Goal: Information Seeking & Learning: Learn about a topic

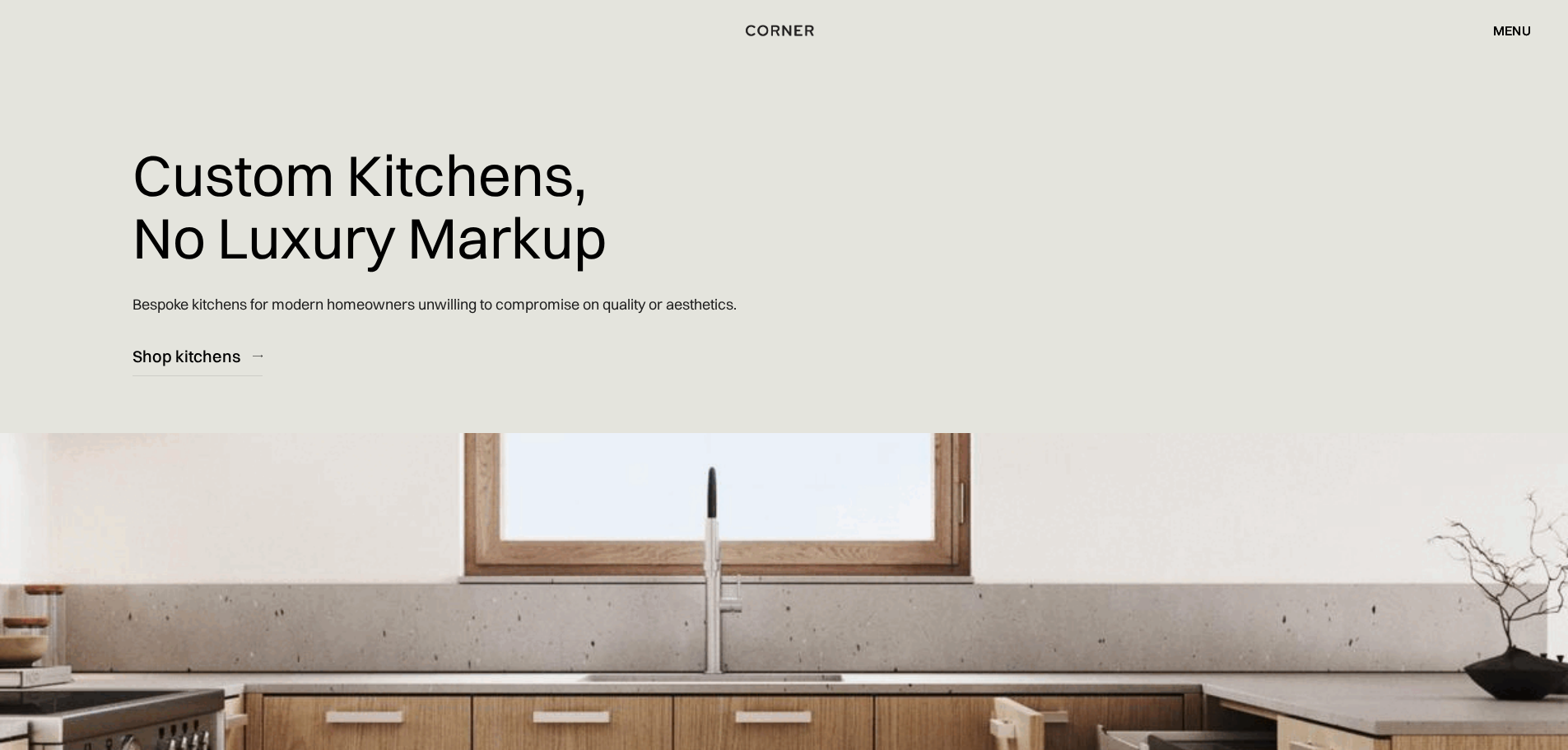
click at [160, 237] on h1 "Custom Kitchens, No Luxury Markup" at bounding box center [370, 206] width 474 height 149
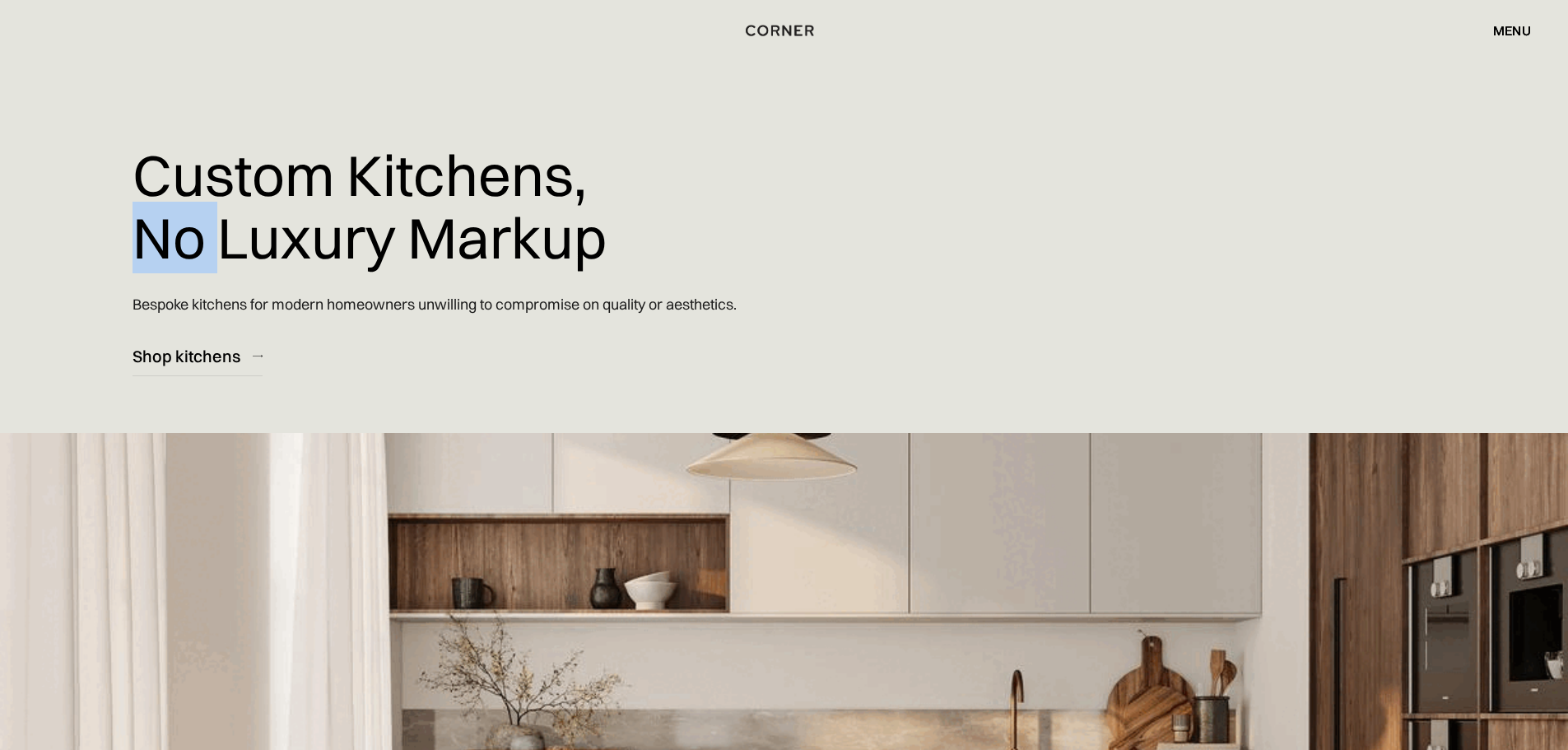
click at [160, 237] on h1 "Custom Kitchens, No Luxury Markup" at bounding box center [370, 206] width 474 height 149
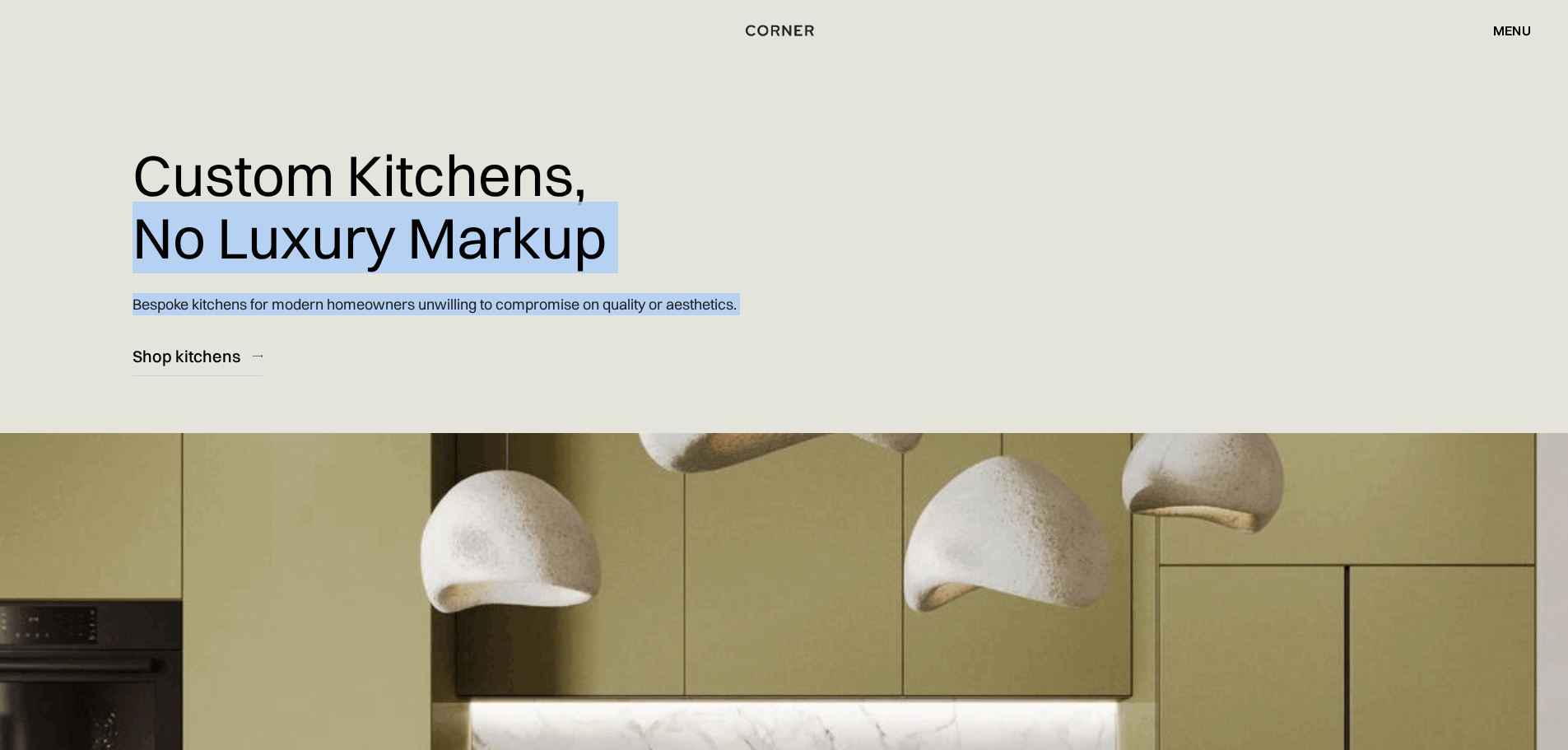
drag, startPoint x: 160, startPoint y: 237, endPoint x: 669, endPoint y: 314, distance: 514.8
click at [669, 314] on div "Custom Kitchens, No Luxury Markup Bespoke kitchens for modern homeowners unwill…" at bounding box center [586, 188] width 906 height 376
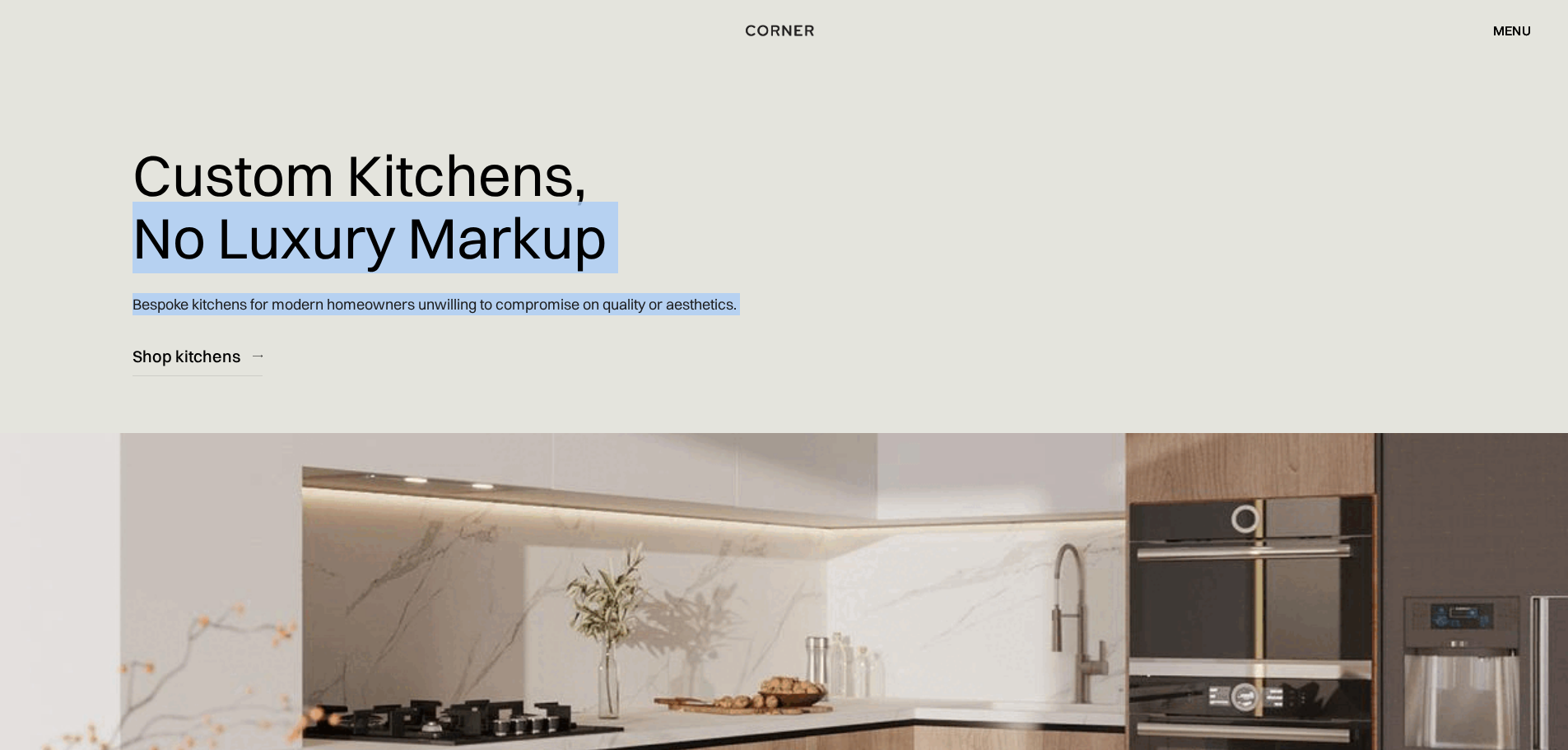
click at [669, 314] on p "Bespoke kitchens for modern homeowners unwilling to compromise on quality or ae…" at bounding box center [435, 303] width 604 height 47
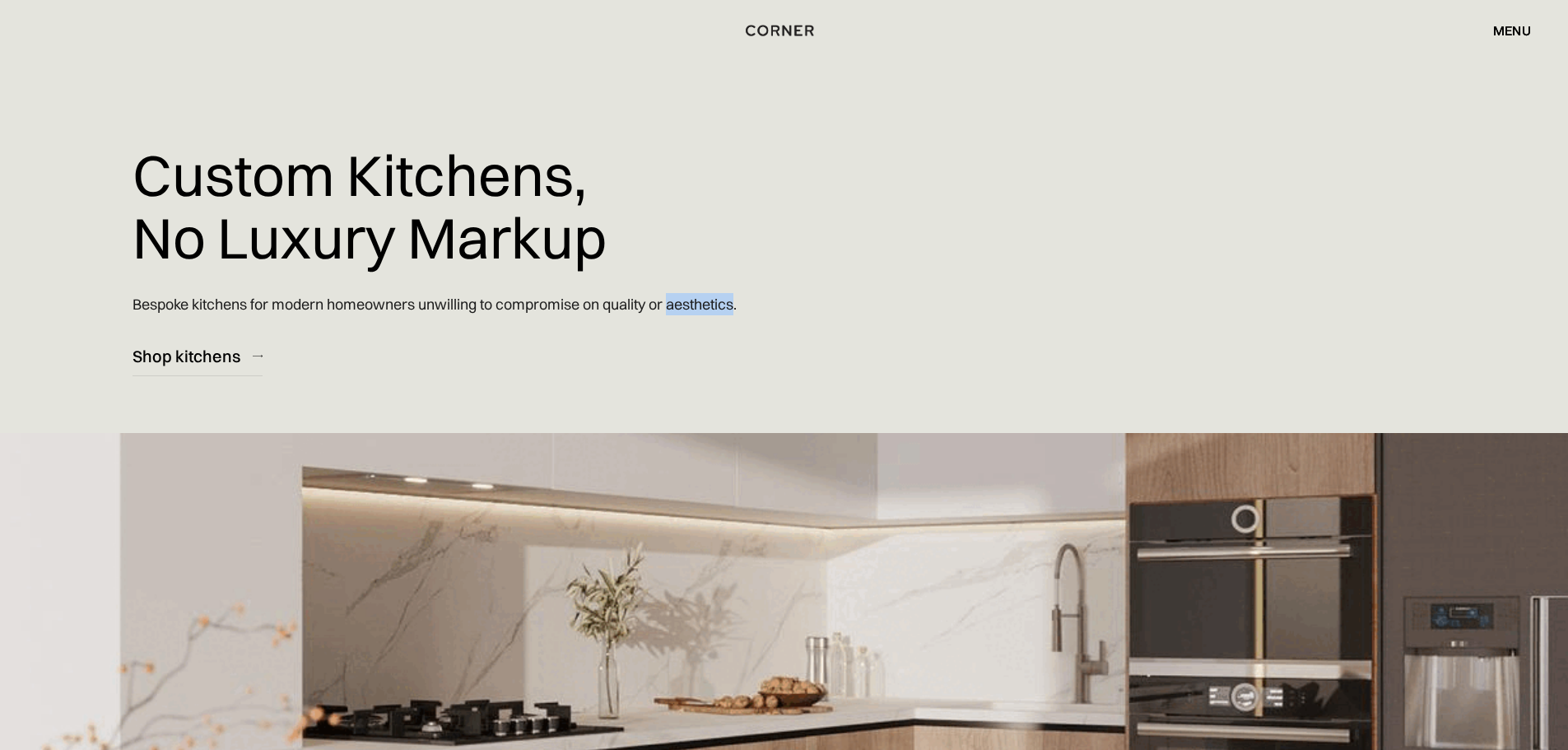
click at [669, 314] on p "Bespoke kitchens for modern homeowners unwilling to compromise on quality or ae…" at bounding box center [435, 303] width 604 height 47
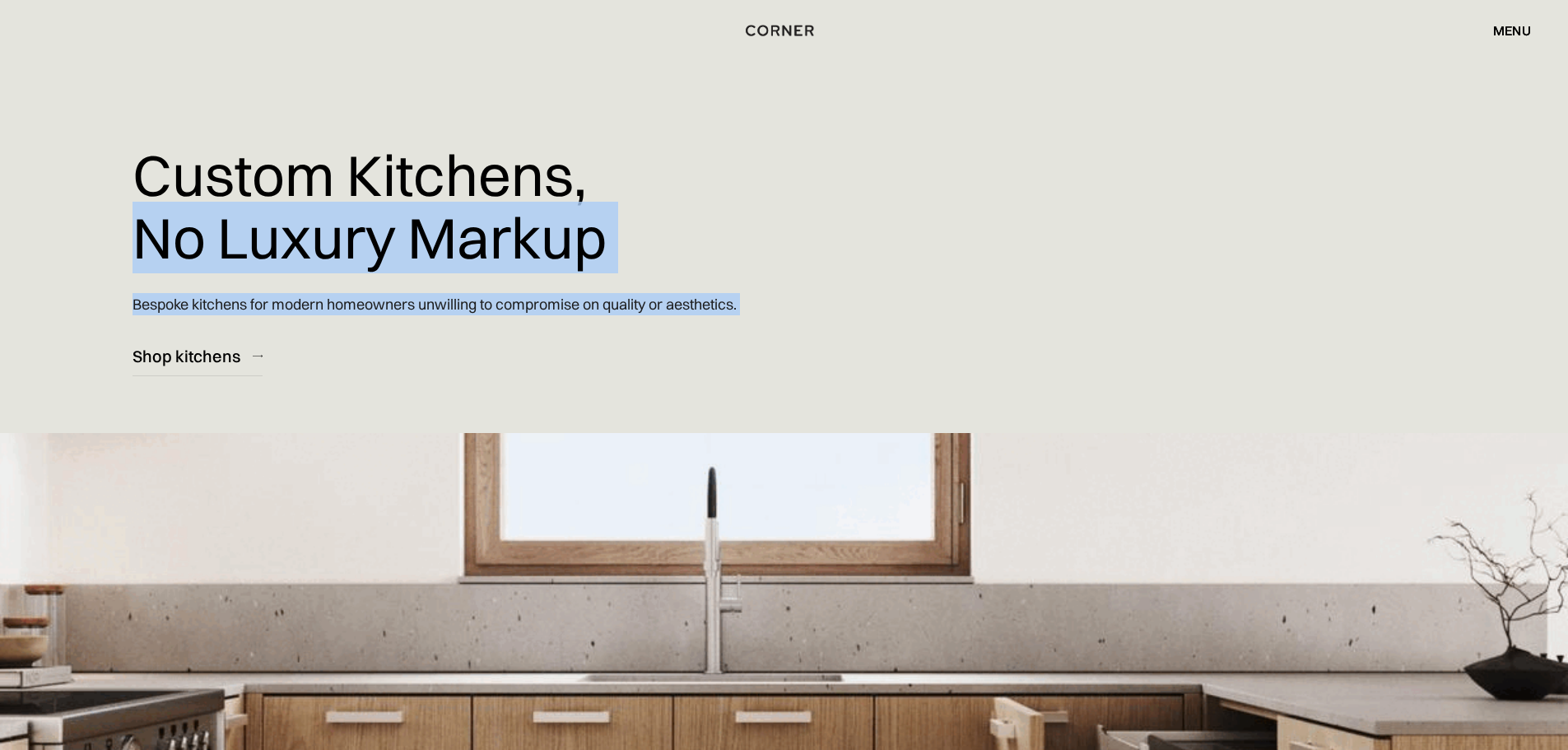
drag, startPoint x: 669, startPoint y: 314, endPoint x: 356, endPoint y: 205, distance: 331.4
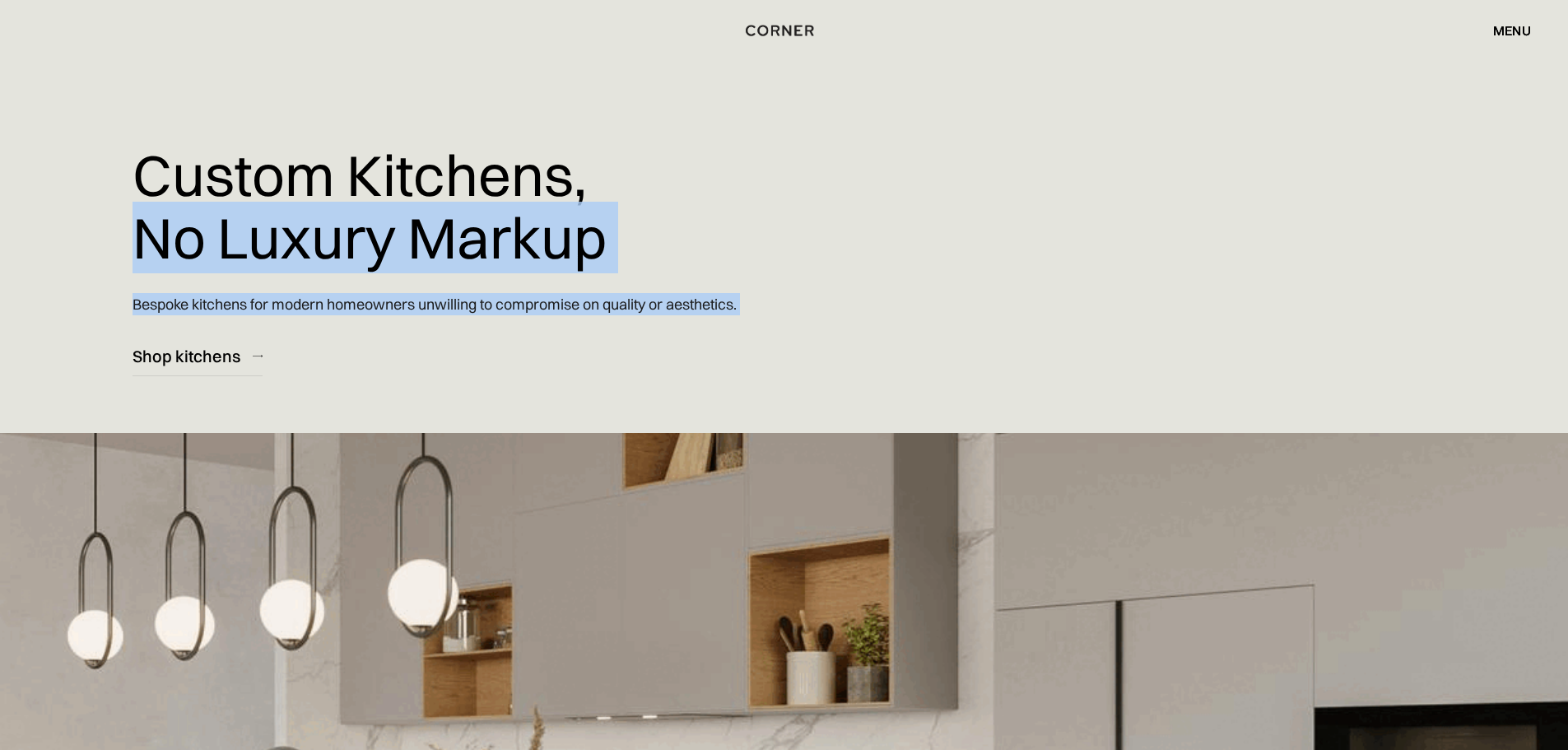
click at [356, 205] on div "Custom Kitchens, No Luxury Markup Bespoke kitchens for modern homeowners unwill…" at bounding box center [586, 188] width 906 height 376
click at [356, 205] on h1 "Custom Kitchens, No Luxury Markup" at bounding box center [370, 206] width 474 height 149
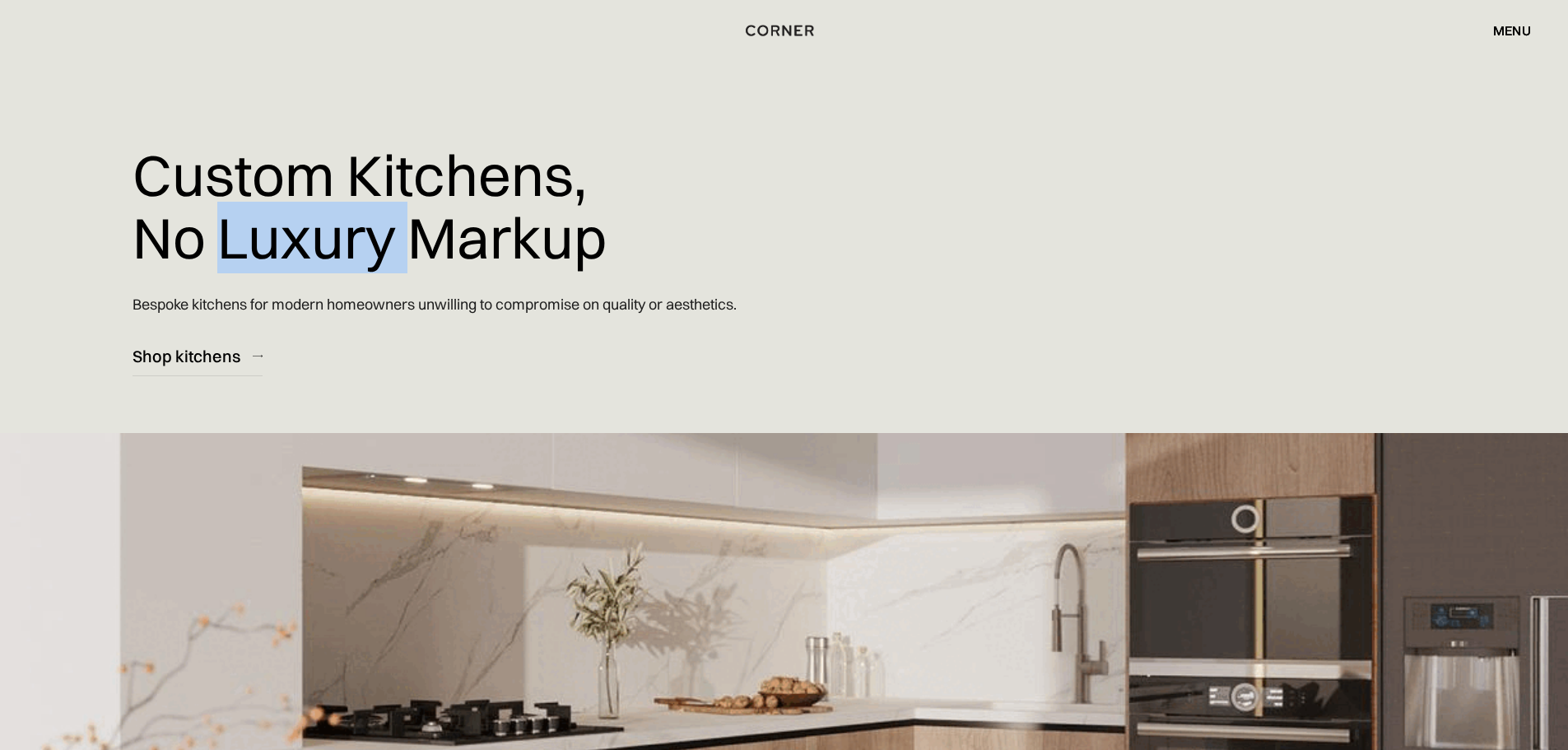
click at [356, 205] on h1 "Custom Kitchens, No Luxury Markup" at bounding box center [370, 206] width 474 height 149
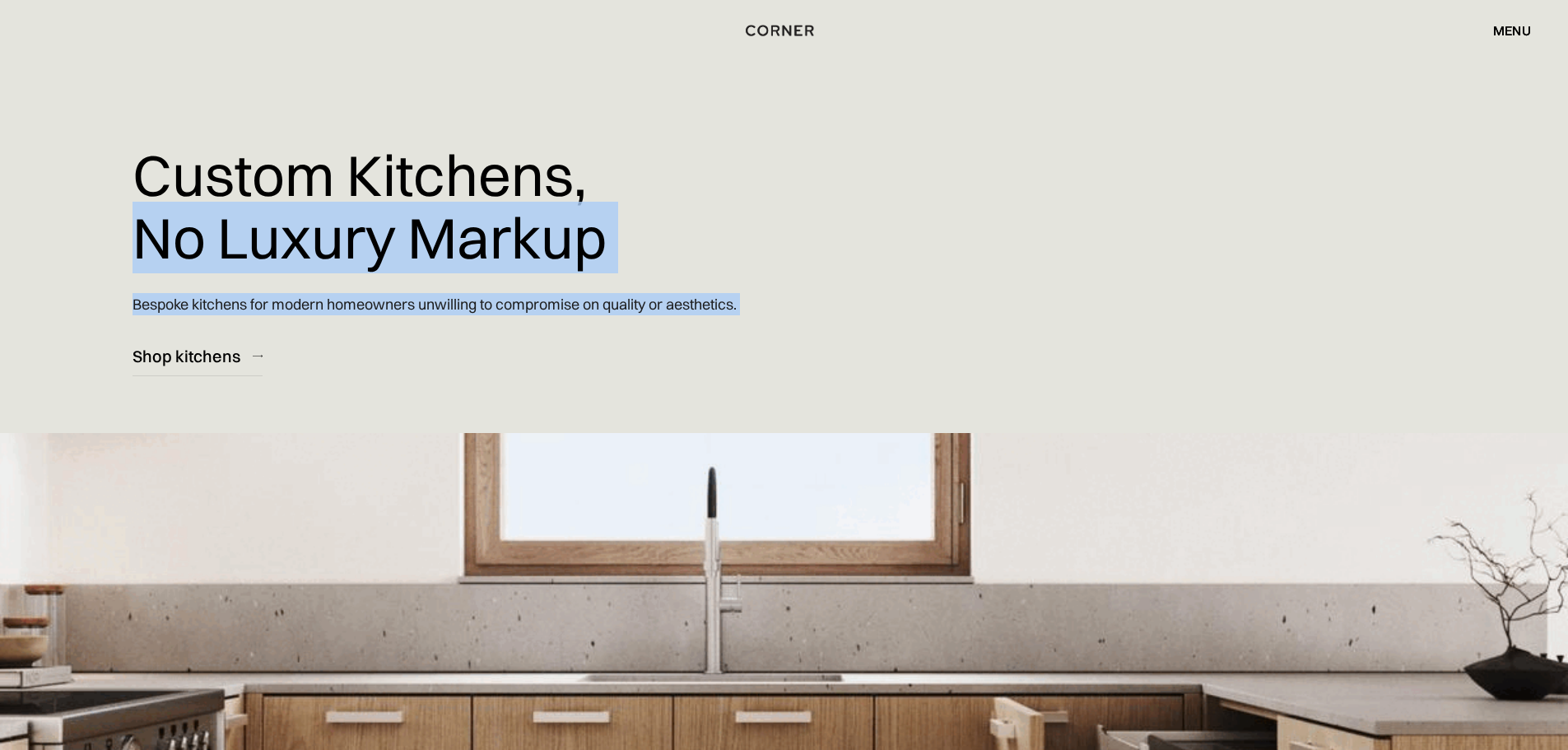
drag, startPoint x: 356, startPoint y: 205, endPoint x: 509, endPoint y: 283, distance: 171.7
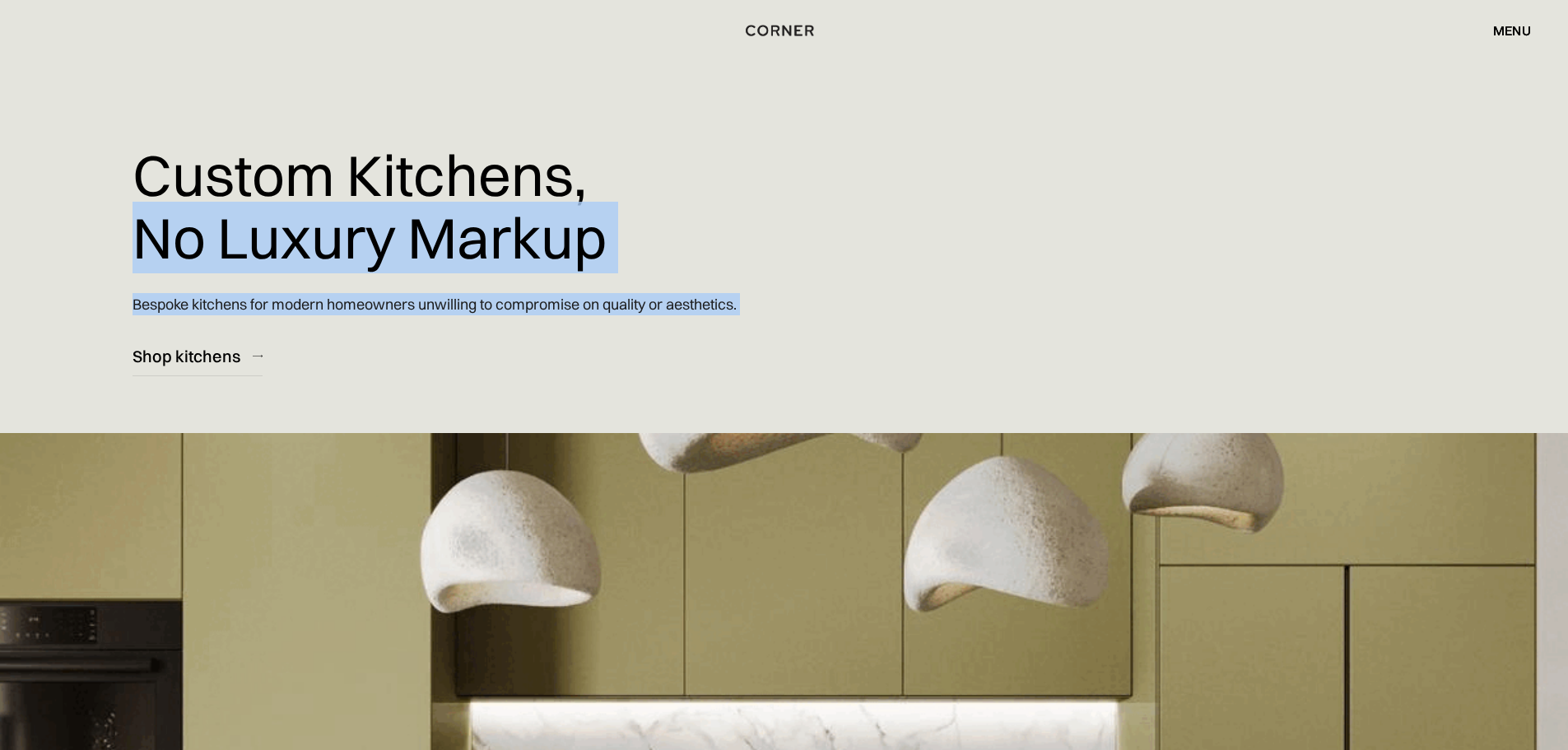
click at [509, 283] on div "Custom Kitchens, No Luxury Markup Bespoke kitchens for modern homeowners unwill…" at bounding box center [586, 188] width 906 height 376
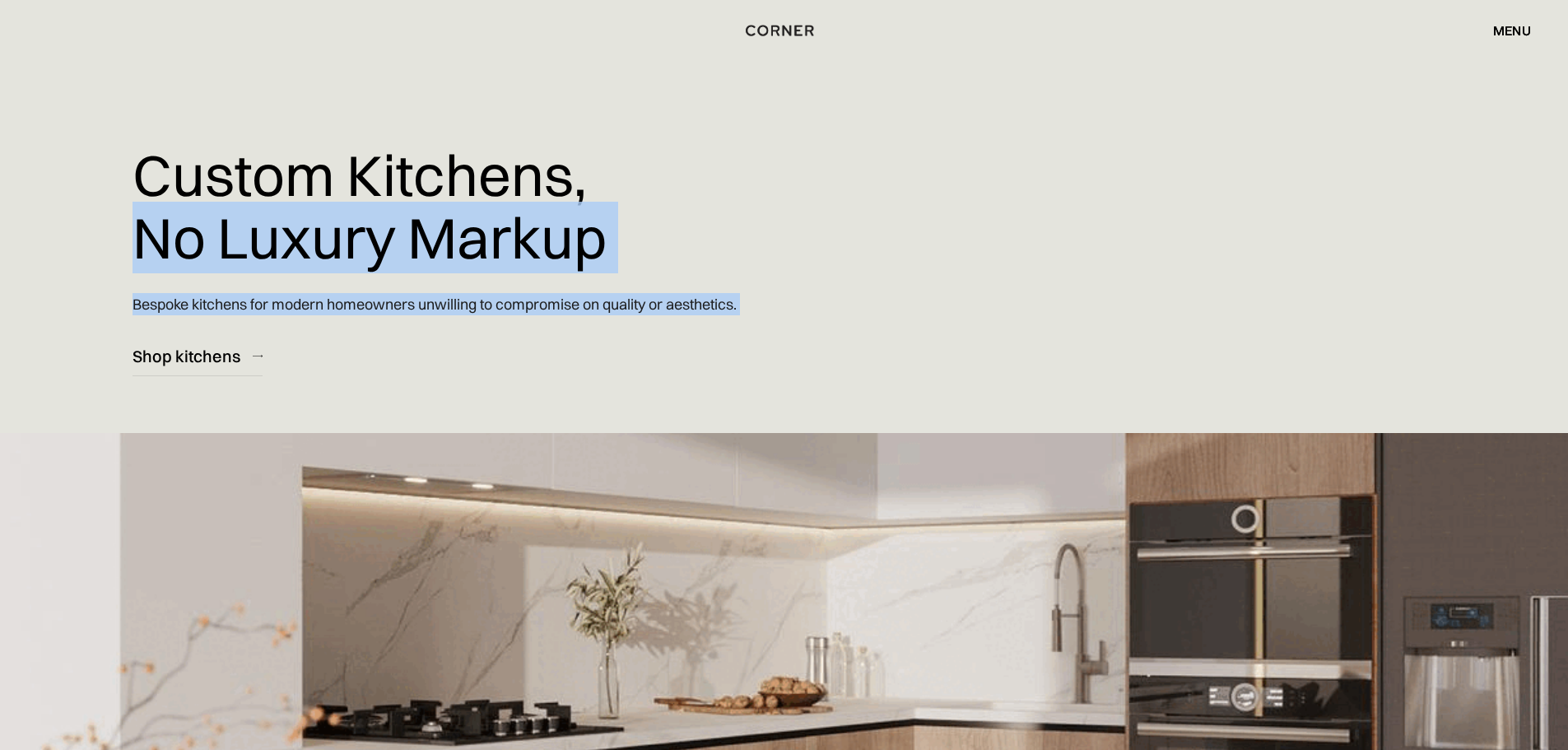
click at [509, 283] on p "Bespoke kitchens for modern homeowners unwilling to compromise on quality or ae…" at bounding box center [435, 303] width 604 height 47
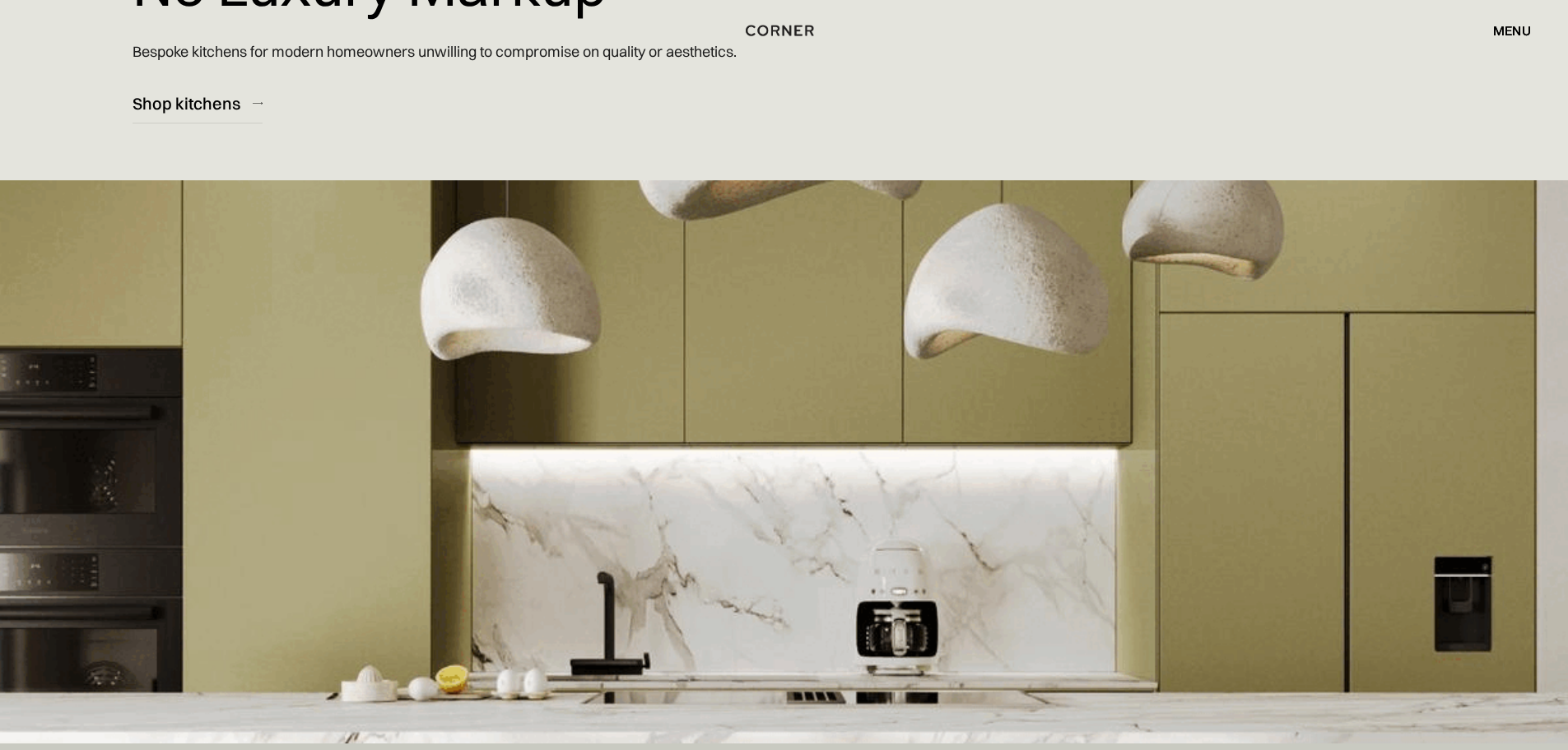
scroll to position [83, 0]
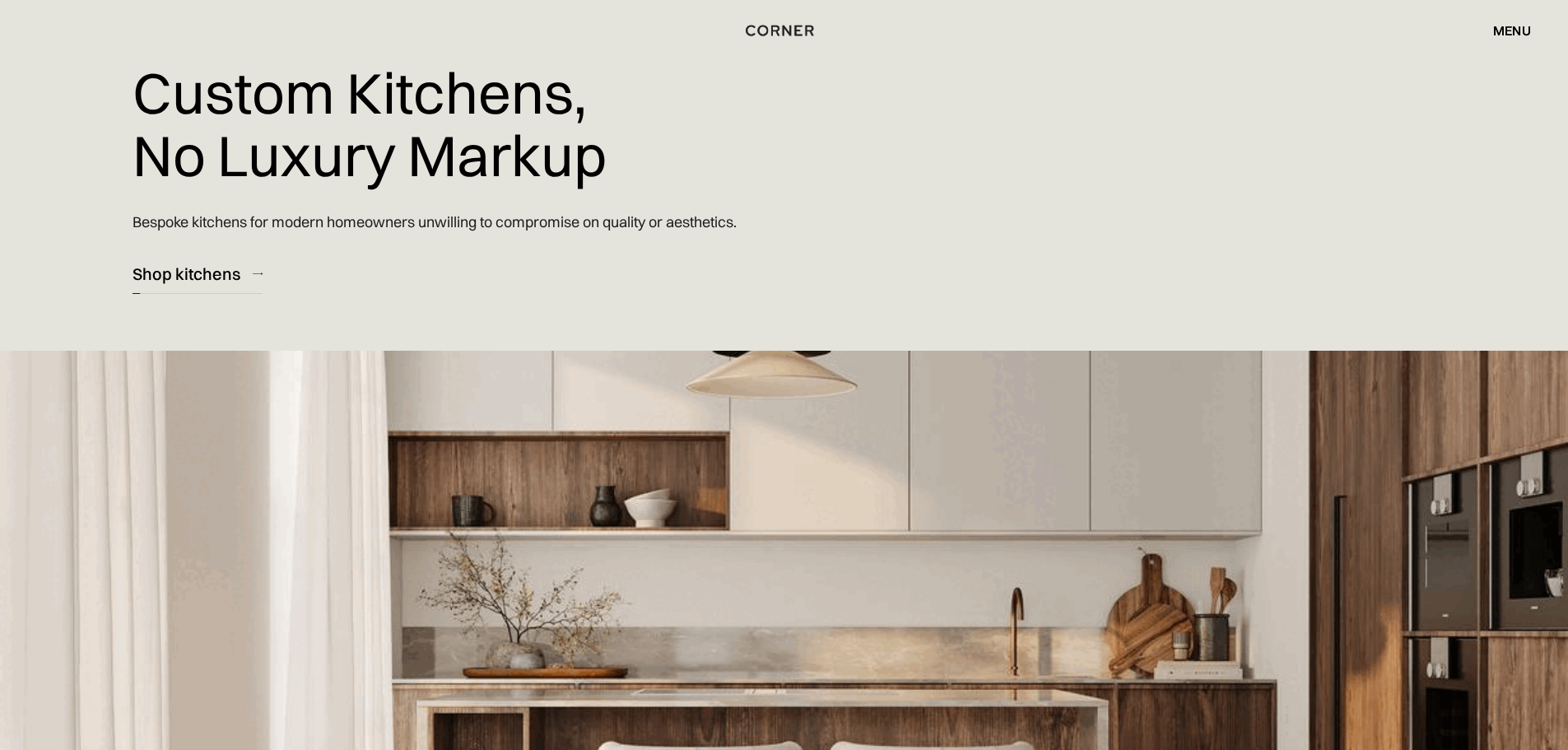
click at [189, 272] on div "Shop kitchens" at bounding box center [187, 273] width 108 height 22
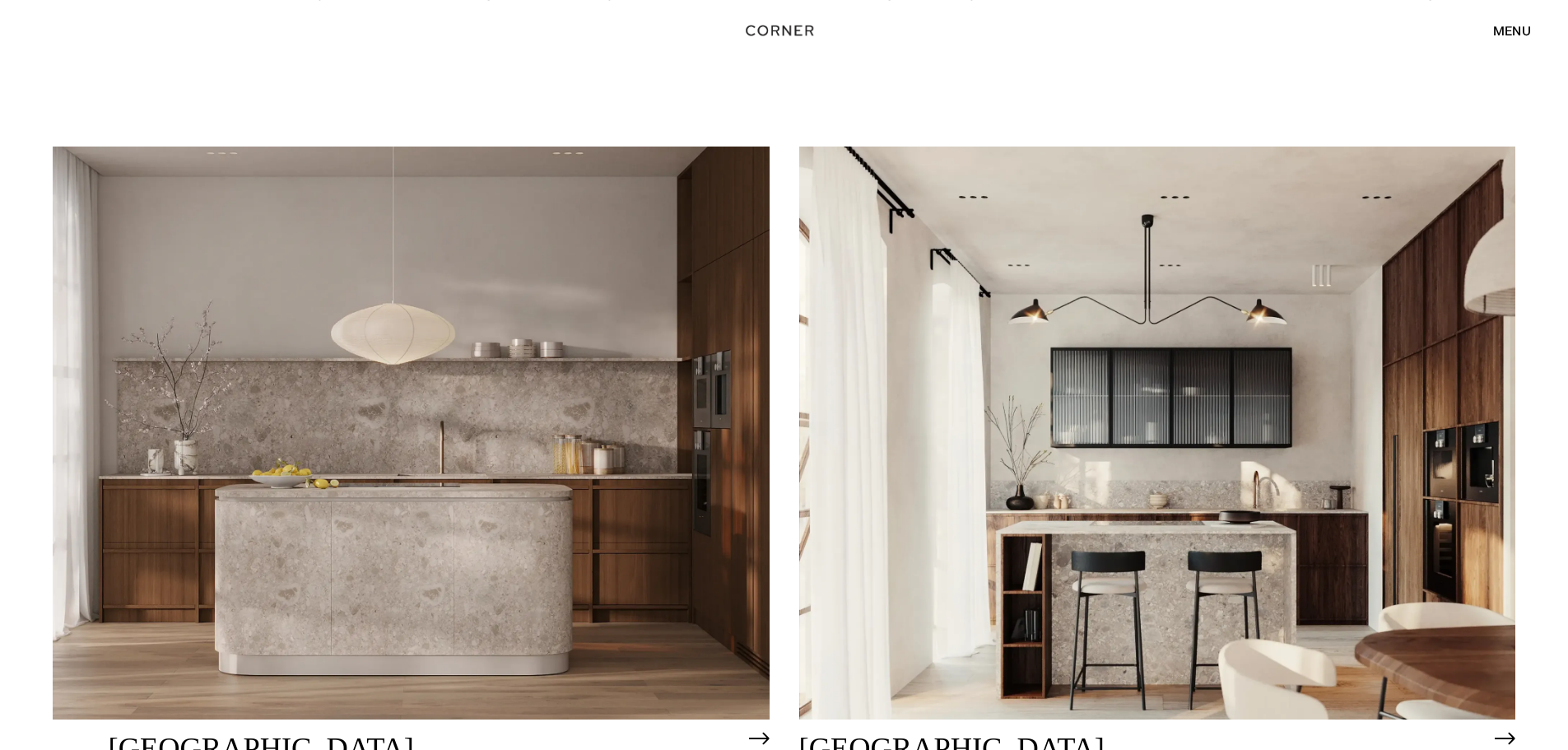
scroll to position [1070, 0]
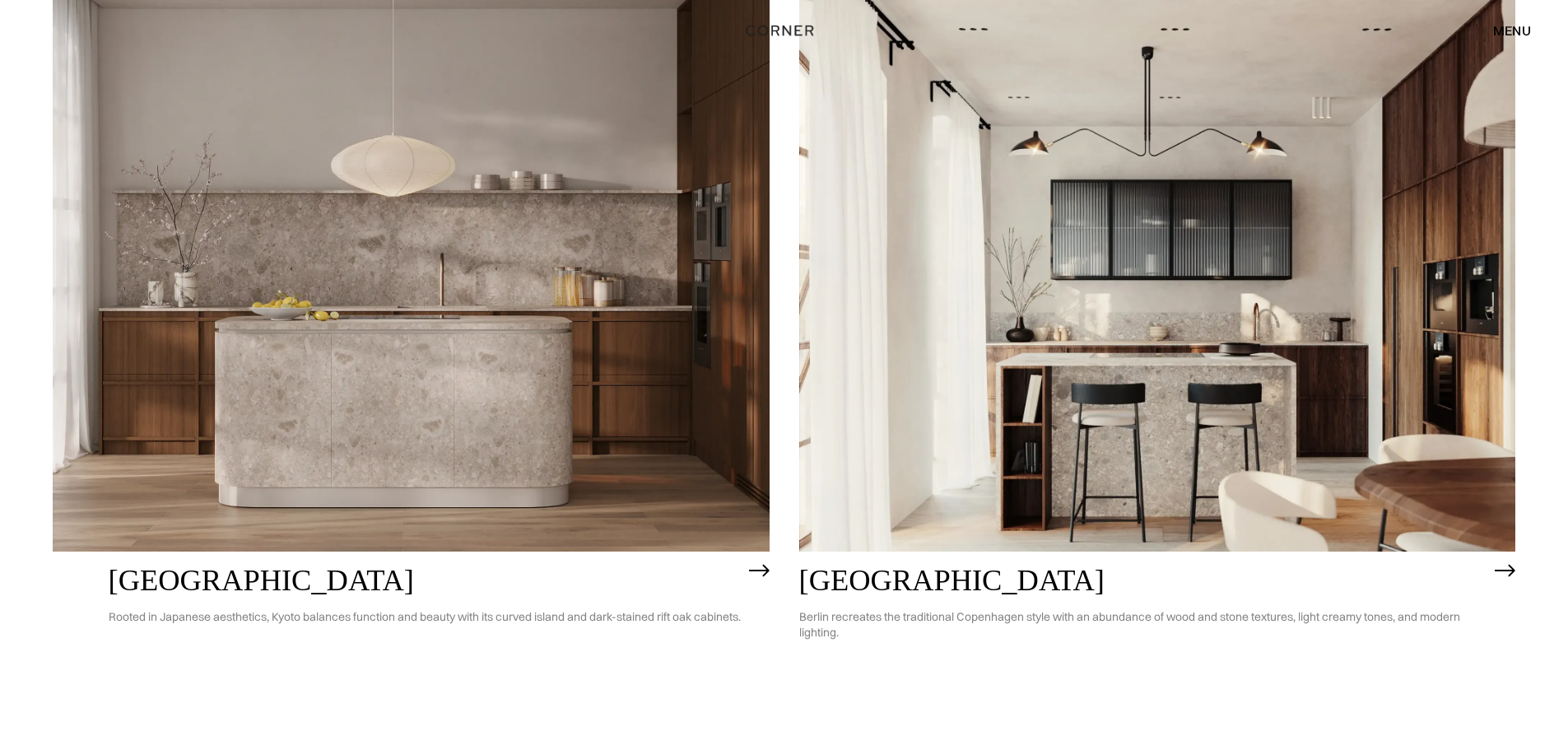
click at [162, 584] on h2 "[GEOGRAPHIC_DATA]" at bounding box center [425, 580] width 632 height 33
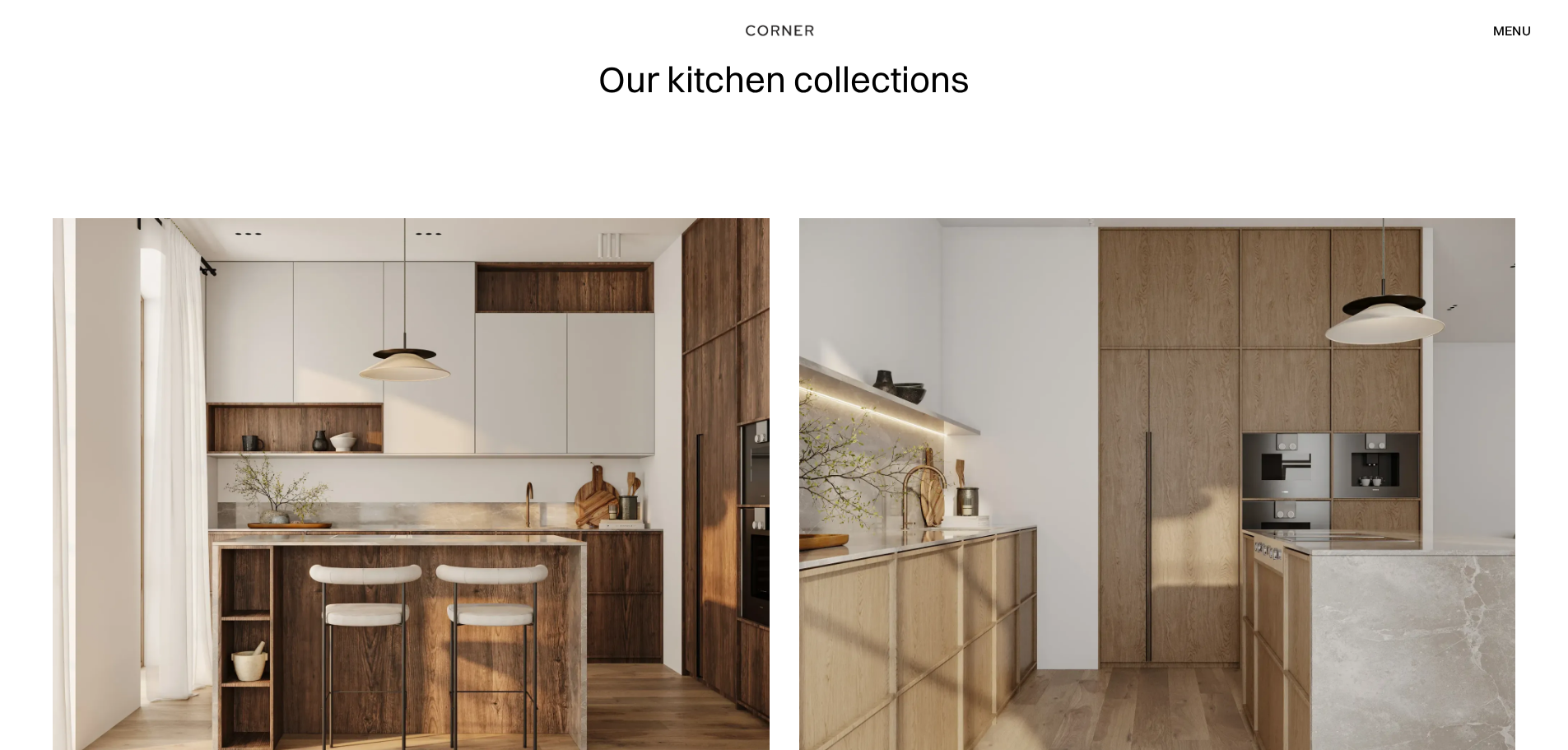
scroll to position [0, 0]
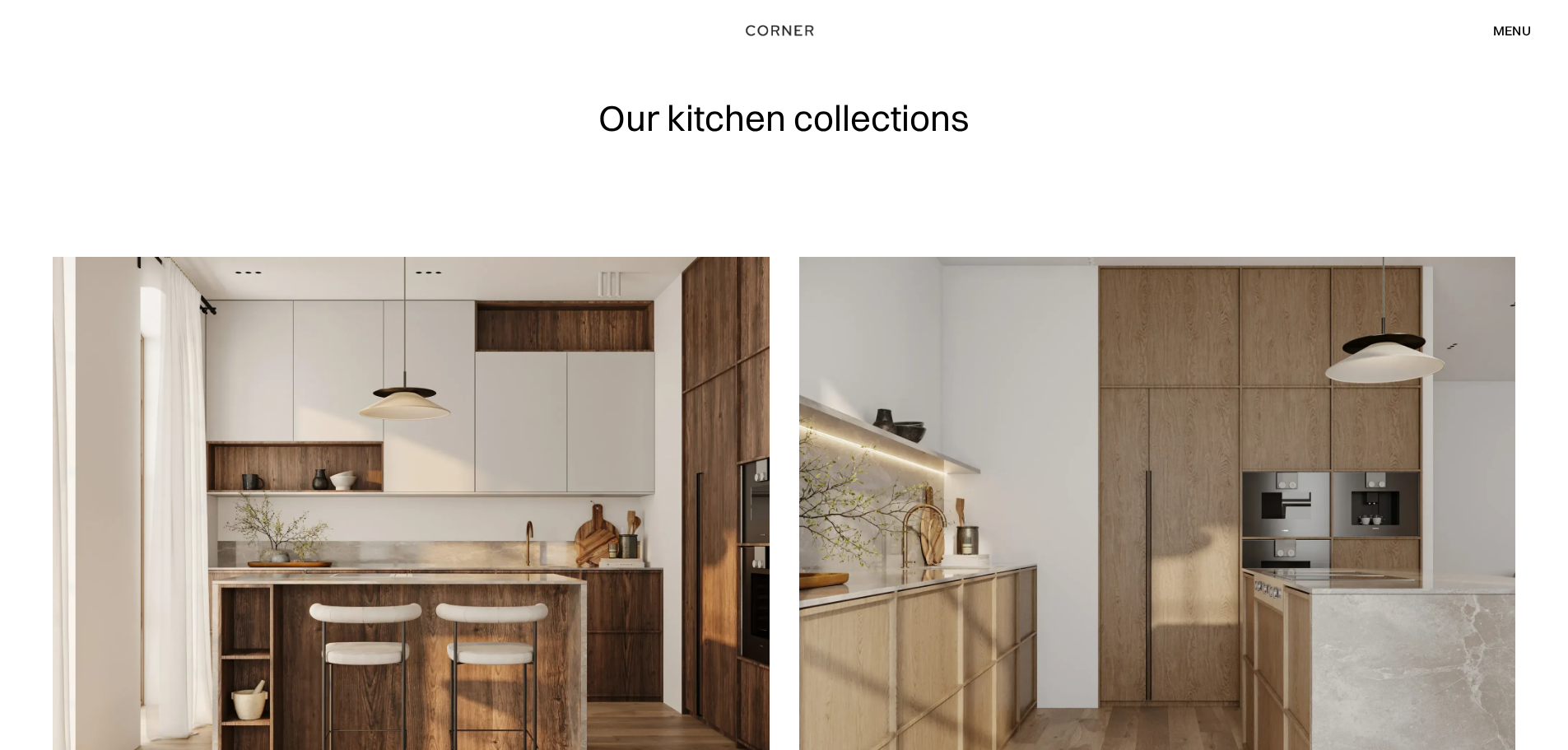
click at [1509, 28] on div "menu" at bounding box center [1512, 30] width 38 height 13
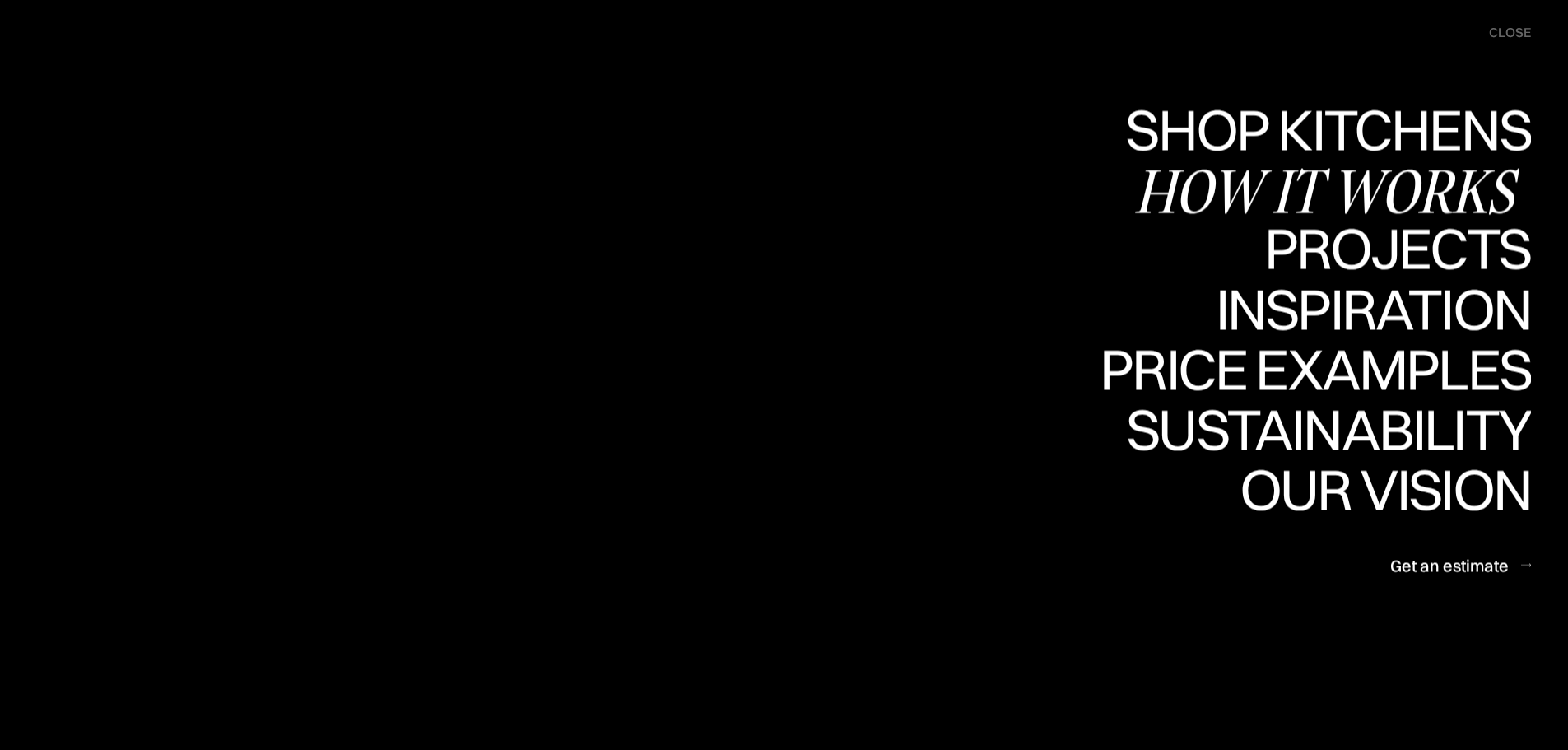
click at [1334, 187] on div "How it works" at bounding box center [1332, 190] width 397 height 58
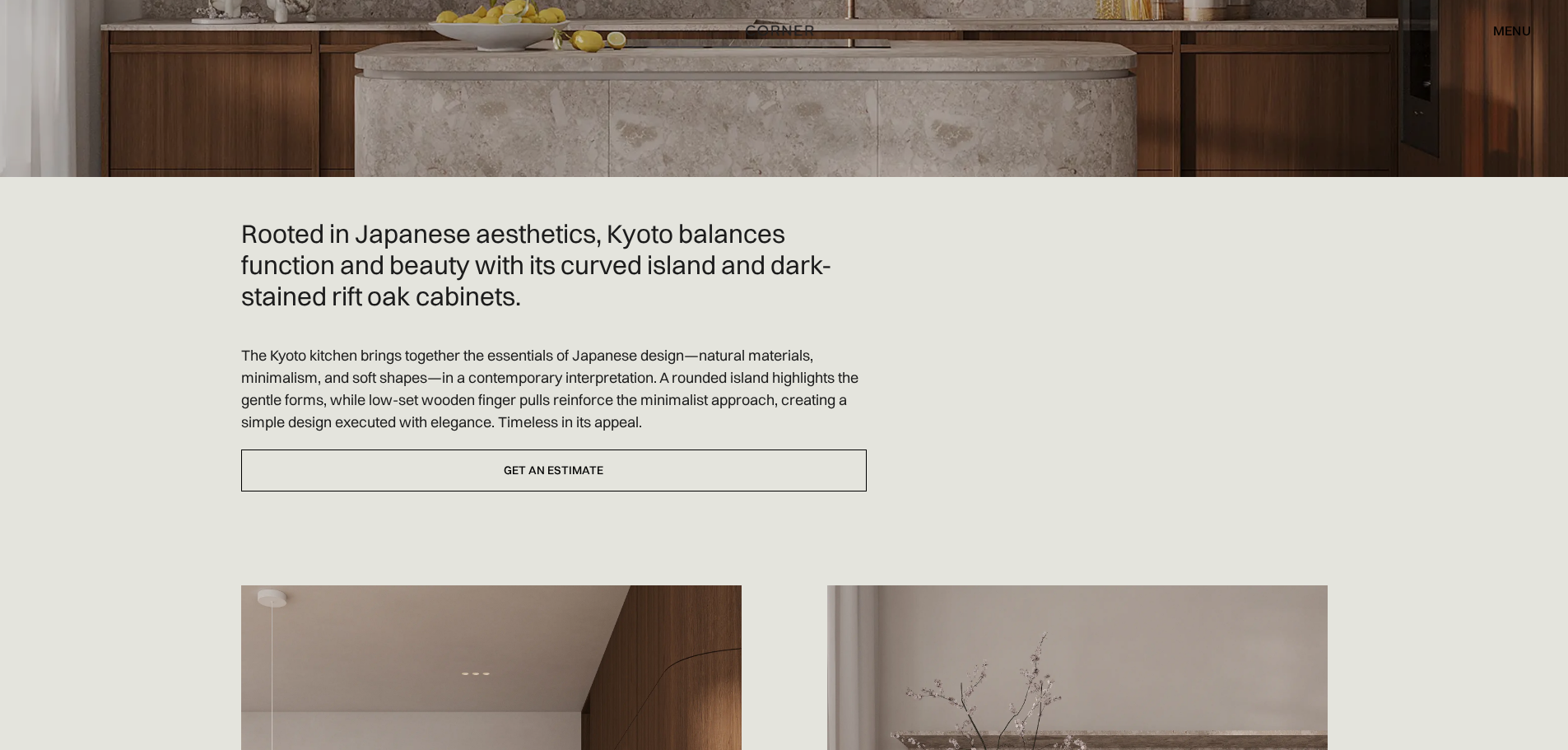
scroll to position [329, 0]
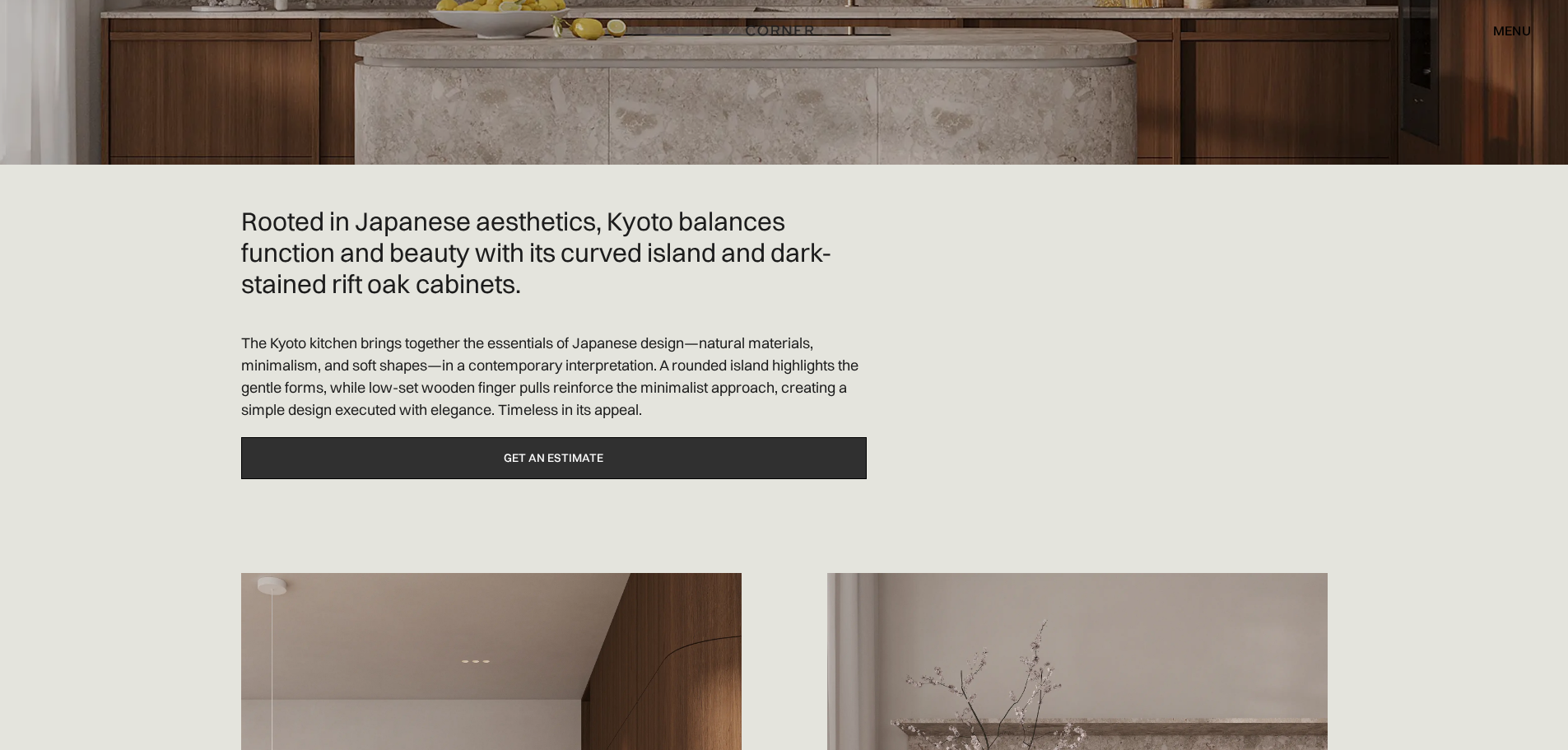
click at [554, 469] on link "Get an estimate" at bounding box center [554, 458] width 625 height 42
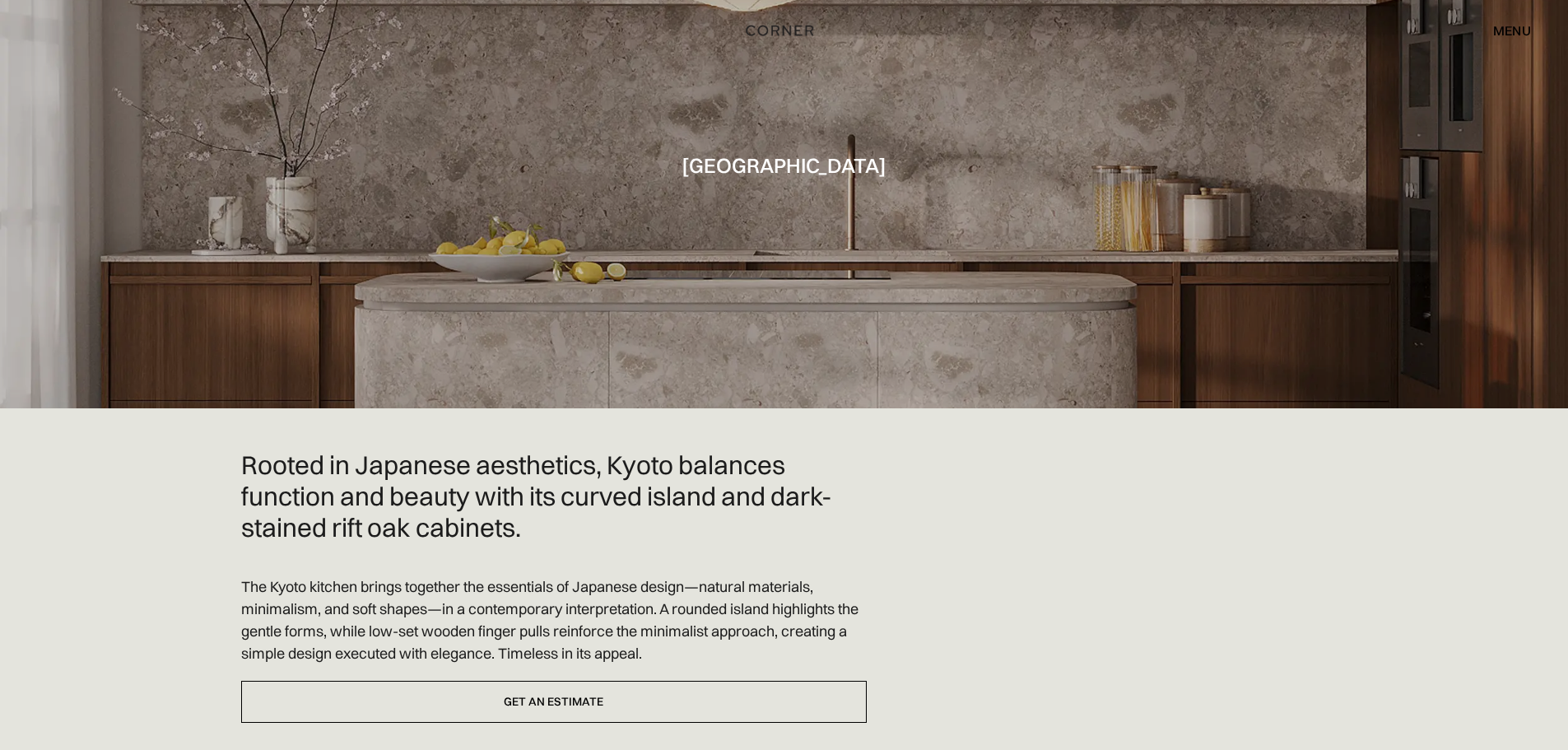
scroll to position [0, 0]
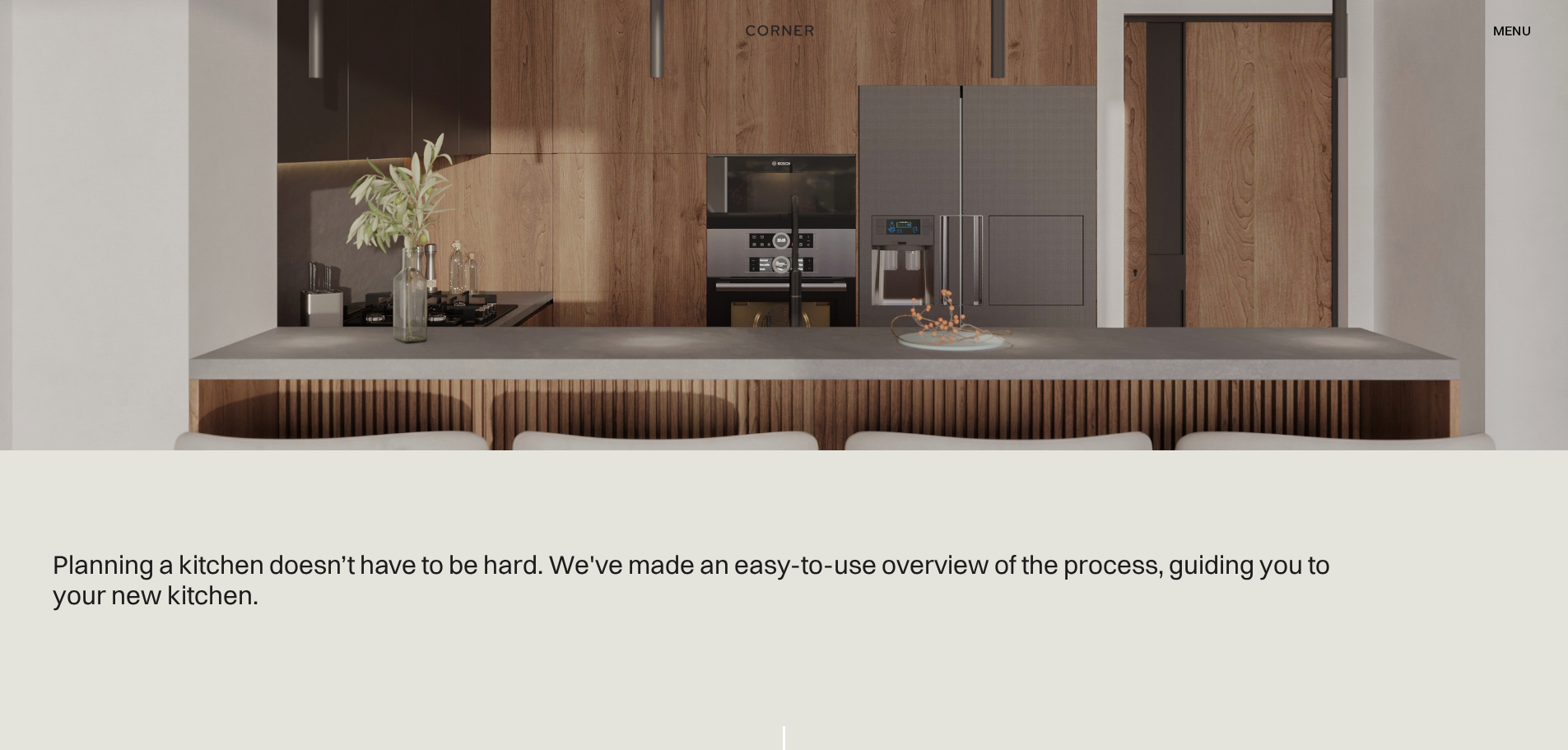
click at [84, 566] on h1 "Planning a kitchen doesn’t have to be hard. We've made an easy-to-use overview …" at bounding box center [693, 580] width 1282 height 62
click at [85, 566] on h1 "Planning a kitchen doesn’t have to be hard. We've made an easy-to-use overview …" at bounding box center [693, 580] width 1282 height 62
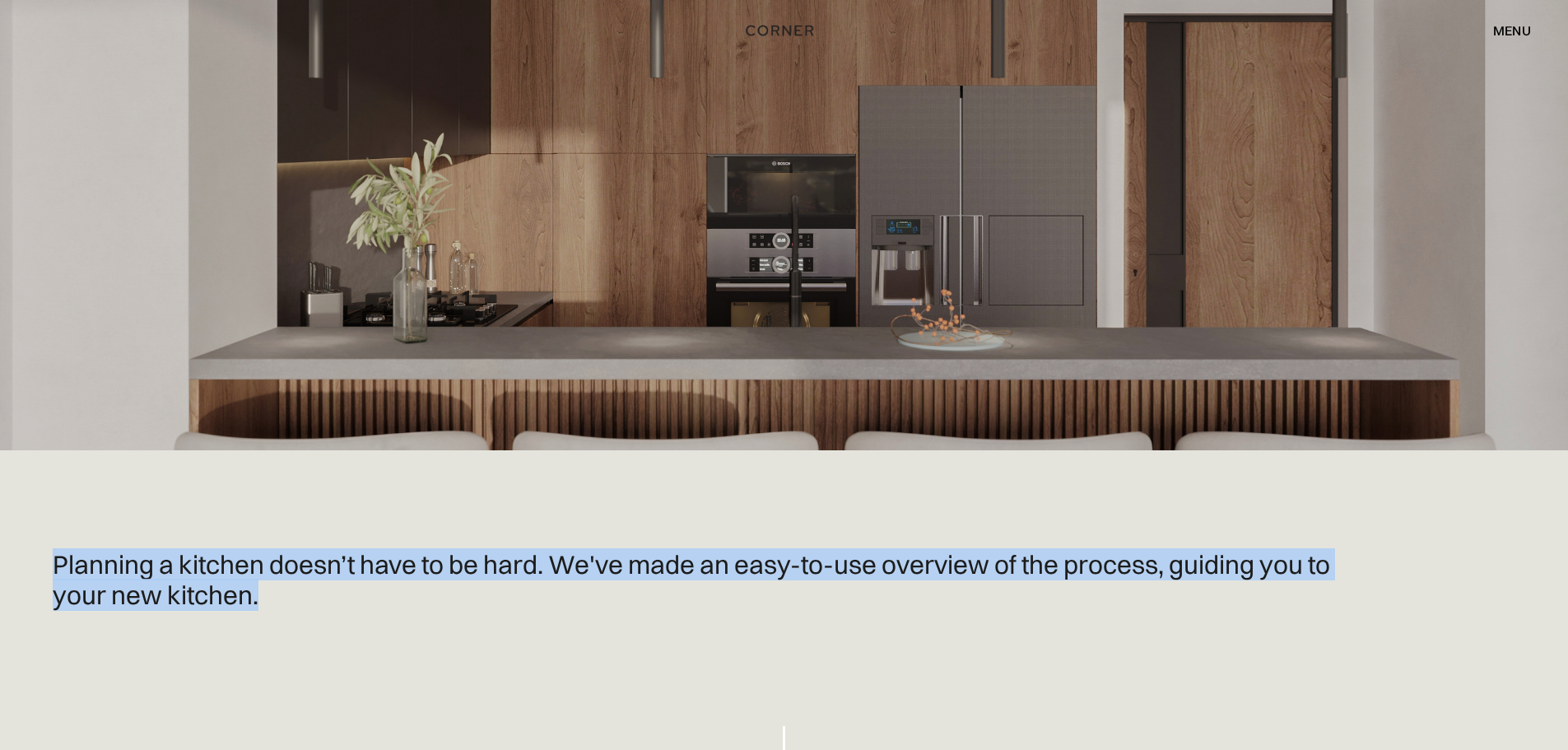
click at [85, 566] on h1 "Planning a kitchen doesn’t have to be hard. We've made an easy-to-use overview …" at bounding box center [693, 580] width 1282 height 62
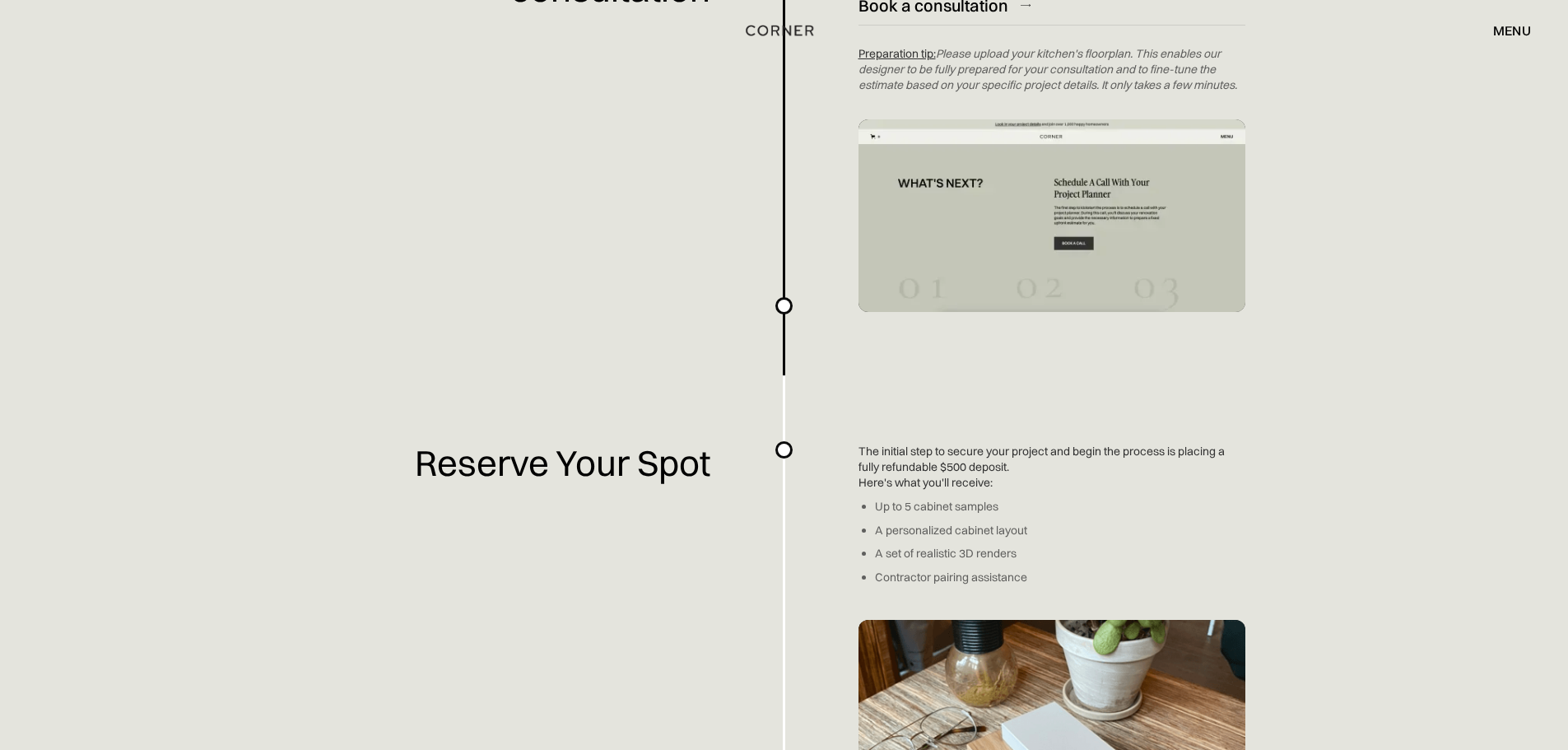
scroll to position [1482, 0]
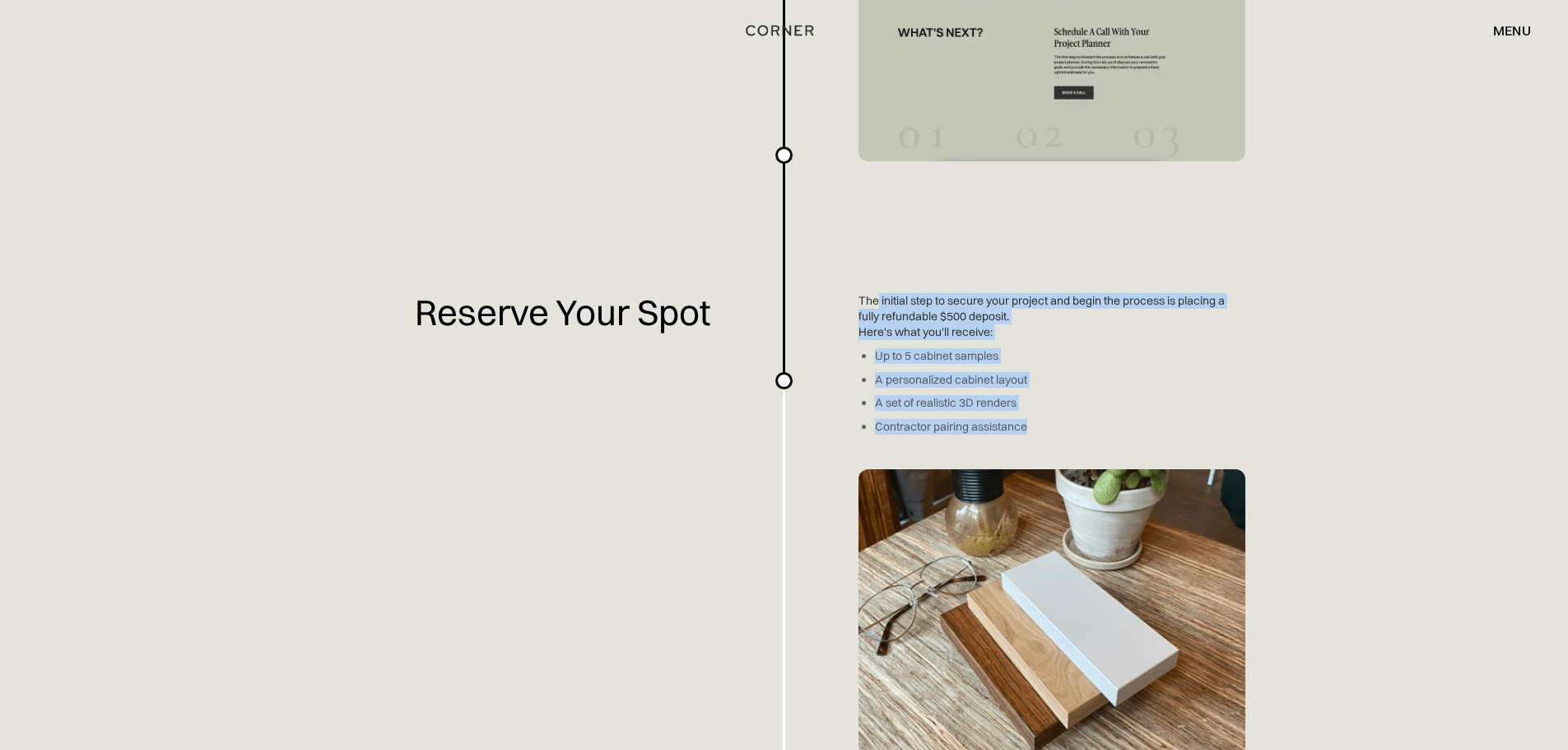
drag, startPoint x: 876, startPoint y: 306, endPoint x: 1035, endPoint y: 439, distance: 207.3
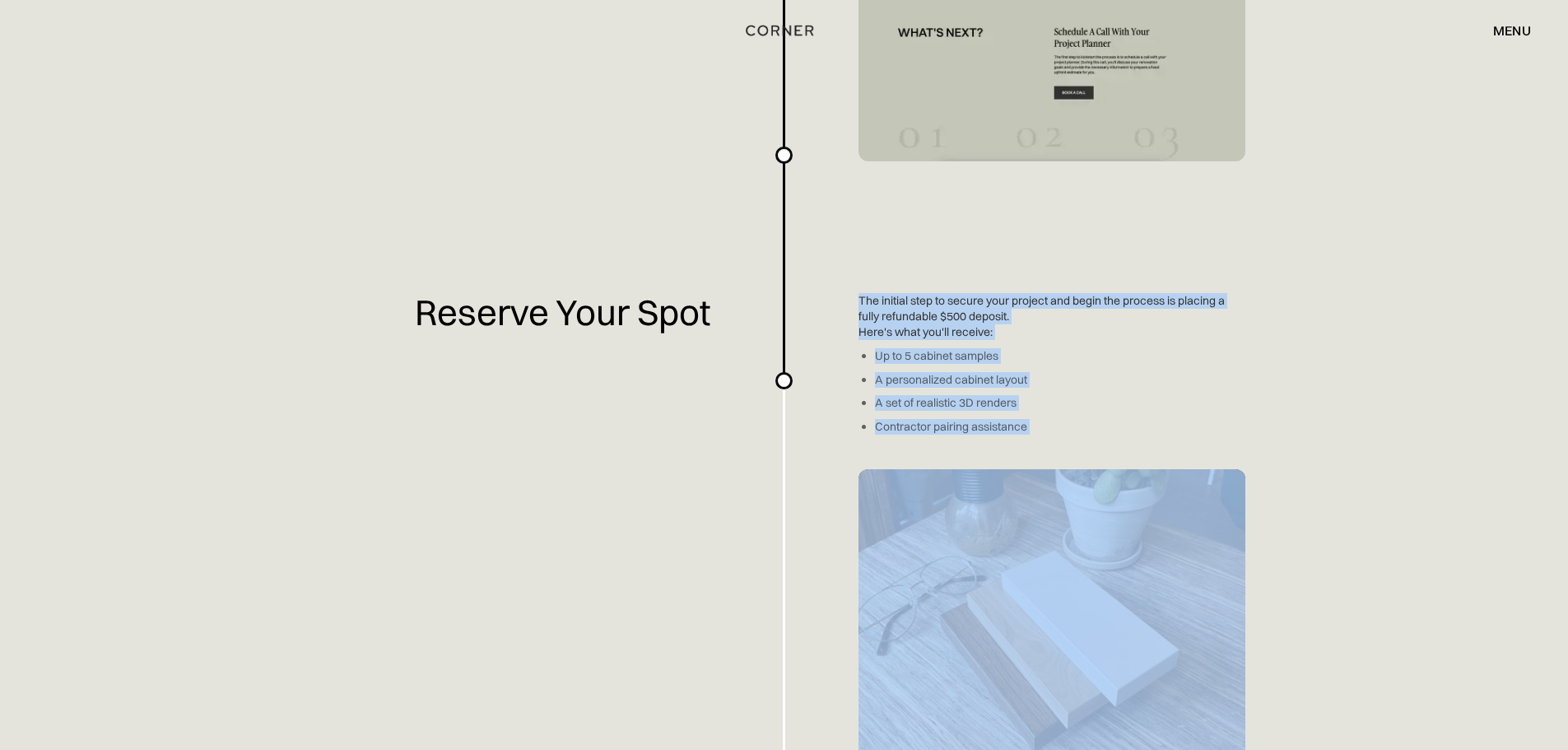
drag, startPoint x: 1035, startPoint y: 439, endPoint x: 852, endPoint y: 323, distance: 216.7
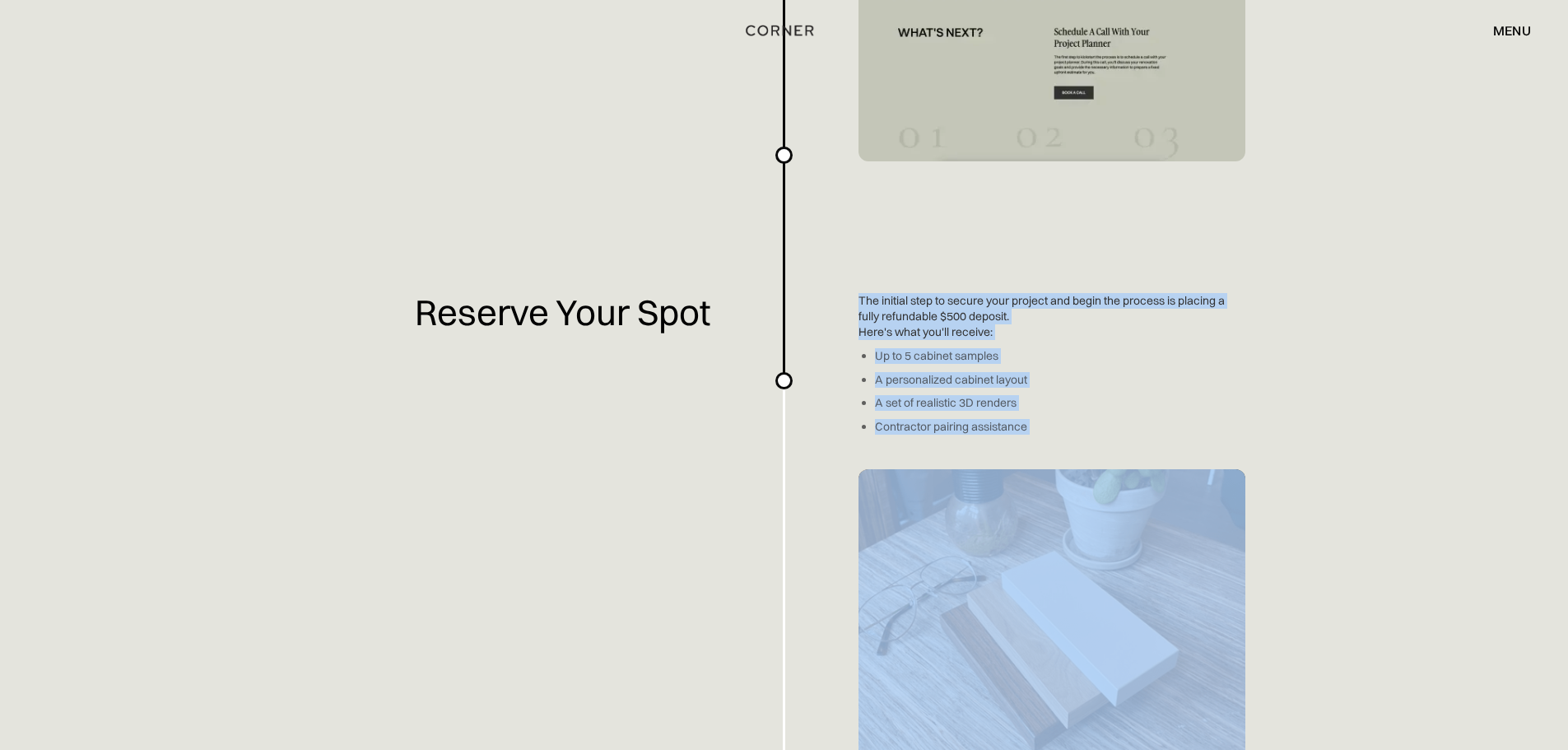
drag, startPoint x: 866, startPoint y: 308, endPoint x: 1050, endPoint y: 423, distance: 217.0
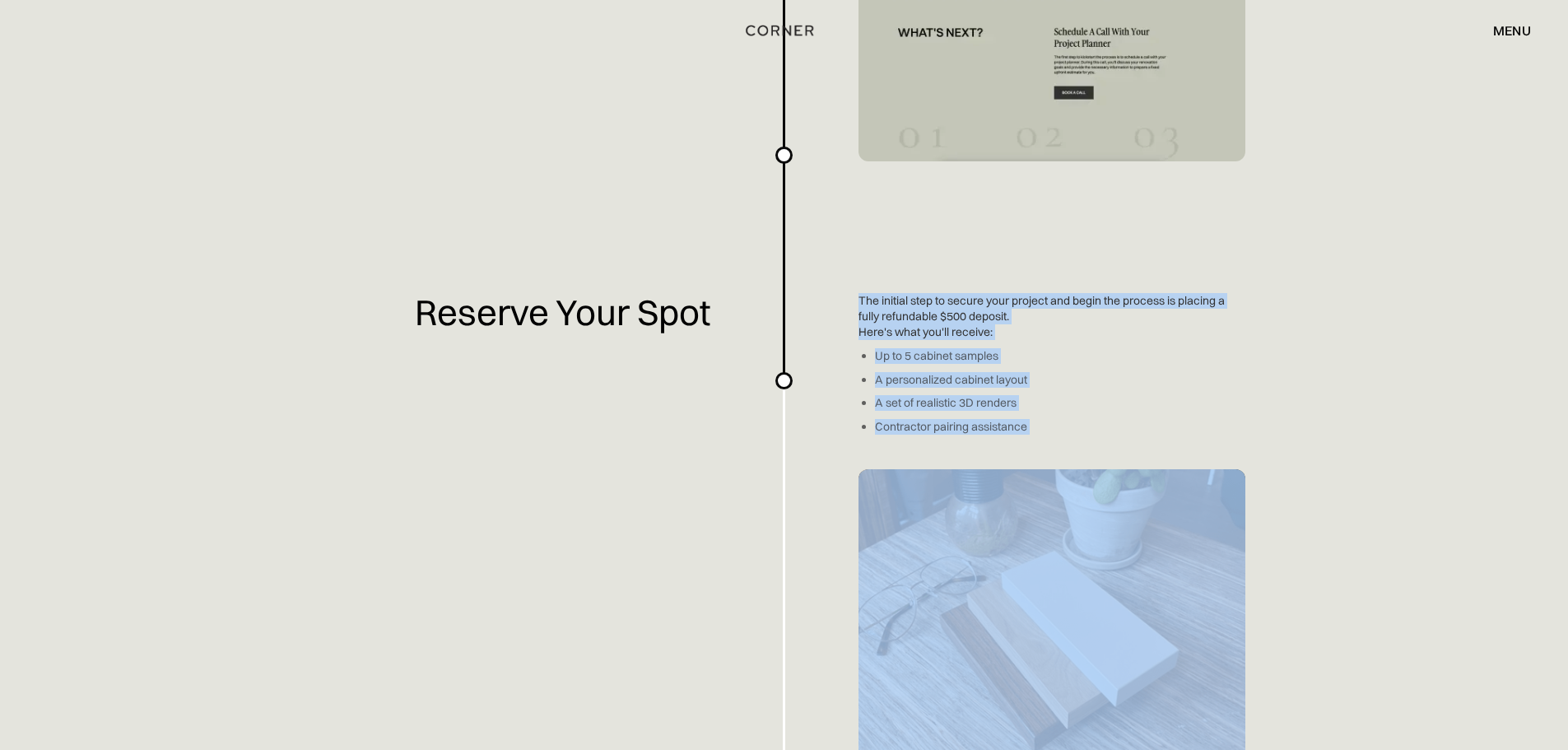
drag, startPoint x: 1050, startPoint y: 423, endPoint x: 885, endPoint y: 304, distance: 203.4
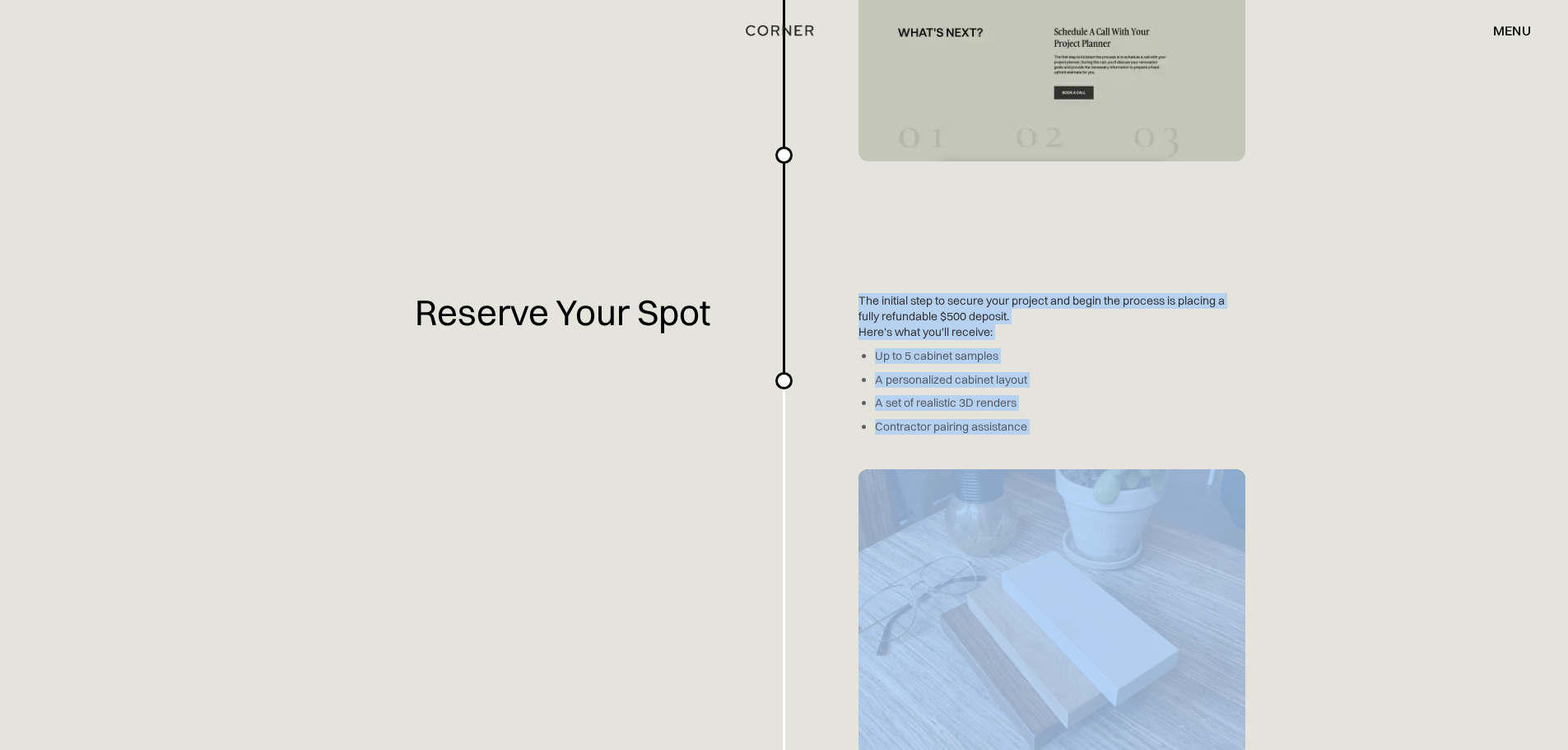
drag, startPoint x: 884, startPoint y: 304, endPoint x: 1021, endPoint y: 431, distance: 186.8
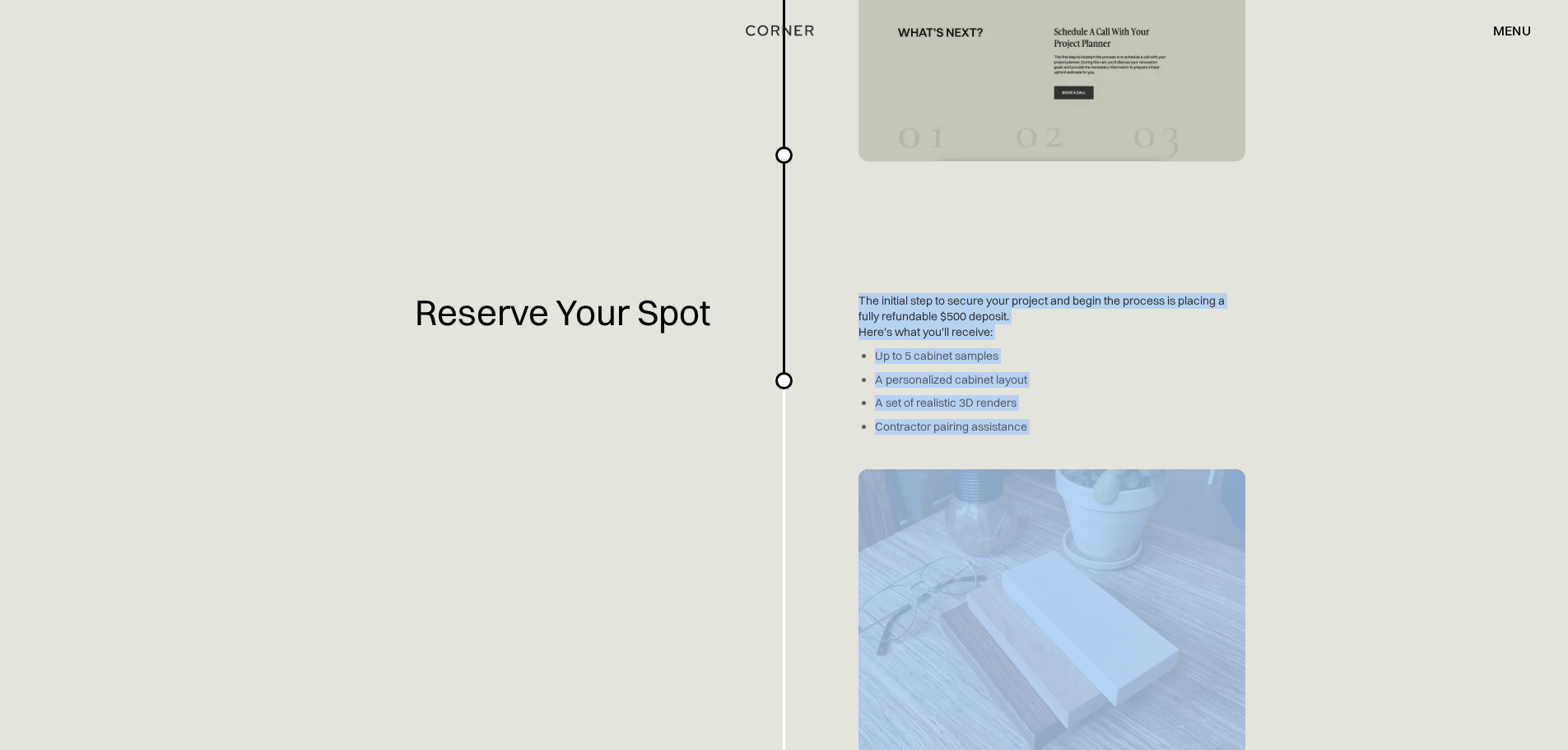
drag, startPoint x: 1021, startPoint y: 431, endPoint x: 876, endPoint y: 293, distance: 200.2
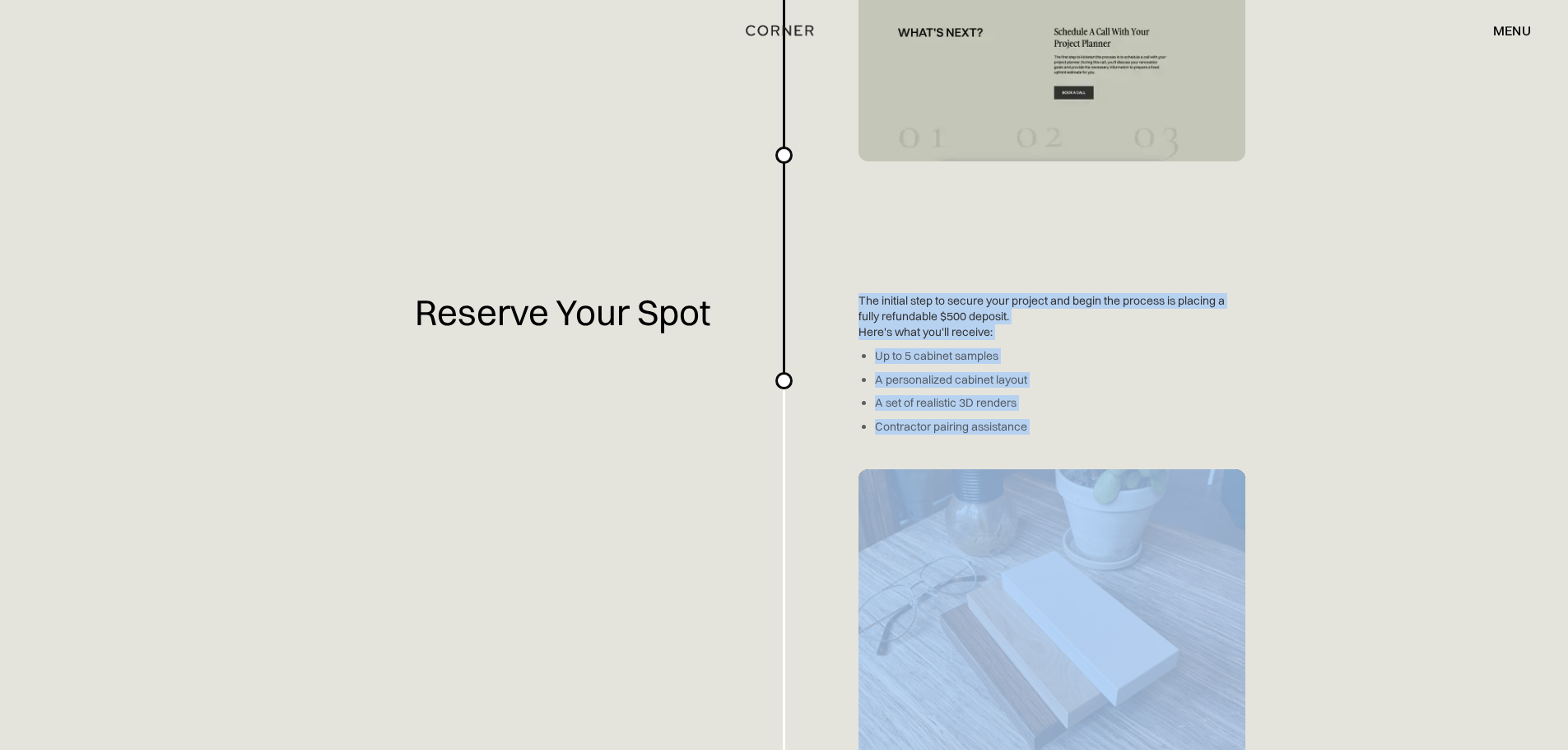
drag, startPoint x: 875, startPoint y: 293, endPoint x: 1056, endPoint y: 426, distance: 224.6
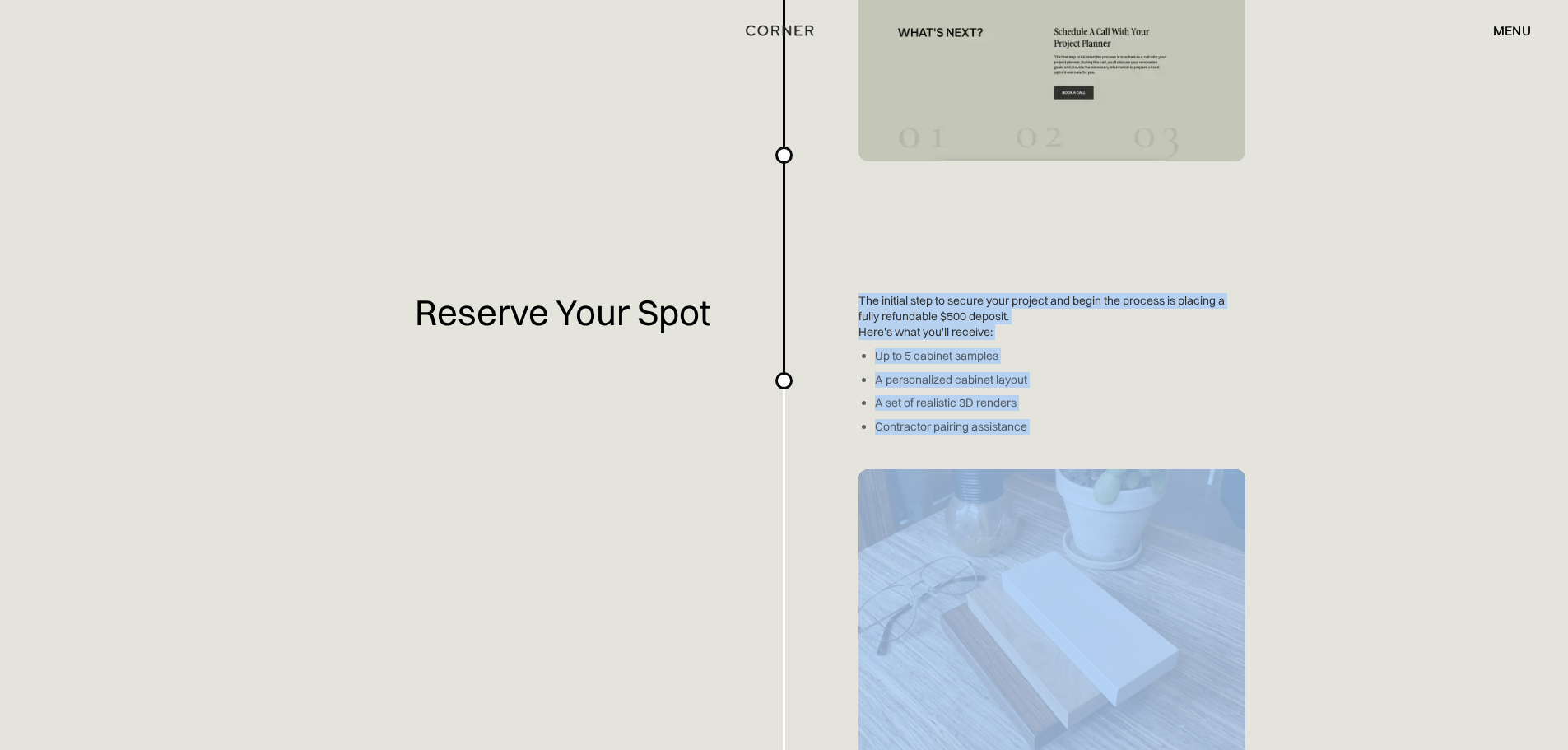
drag, startPoint x: 1056, startPoint y: 426, endPoint x: 912, endPoint y: 300, distance: 191.3
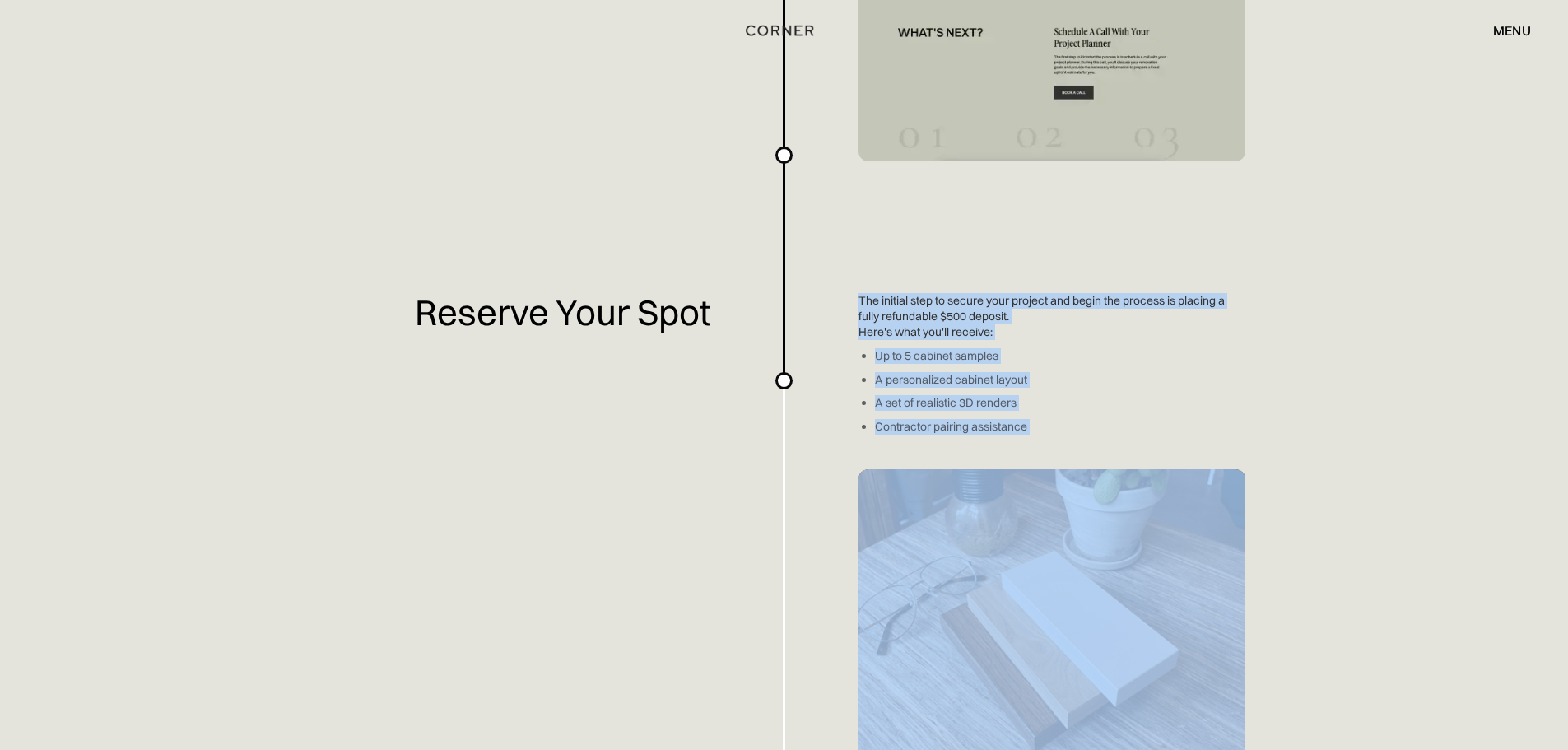
drag, startPoint x: 911, startPoint y: 300, endPoint x: 1021, endPoint y: 423, distance: 165.0
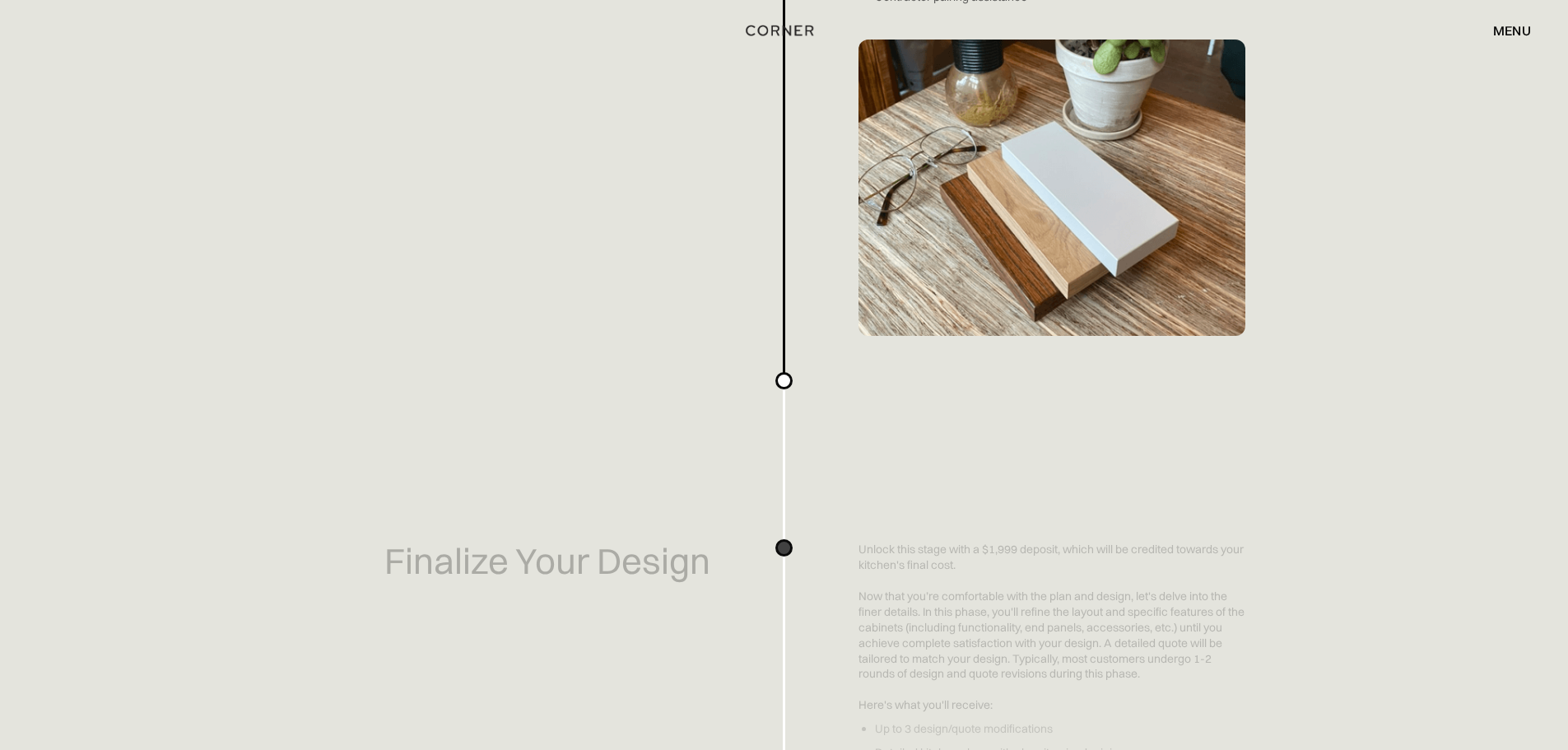
scroll to position [2140, 0]
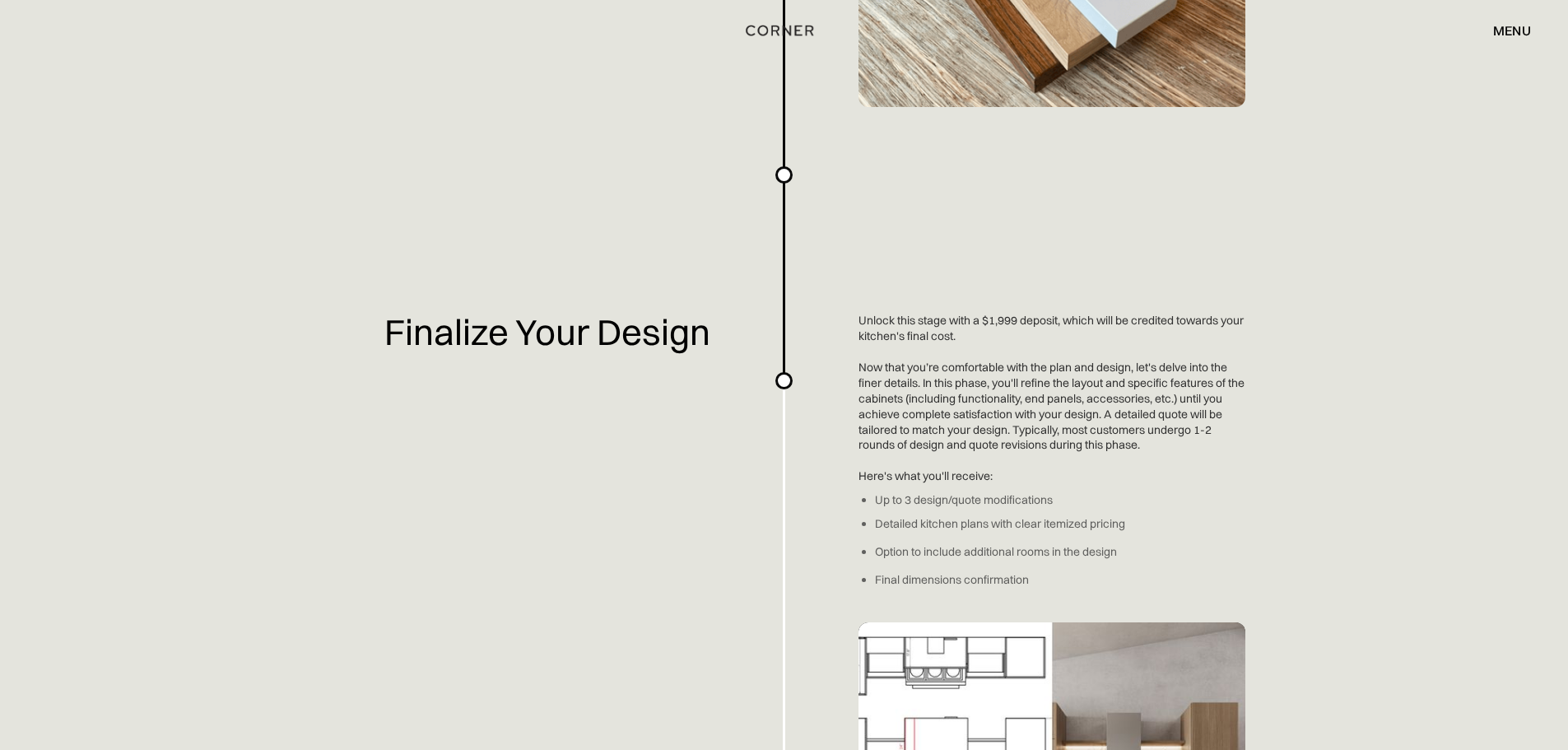
click at [866, 323] on div "Planning a kitchen doesn’t have to be hard. We've made an easy-to-use overview …" at bounding box center [784, 178] width 1568 height 4637
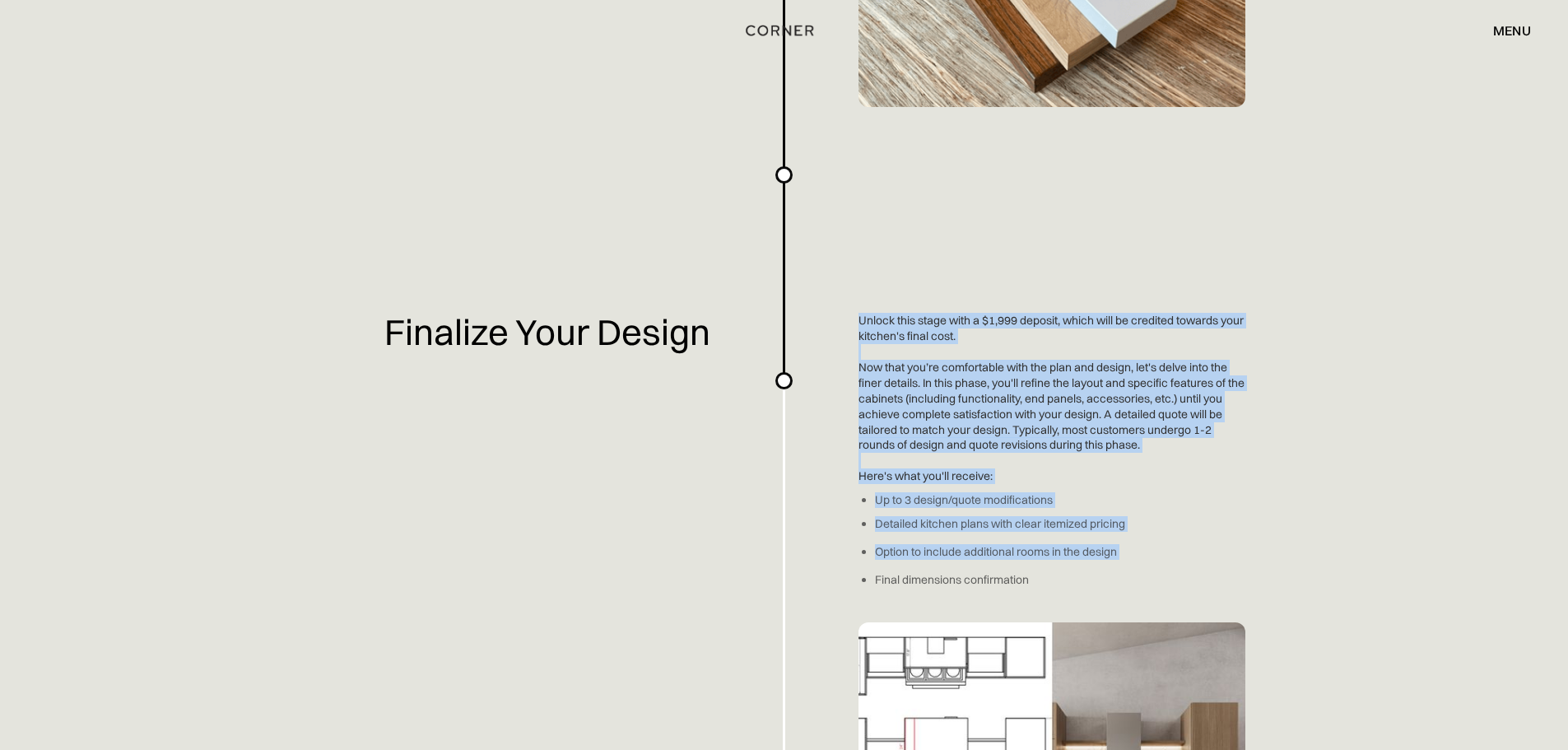
drag, startPoint x: 866, startPoint y: 323, endPoint x: 1173, endPoint y: 561, distance: 388.4
click at [1173, 561] on div "Planning a kitchen doesn’t have to be hard. We've made an easy-to-use overview …" at bounding box center [784, 178] width 1568 height 4637
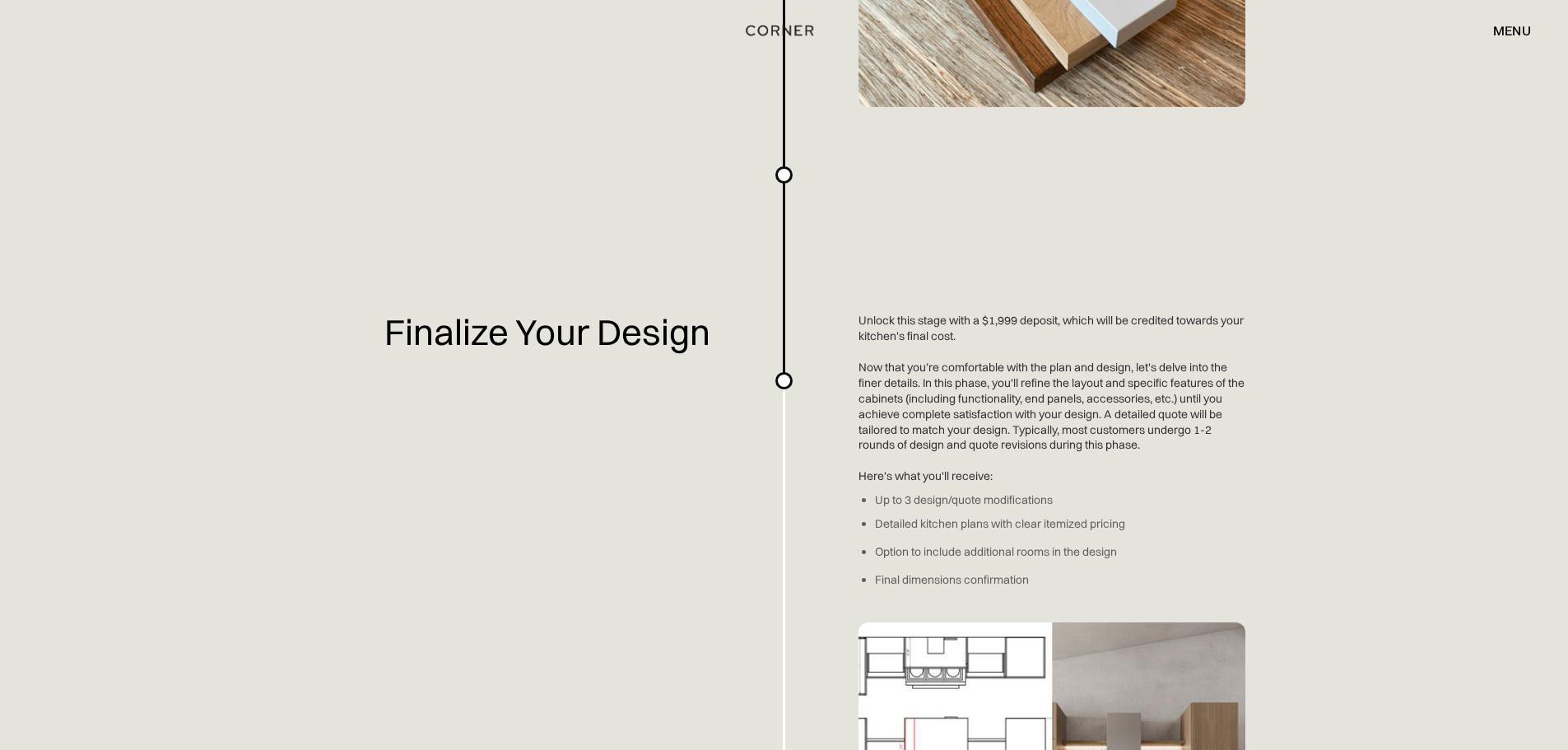
click at [1173, 561] on div "Planning a kitchen doesn’t have to be hard. We've made an easy-to-use overview …" at bounding box center [784, 178] width 1568 height 4637
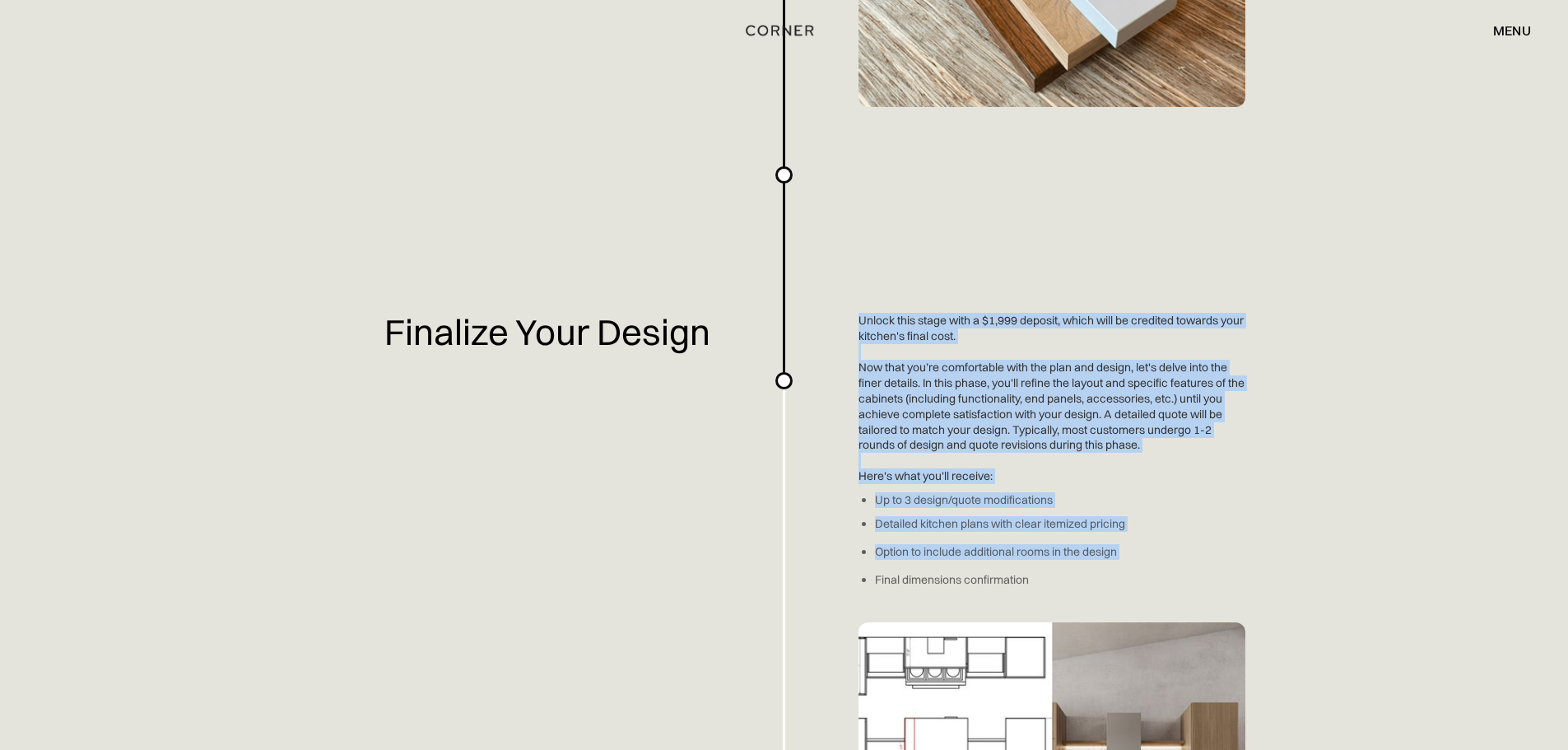
drag, startPoint x: 1173, startPoint y: 561, endPoint x: 905, endPoint y: 324, distance: 357.8
click at [905, 324] on div "Planning a kitchen doesn’t have to be hard. We've made an easy-to-use overview …" at bounding box center [784, 178] width 1568 height 4637
click at [904, 324] on div "Planning a kitchen doesn’t have to be hard. We've made an easy-to-use overview …" at bounding box center [784, 178] width 1568 height 4637
drag, startPoint x: 904, startPoint y: 324, endPoint x: 1172, endPoint y: 568, distance: 362.4
click at [1172, 568] on div "Planning a kitchen doesn’t have to be hard. We've made an easy-to-use overview …" at bounding box center [784, 178] width 1568 height 4637
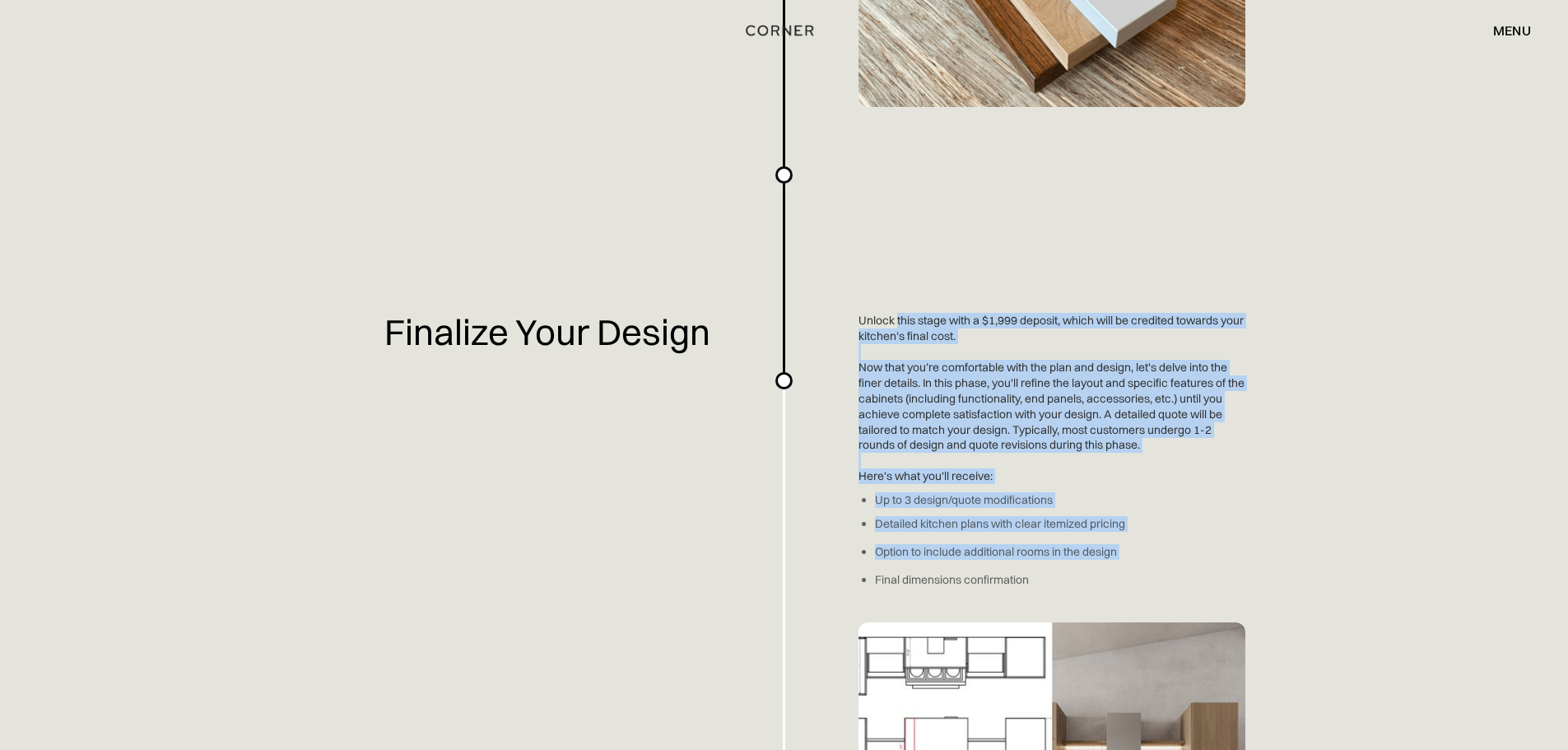
click at [1172, 568] on div "Planning a kitchen doesn’t have to be hard. We've made an easy-to-use overview …" at bounding box center [784, 178] width 1568 height 4637
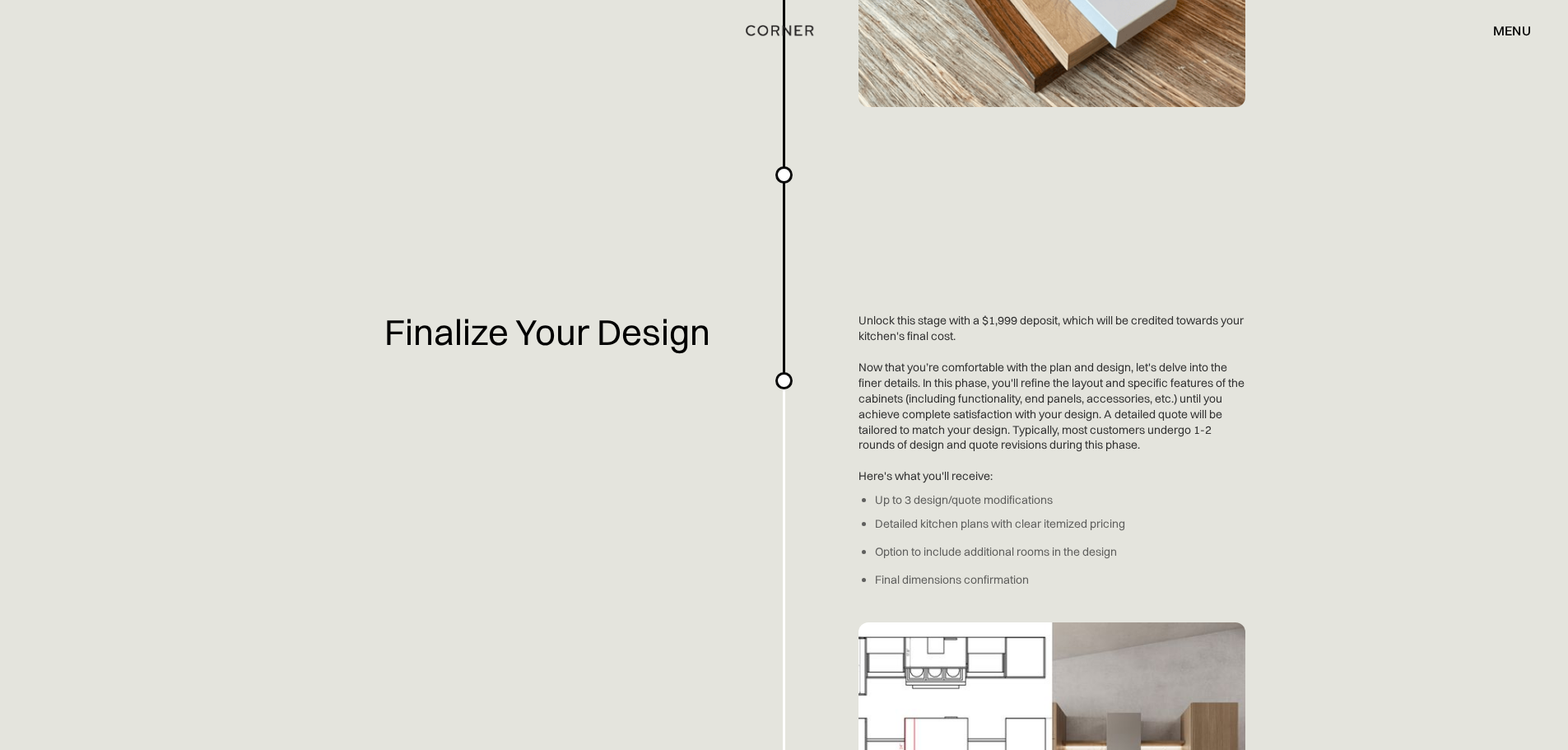
click at [1172, 568] on div "Planning a kitchen doesn’t have to be hard. We've made an easy-to-use overview …" at bounding box center [784, 178] width 1568 height 4637
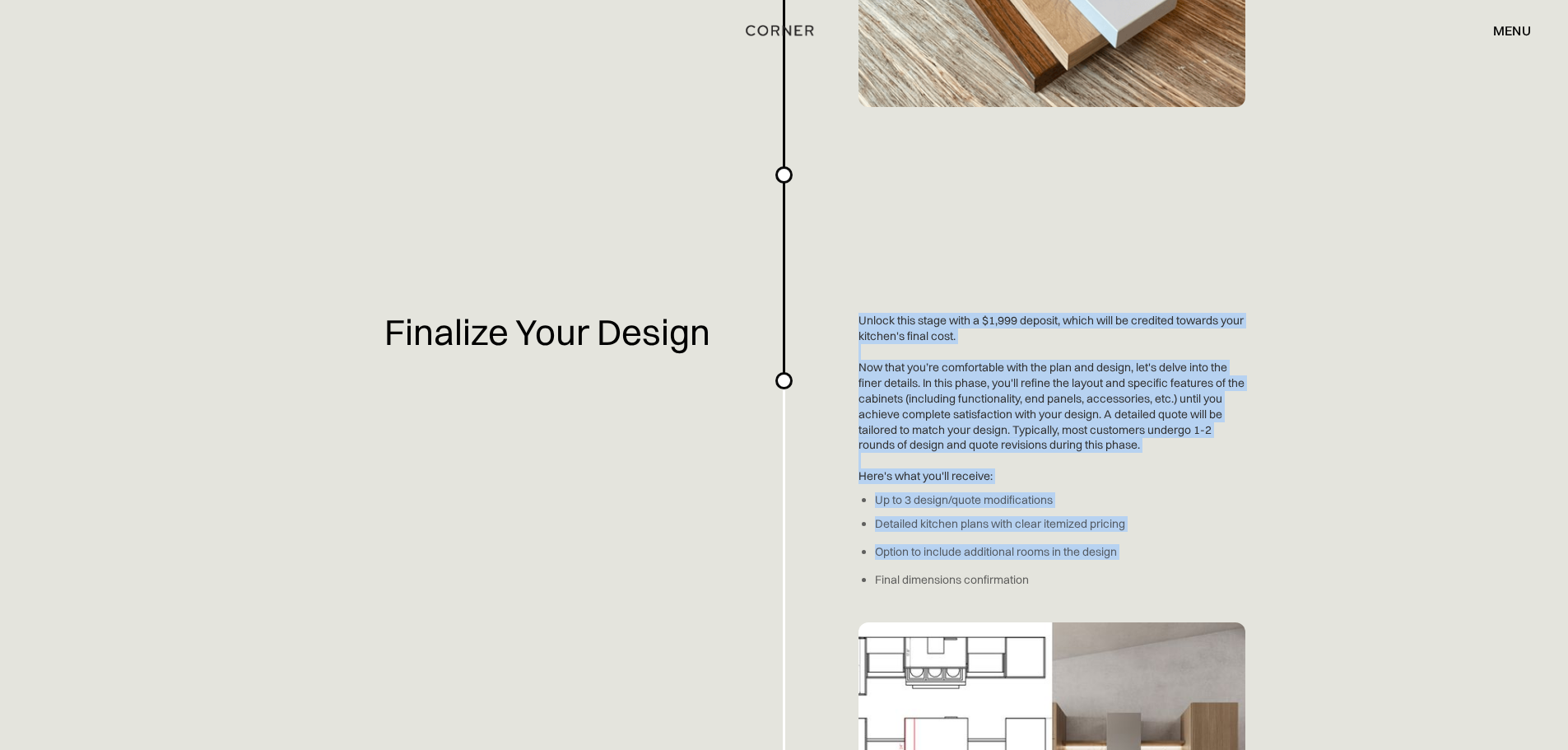
drag, startPoint x: 1172, startPoint y: 568, endPoint x: 900, endPoint y: 320, distance: 368.1
click at [900, 320] on div "Planning a kitchen doesn’t have to be hard. We've made an easy-to-use overview …" at bounding box center [784, 178] width 1568 height 4637
click at [900, 320] on div "Planning a kitchen doesn’t have to be hard. We've made an easy-to-use overview …" at bounding box center [784, 178] width 1568 height 4637
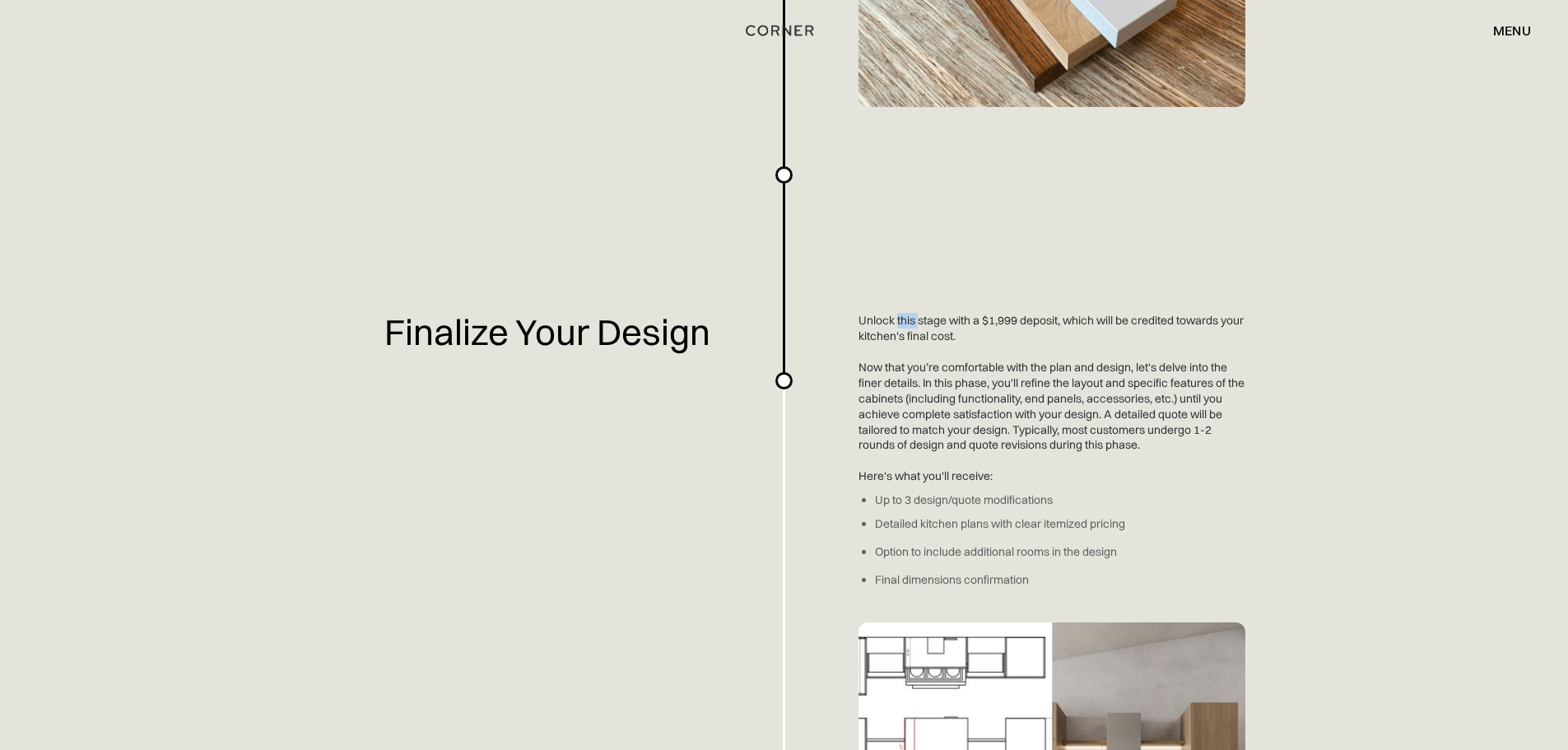
click at [900, 320] on div "Planning a kitchen doesn’t have to be hard. We've made an easy-to-use overview …" at bounding box center [784, 178] width 1568 height 4637
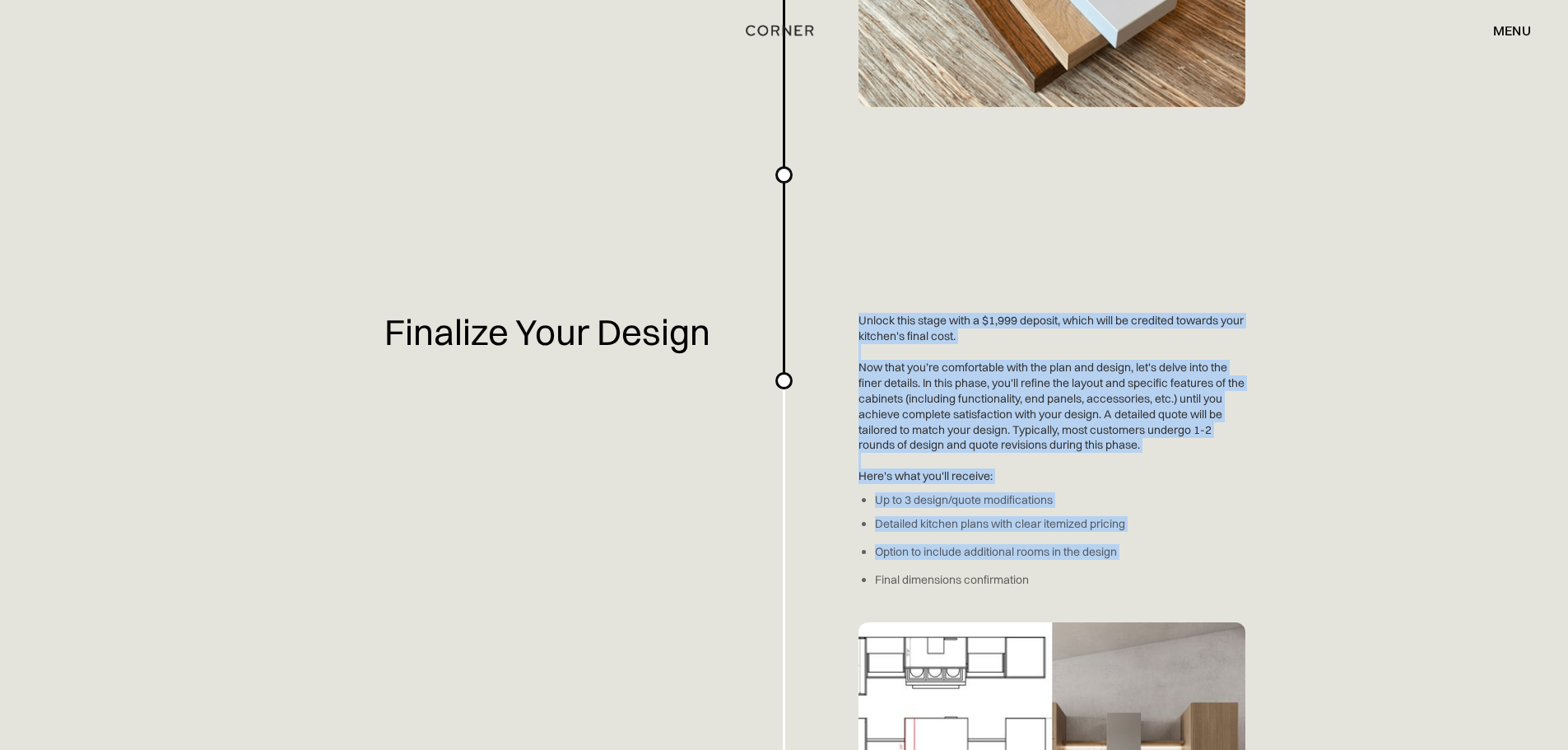
drag, startPoint x: 900, startPoint y: 320, endPoint x: 1137, endPoint y: 568, distance: 343.0
click at [1137, 568] on div "Planning a kitchen doesn’t have to be hard. We've made an easy-to-use overview …" at bounding box center [784, 178] width 1568 height 4637
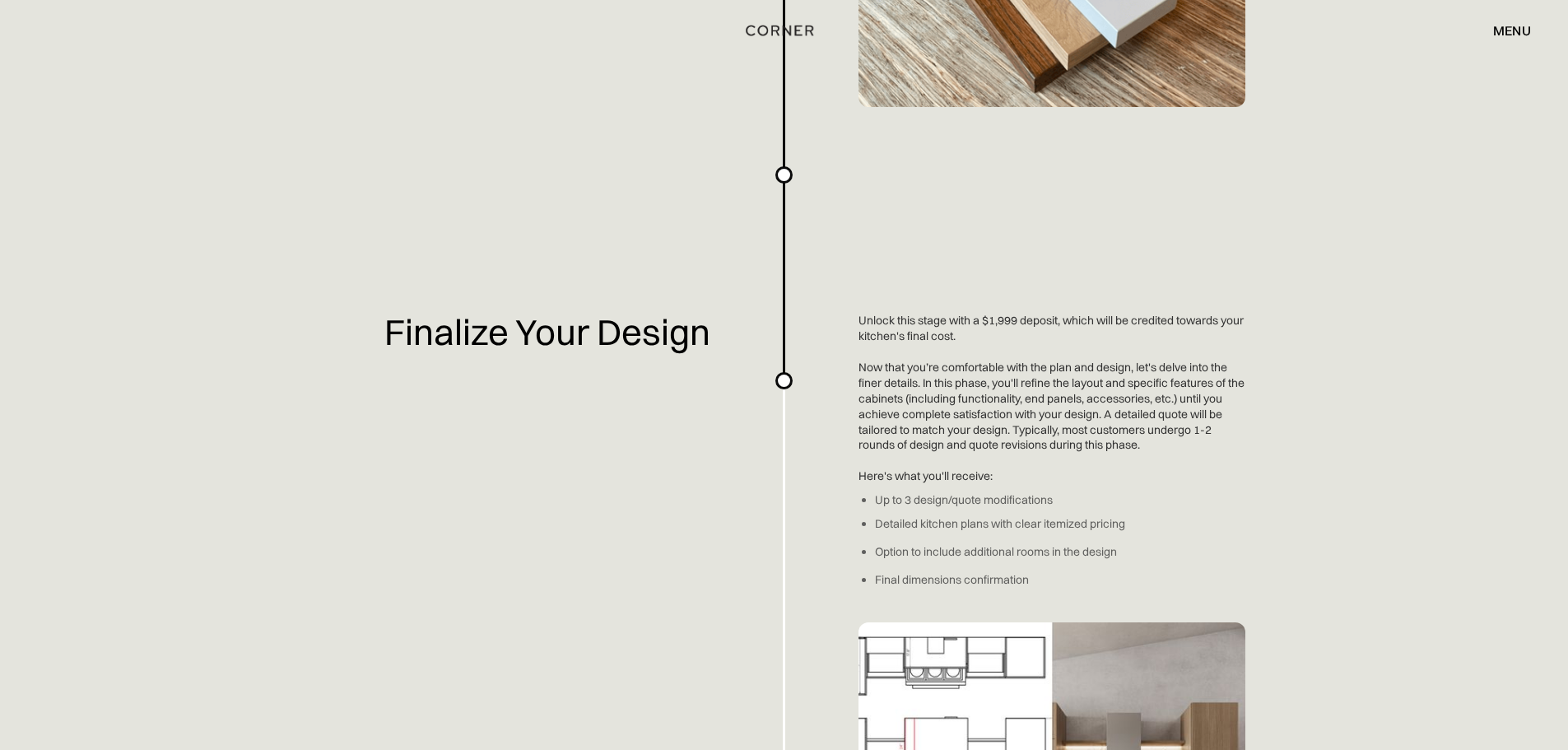
click at [1137, 568] on div "Planning a kitchen doesn’t have to be hard. We've made an easy-to-use overview …" at bounding box center [784, 178] width 1568 height 4637
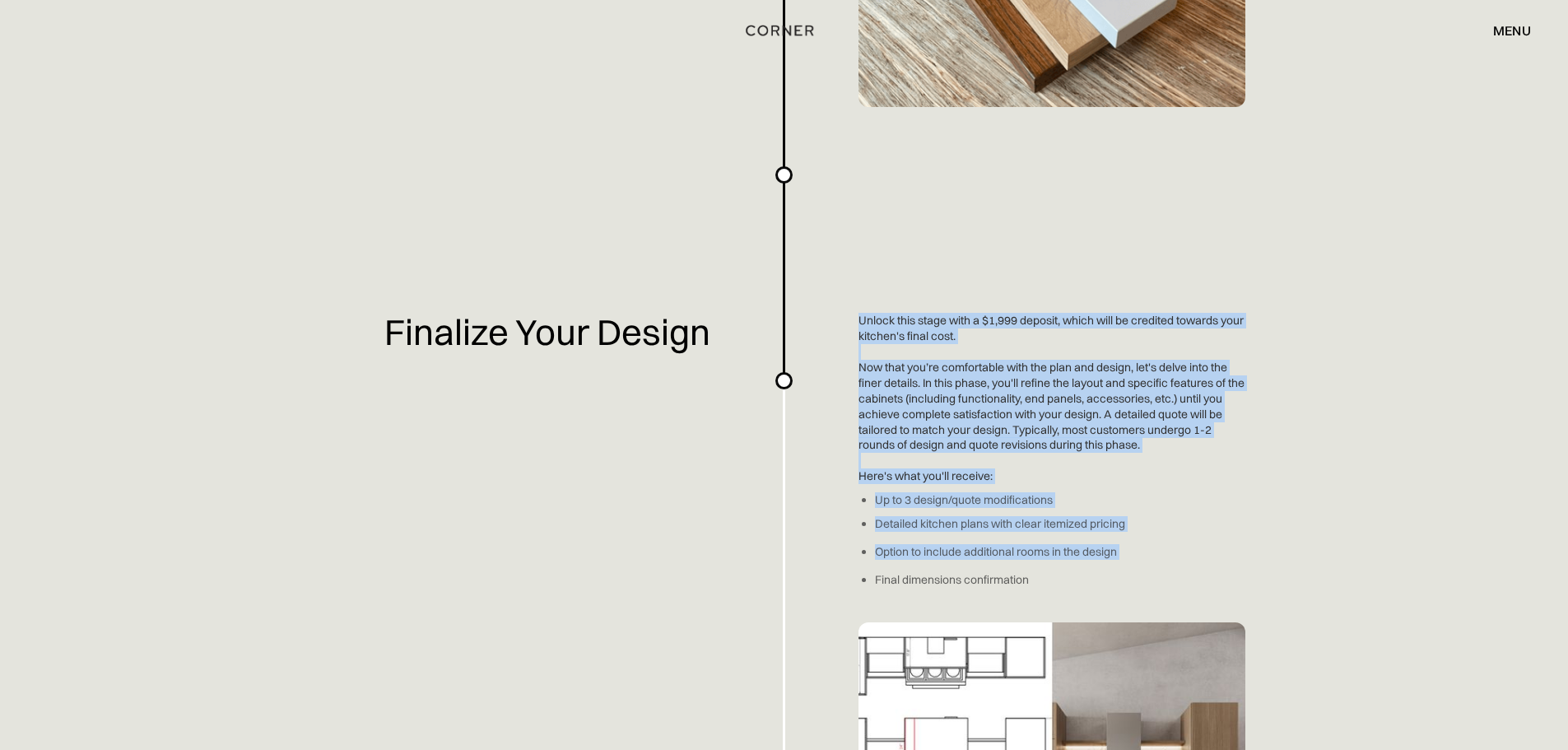
drag, startPoint x: 1137, startPoint y: 568, endPoint x: 869, endPoint y: 310, distance: 372.0
click at [869, 310] on div "Planning a kitchen doesn’t have to be hard. We've made an easy-to-use overview …" at bounding box center [784, 178] width 1568 height 4637
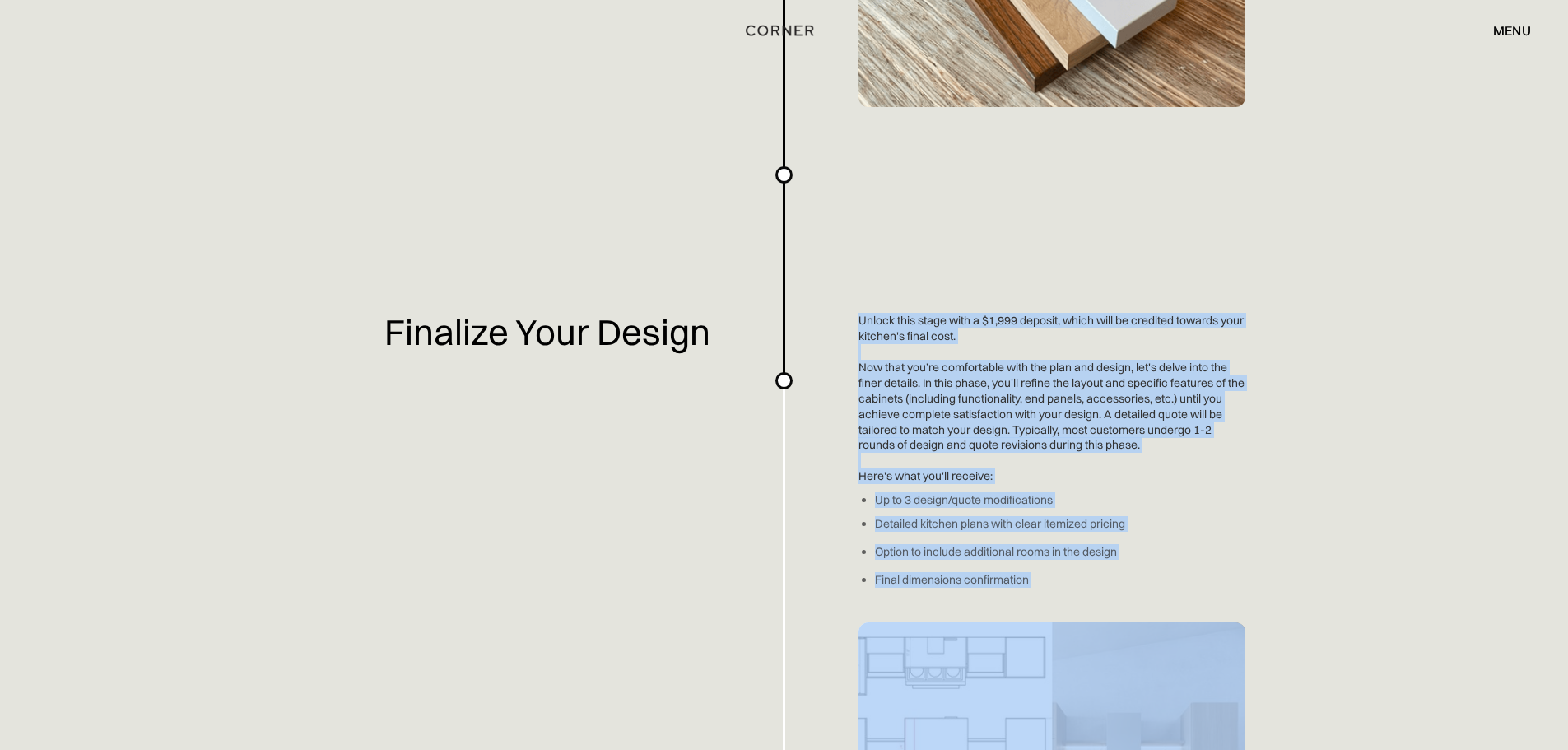
drag, startPoint x: 869, startPoint y: 310, endPoint x: 1115, endPoint y: 579, distance: 364.5
click at [1115, 579] on div "Planning a kitchen doesn’t have to be hard. We've made an easy-to-use overview …" at bounding box center [784, 178] width 1568 height 4637
click at [1115, 579] on div "Planning a kitchen doesn’t have to be hard. We've made an easy-to-use overview …" at bounding box center [784, 178] width 1568 height 4637
drag, startPoint x: 1115, startPoint y: 579, endPoint x: 875, endPoint y: 323, distance: 350.9
click at [875, 323] on div "Planning a kitchen doesn’t have to be hard. We've made an easy-to-use overview …" at bounding box center [784, 178] width 1568 height 4637
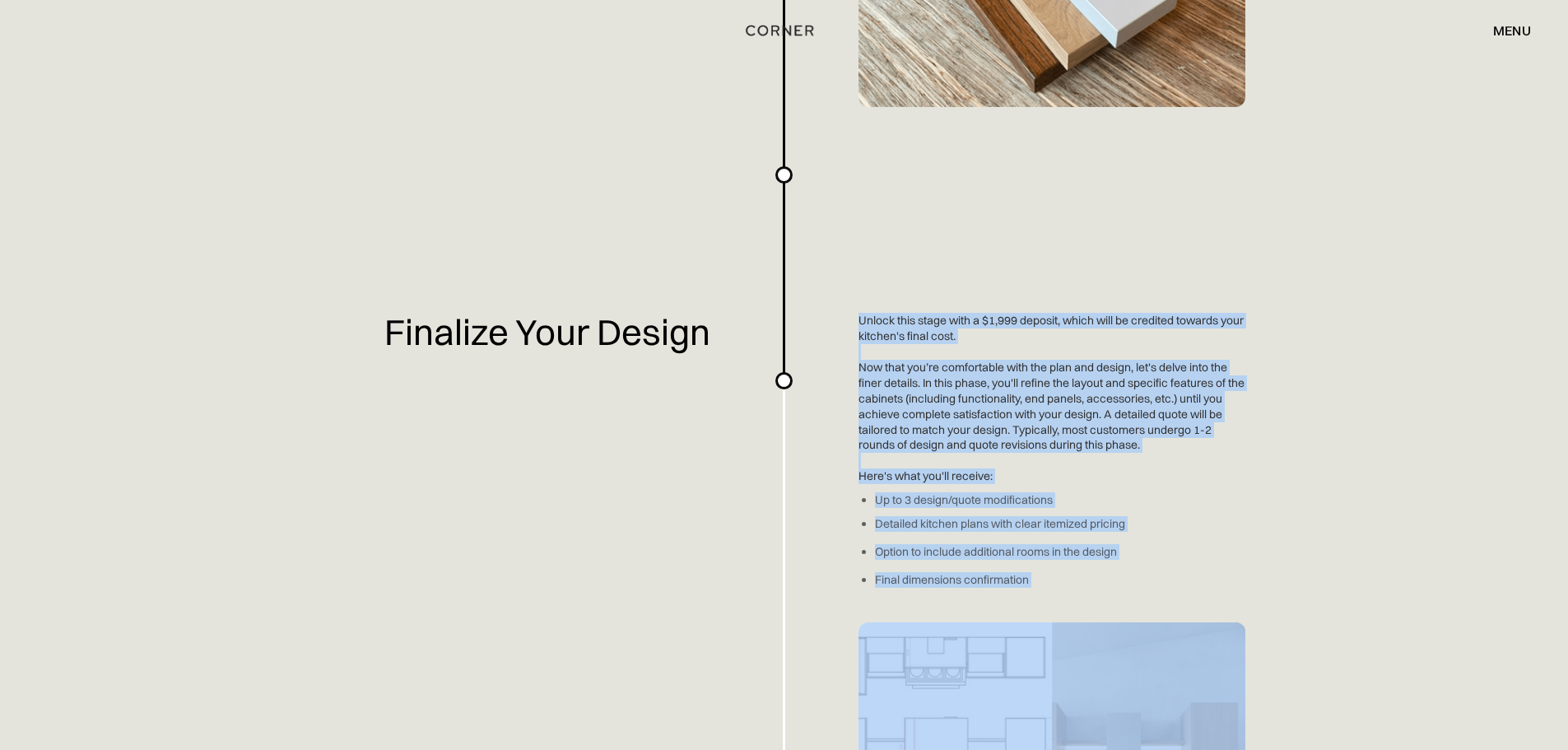
click at [875, 323] on div "Planning a kitchen doesn’t have to be hard. We've made an easy-to-use overview …" at bounding box center [784, 178] width 1568 height 4637
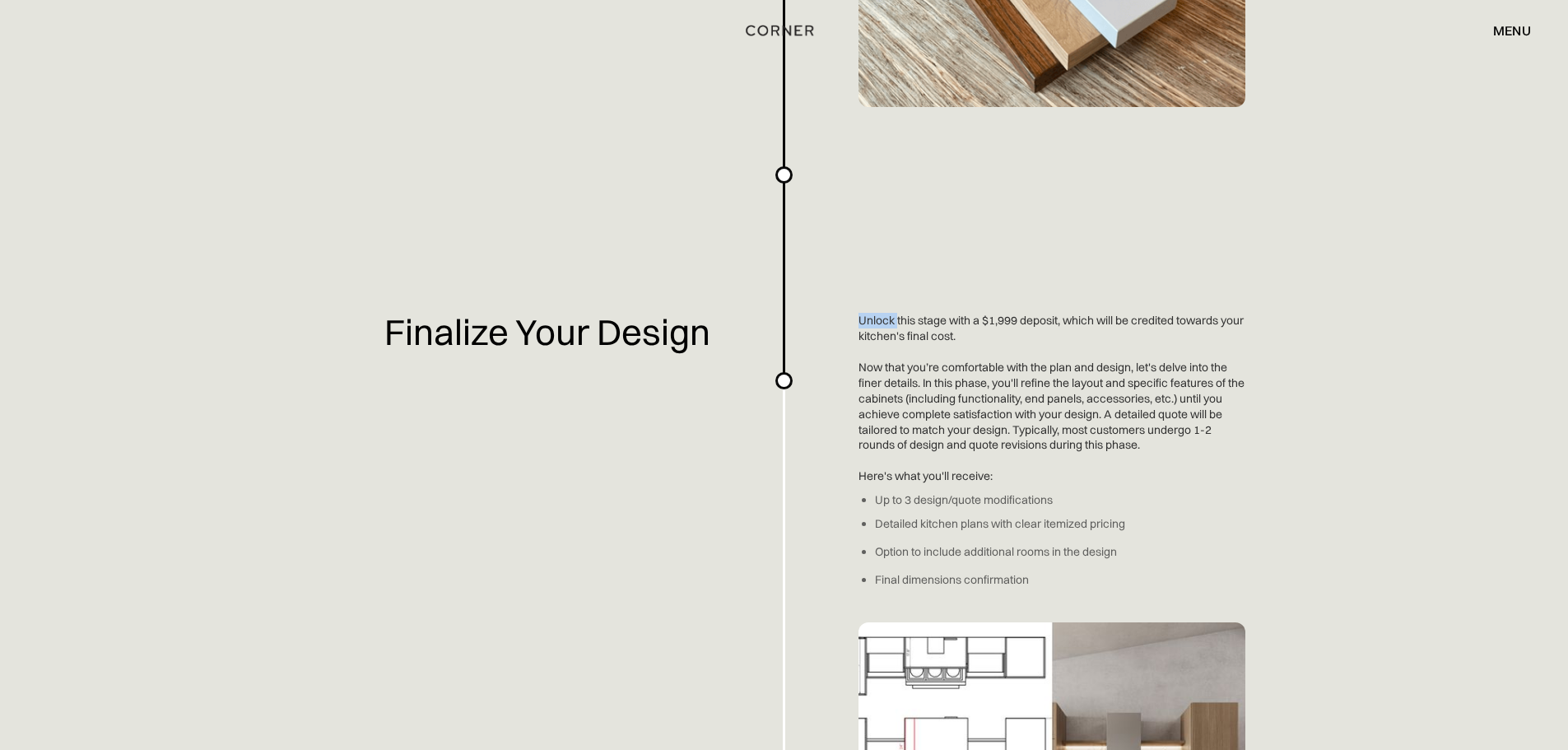
click at [875, 323] on div "Planning a kitchen doesn’t have to be hard. We've made an easy-to-use overview …" at bounding box center [784, 178] width 1568 height 4637
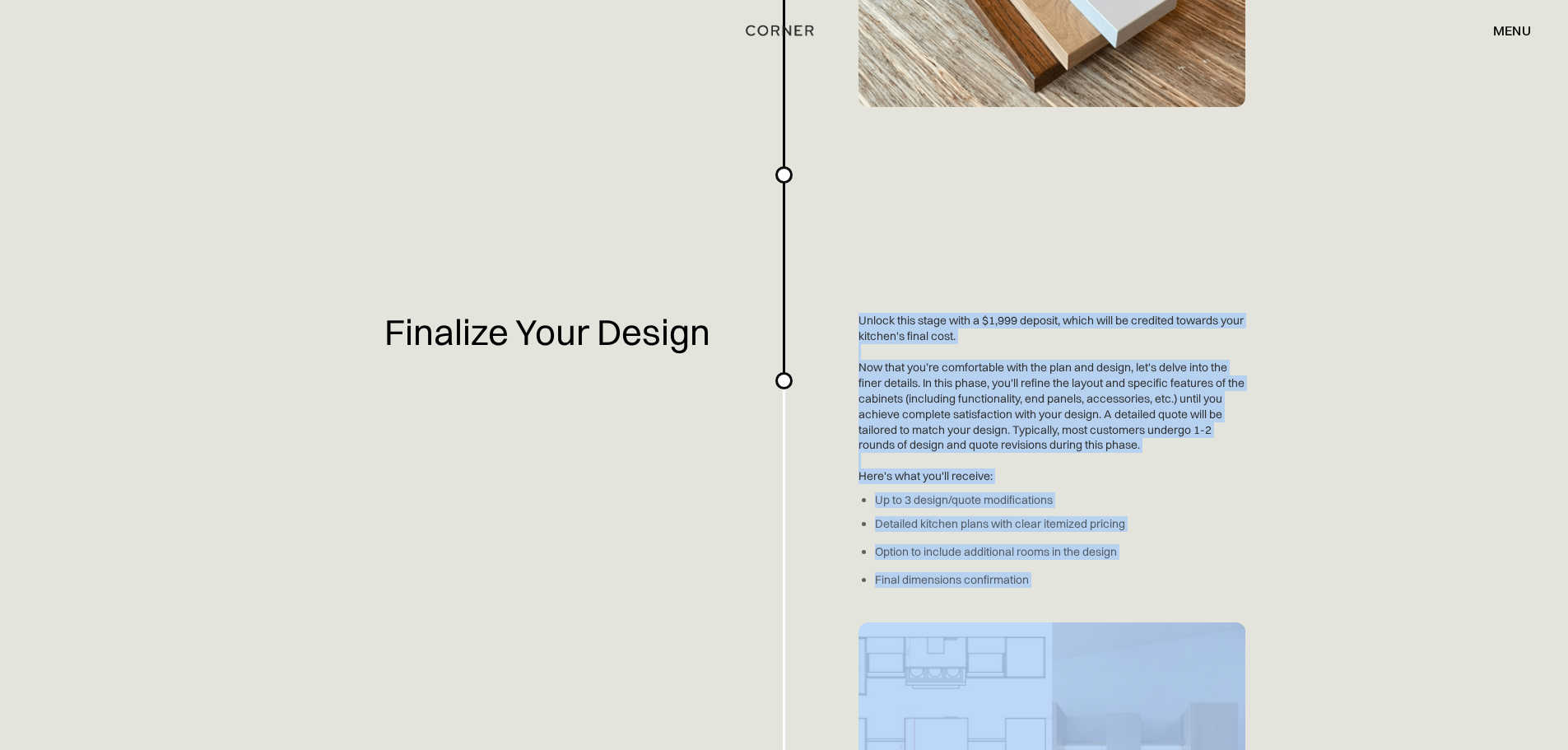
drag, startPoint x: 875, startPoint y: 323, endPoint x: 1119, endPoint y: 591, distance: 362.4
click at [1119, 591] on div "Planning a kitchen doesn’t have to be hard. We've made an easy-to-use overview …" at bounding box center [784, 178] width 1568 height 4637
drag, startPoint x: 1119, startPoint y: 591, endPoint x: 863, endPoint y: 324, distance: 369.9
click at [863, 324] on div "Planning a kitchen doesn’t have to be hard. We've made an easy-to-use overview …" at bounding box center [784, 178] width 1568 height 4637
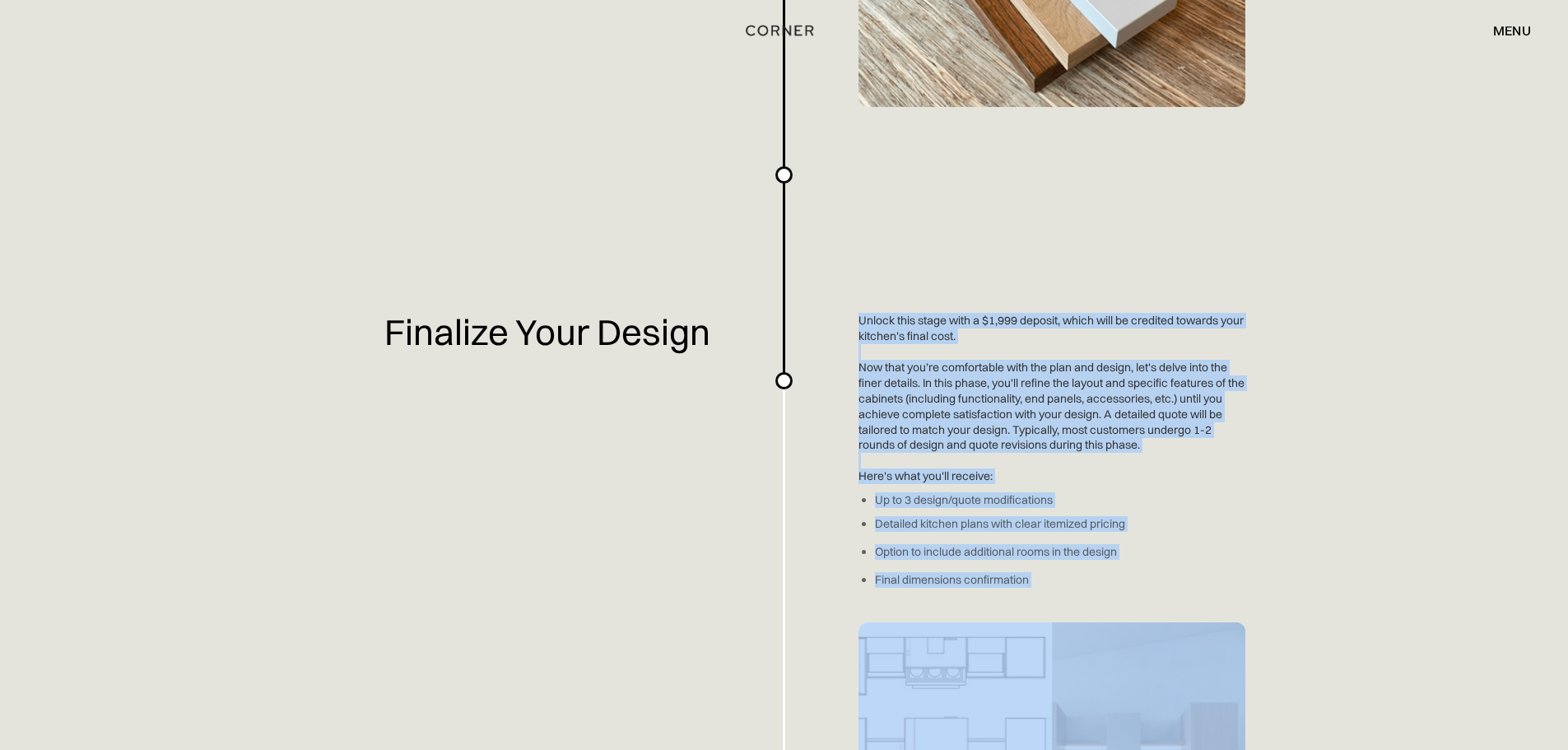
click at [863, 324] on div "Planning a kitchen doesn’t have to be hard. We've made an easy-to-use overview …" at bounding box center [784, 178] width 1568 height 4637
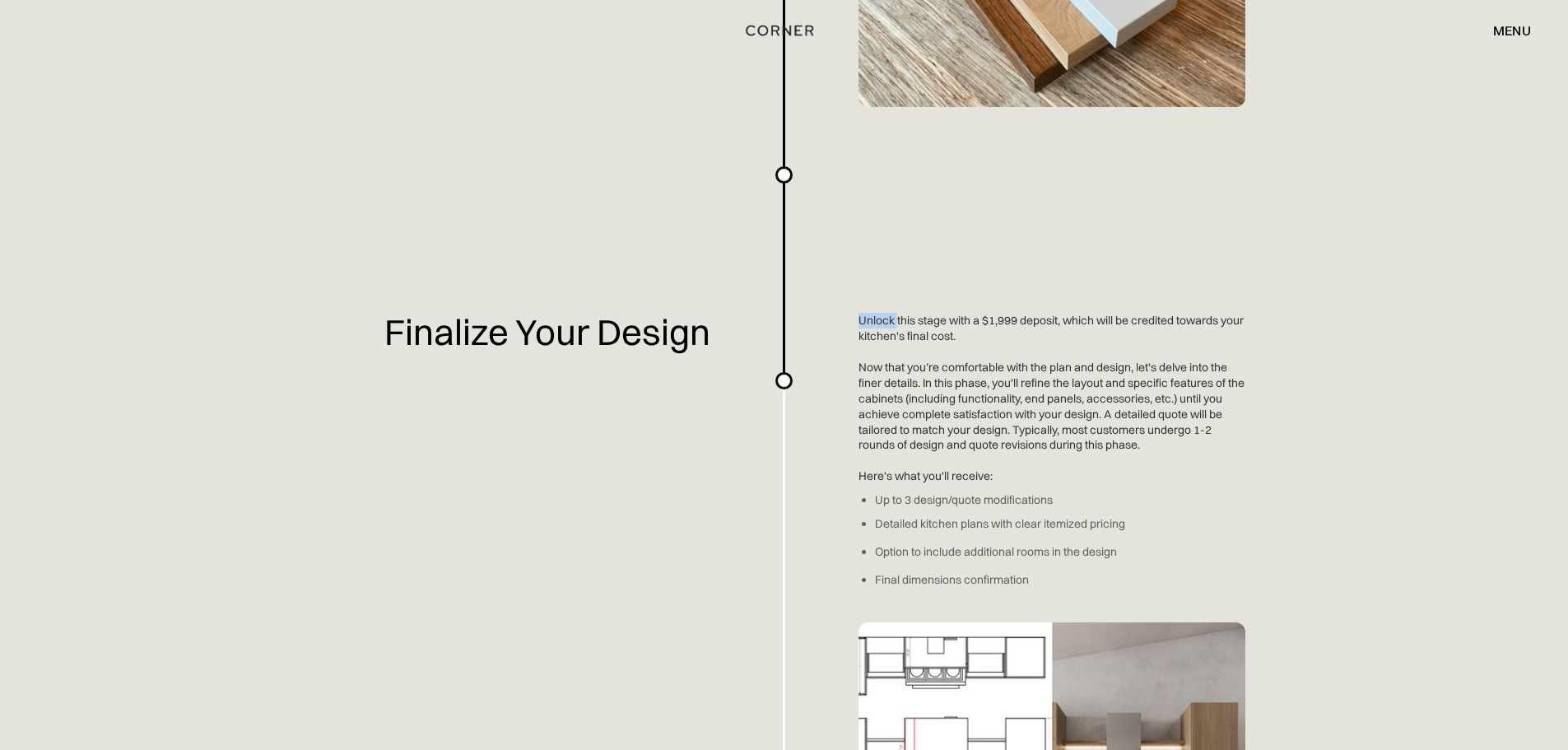
click at [863, 324] on div "Planning a kitchen doesn’t have to be hard. We've made an easy-to-use overview …" at bounding box center [784, 178] width 1568 height 4637
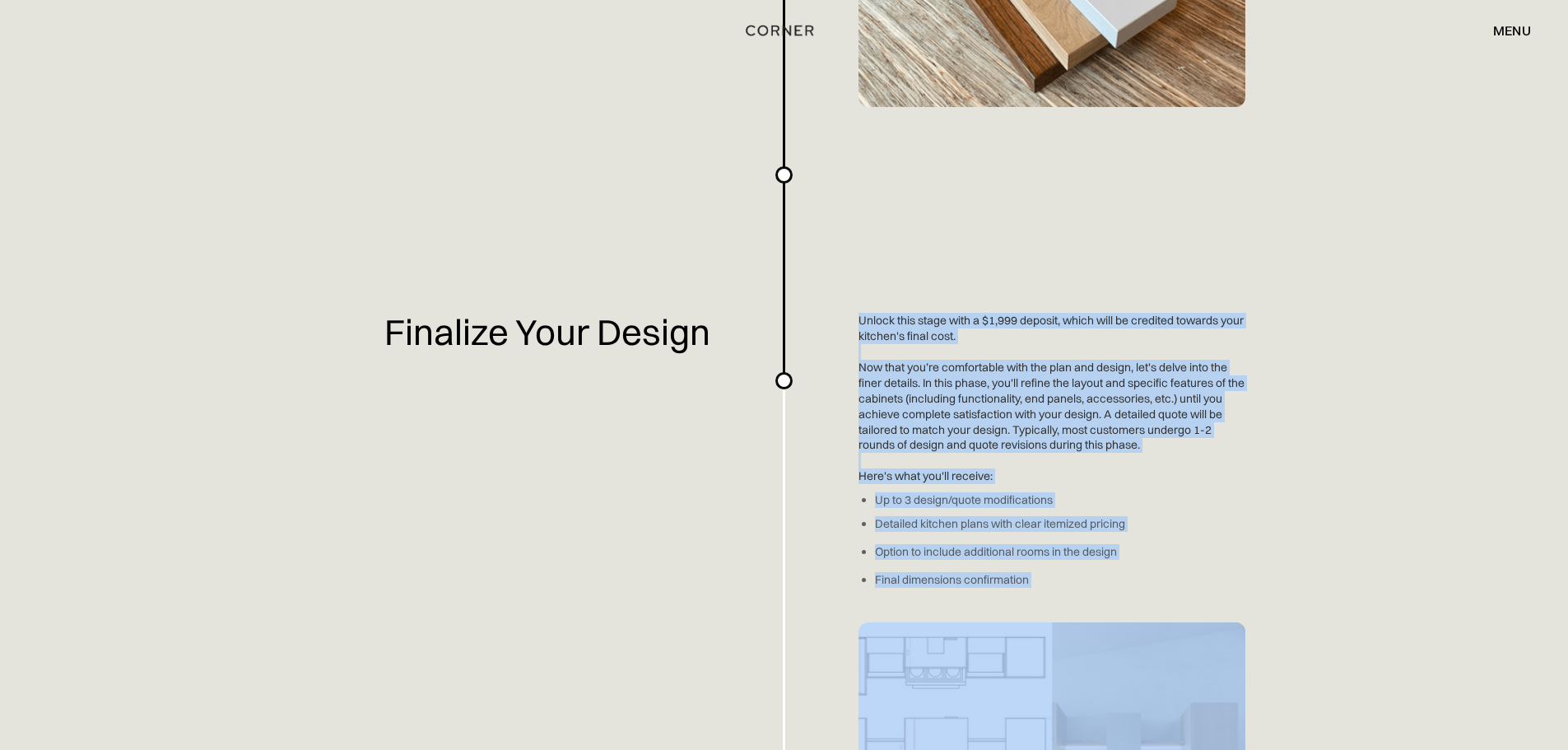
drag, startPoint x: 863, startPoint y: 324, endPoint x: 1046, endPoint y: 573, distance: 309.0
click at [1046, 573] on div "Planning a kitchen doesn’t have to be hard. We've made an easy-to-use overview …" at bounding box center [784, 178] width 1568 height 4637
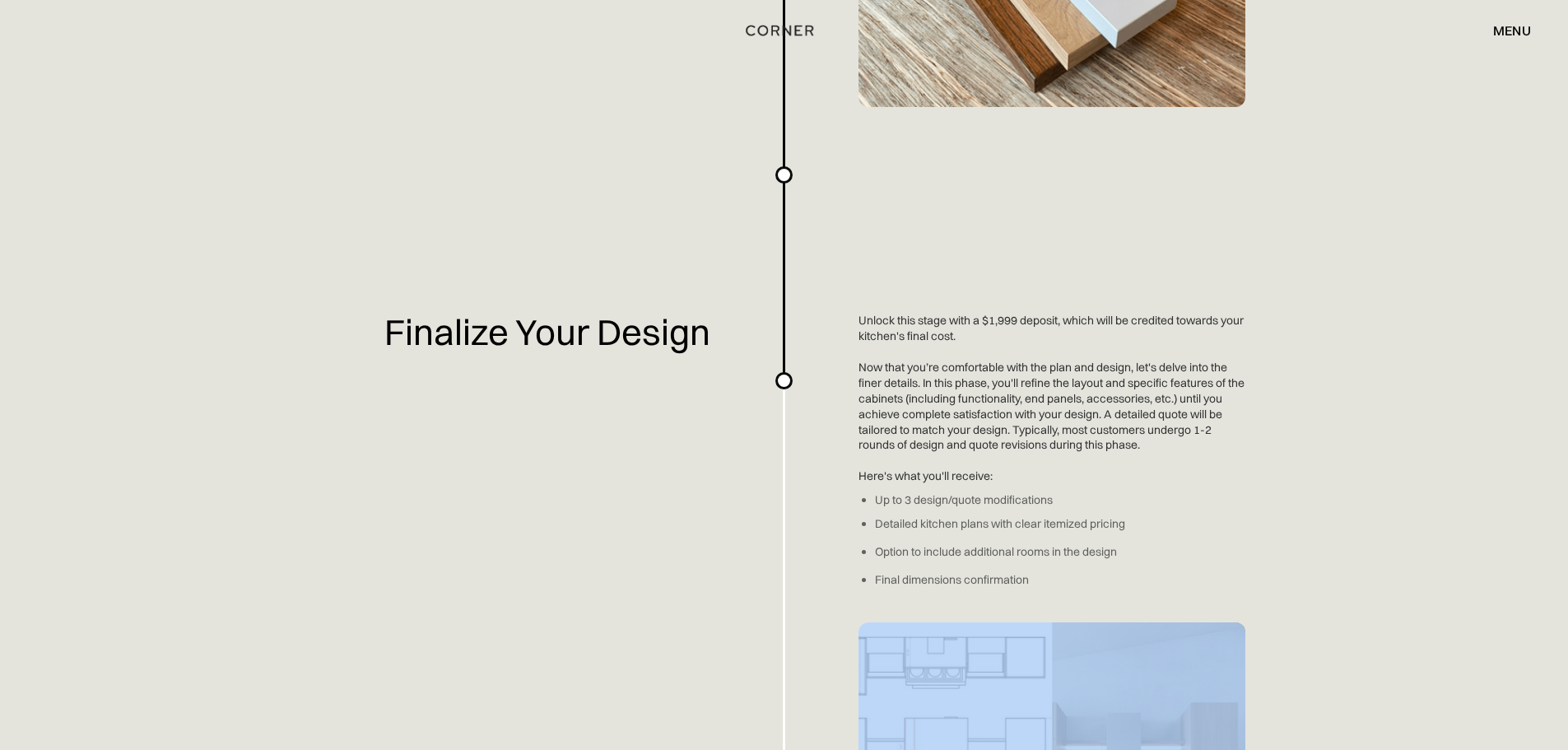
click at [1046, 573] on div "Planning a kitchen doesn’t have to be hard. We've made an easy-to-use overview …" at bounding box center [784, 178] width 1568 height 4637
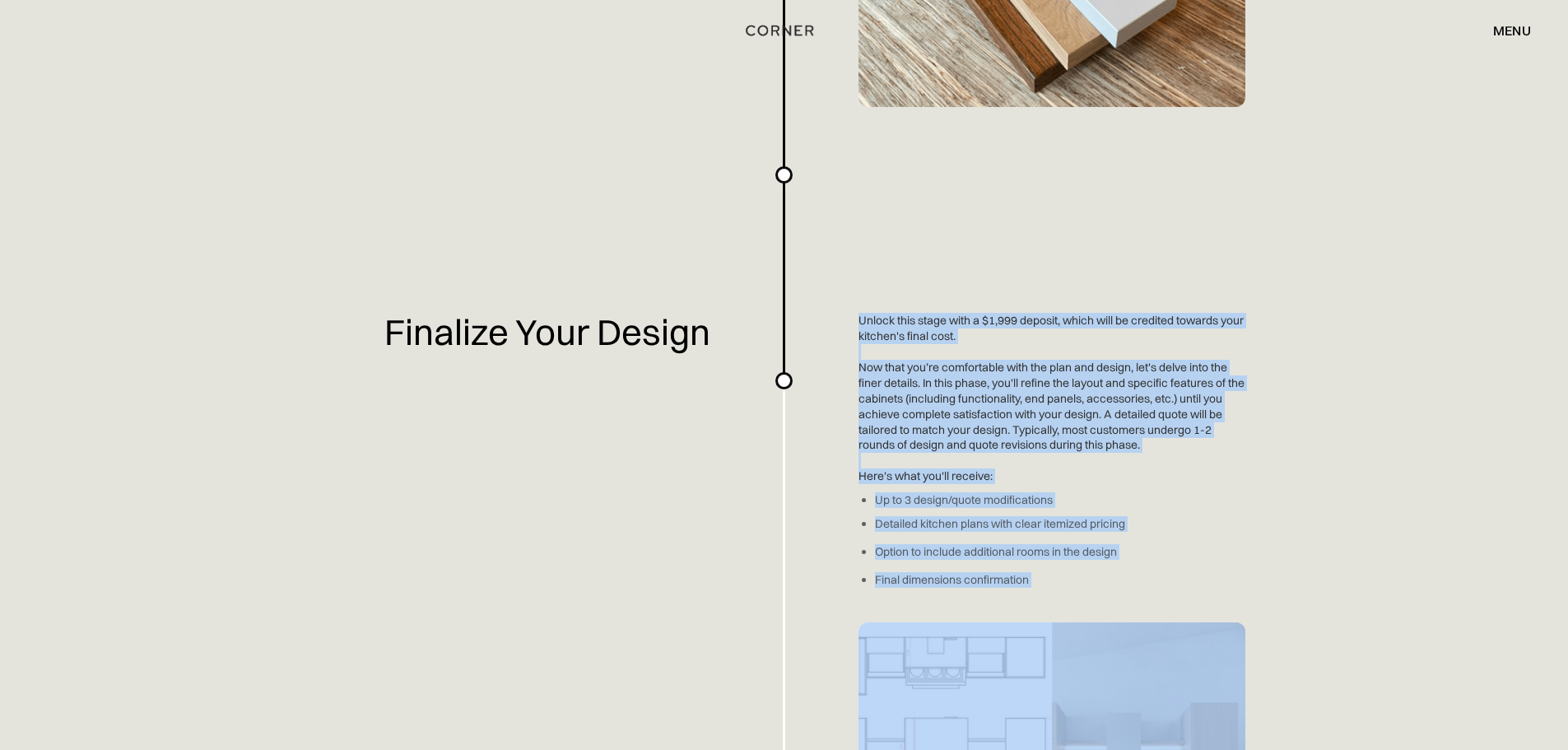
drag, startPoint x: 1046, startPoint y: 573, endPoint x: 884, endPoint y: 298, distance: 319.2
click at [886, 294] on div "Planning a kitchen doesn’t have to be hard. We've made an easy-to-use overview …" at bounding box center [784, 178] width 1568 height 4637
click at [869, 316] on div "Planning a kitchen doesn’t have to be hard. We've made an easy-to-use overview …" at bounding box center [784, 178] width 1568 height 4637
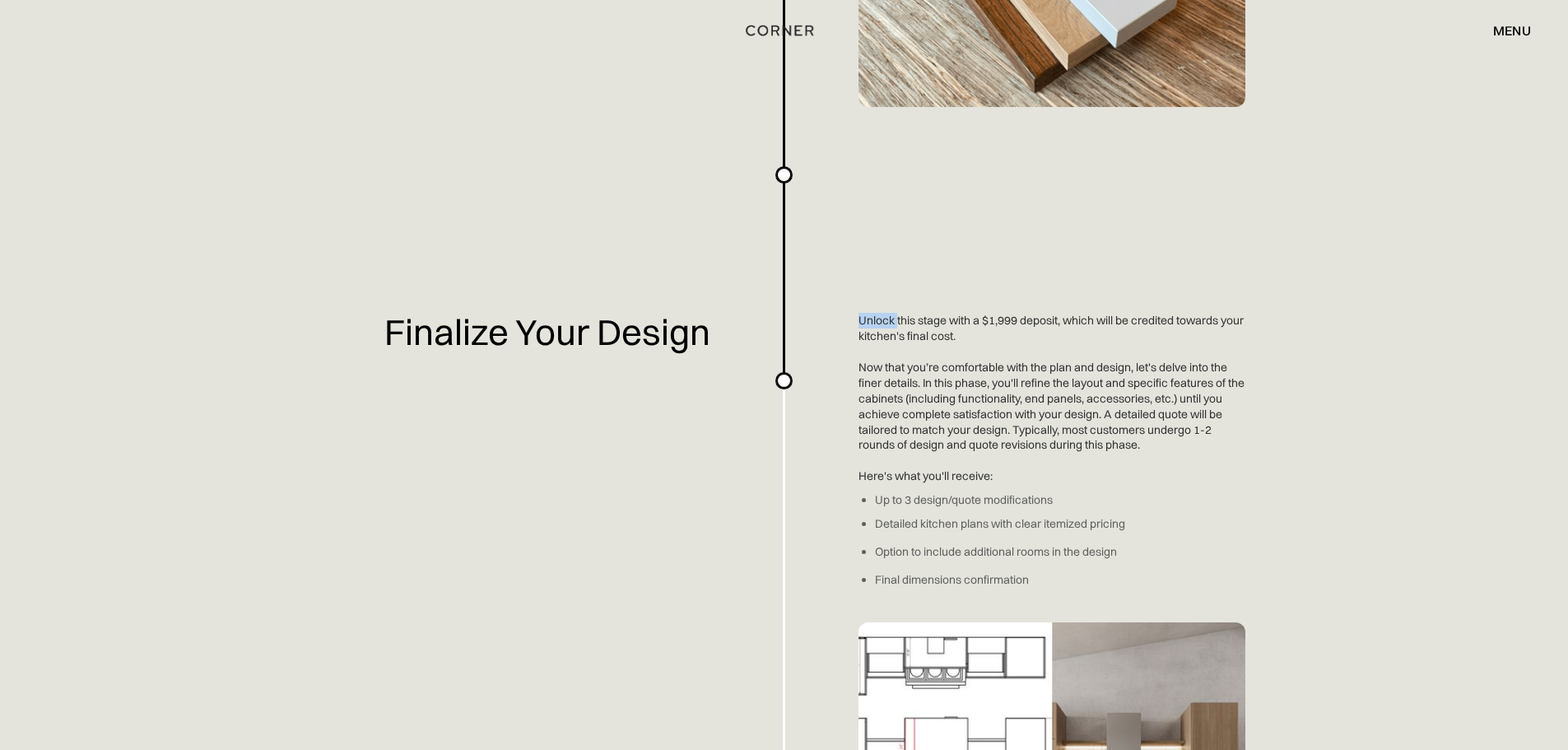
click at [869, 316] on div "Planning a kitchen doesn’t have to be hard. We've made an easy-to-use overview …" at bounding box center [784, 178] width 1568 height 4637
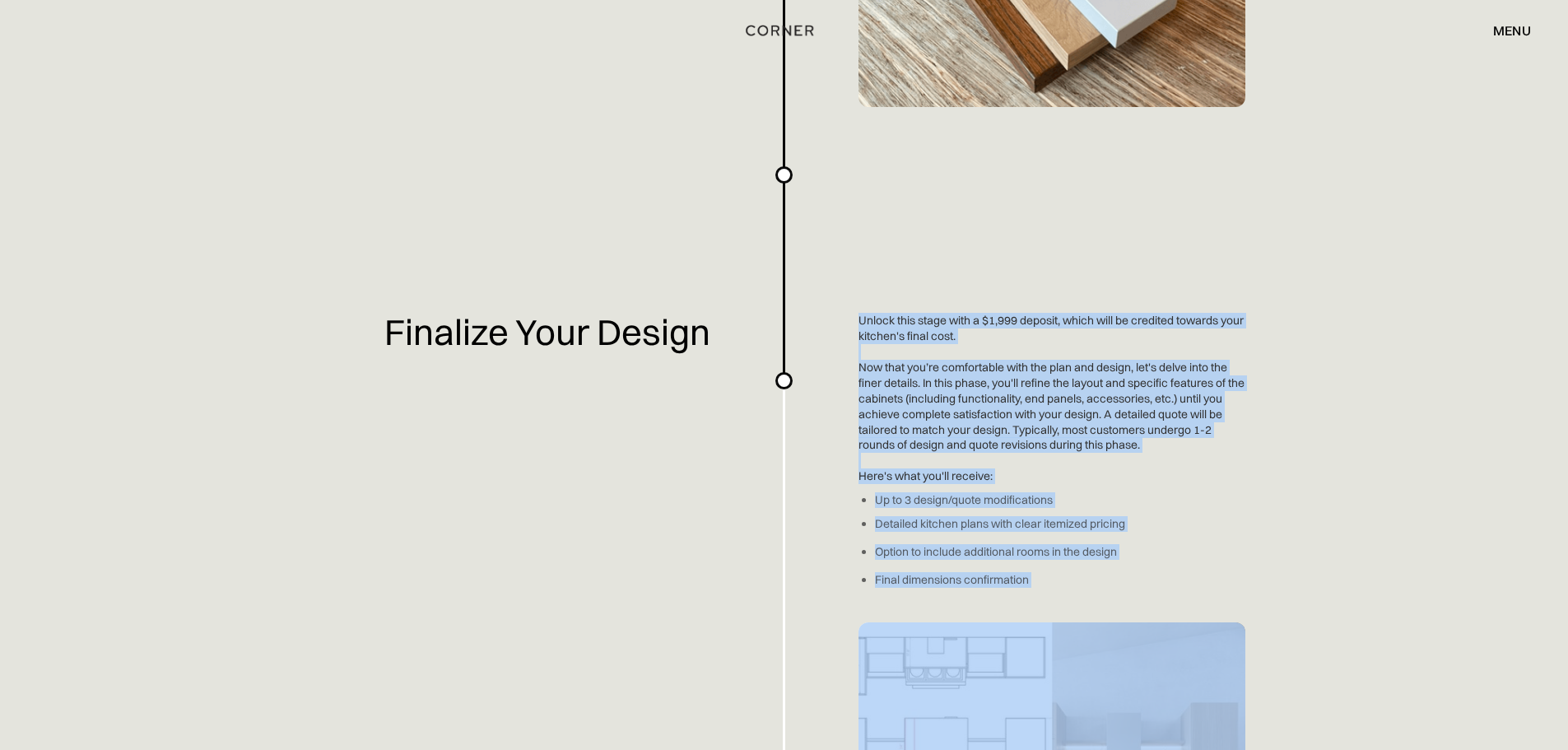
drag, startPoint x: 869, startPoint y: 316, endPoint x: 1041, endPoint y: 586, distance: 320.1
click at [1041, 586] on div "Planning a kitchen doesn’t have to be hard. We've made an easy-to-use overview …" at bounding box center [784, 178] width 1568 height 4637
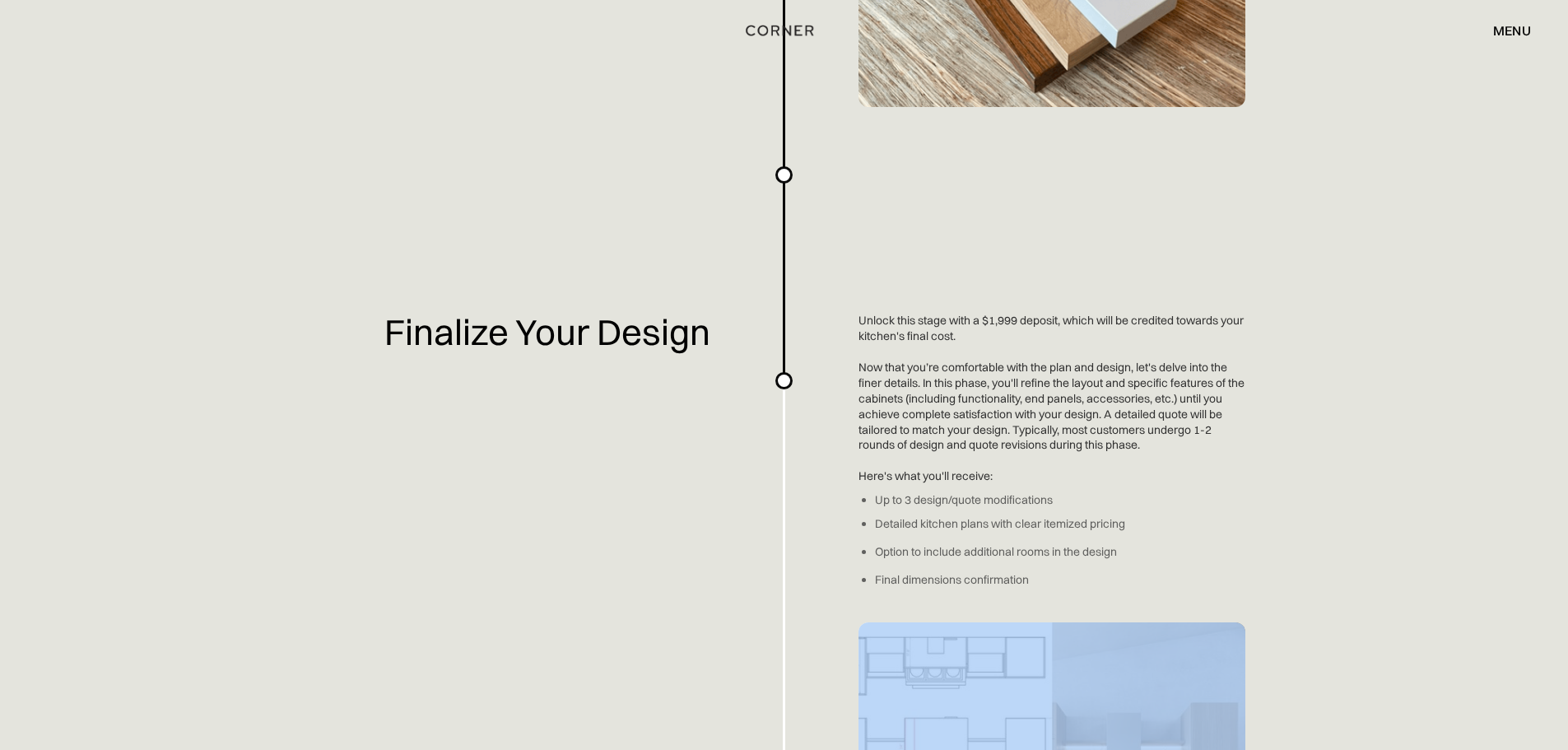
click at [1041, 586] on div "Planning a kitchen doesn’t have to be hard. We've made an easy-to-use overview …" at bounding box center [784, 178] width 1568 height 4637
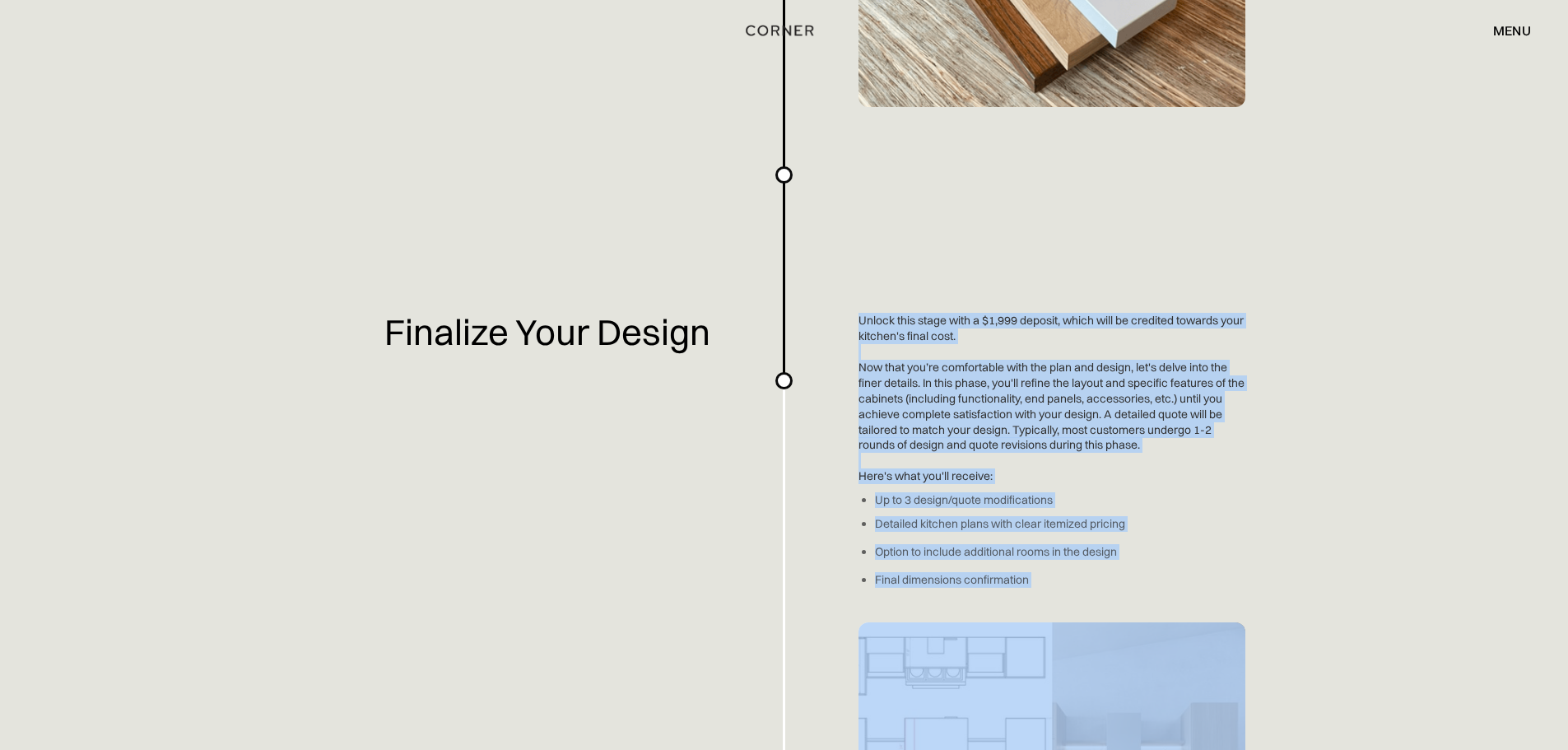
drag, startPoint x: 1041, startPoint y: 586, endPoint x: 845, endPoint y: 319, distance: 331.2
click at [845, 319] on div "Planning a kitchen doesn’t have to be hard. We've made an easy-to-use overview …" at bounding box center [784, 178] width 1568 height 4637
click at [865, 331] on div "Planning a kitchen doesn’t have to be hard. We've made an easy-to-use overview …" at bounding box center [784, 178] width 1568 height 4637
drag, startPoint x: 865, startPoint y: 331, endPoint x: 1046, endPoint y: 576, distance: 304.6
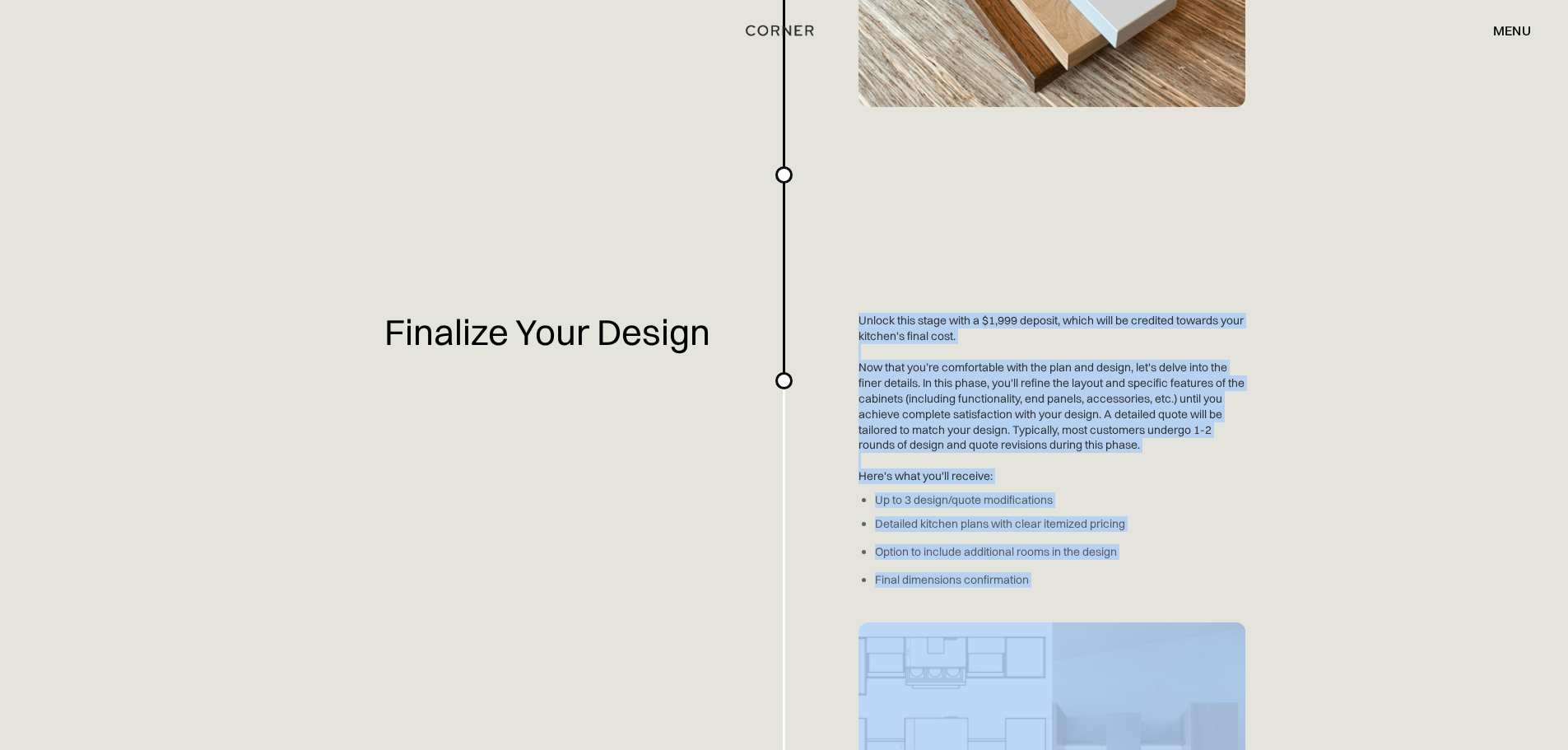
click at [1046, 576] on div "Planning a kitchen doesn’t have to be hard. We've made an easy-to-use overview …" at bounding box center [784, 178] width 1568 height 4637
drag, startPoint x: 1045, startPoint y: 576, endPoint x: 881, endPoint y: 323, distance: 301.5
click at [881, 323] on div "Planning a kitchen doesn’t have to be hard. We've made an easy-to-use overview …" at bounding box center [784, 178] width 1568 height 4637
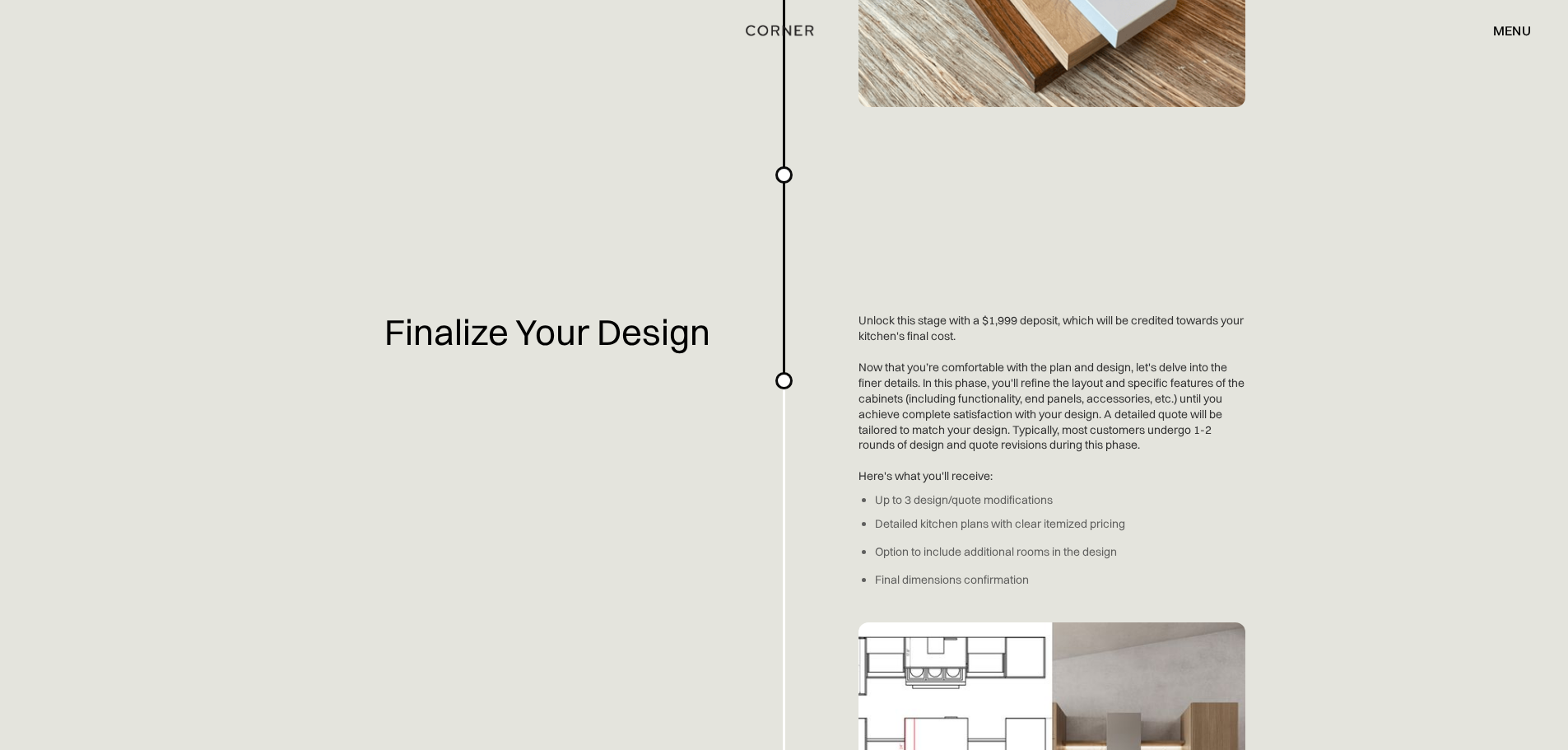
click at [881, 323] on div "Planning a kitchen doesn’t have to be hard. We've made an easy-to-use overview …" at bounding box center [784, 178] width 1568 height 4637
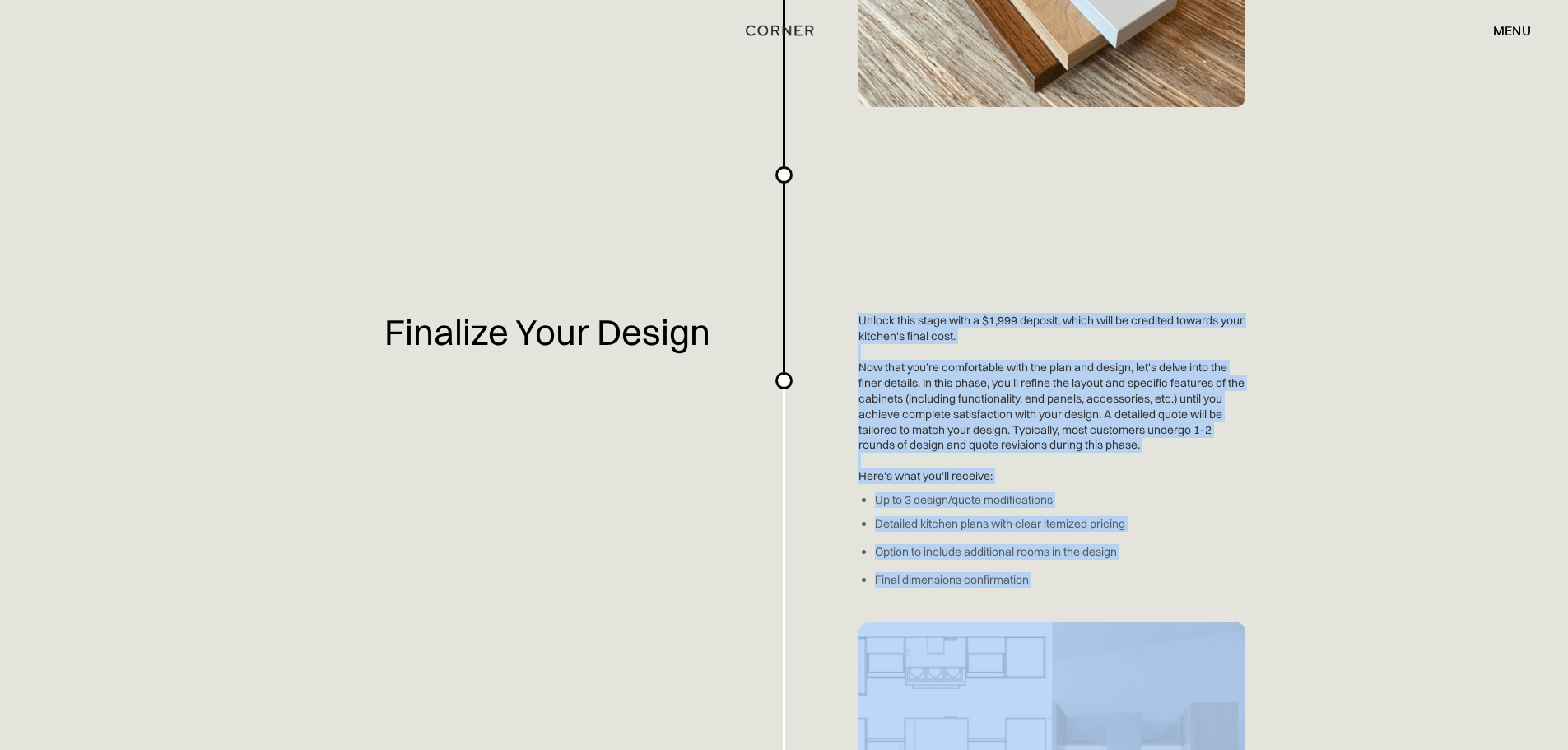
drag, startPoint x: 881, startPoint y: 323, endPoint x: 1019, endPoint y: 580, distance: 291.7
click at [1019, 580] on div "Planning a kitchen doesn’t have to be hard. We've made an easy-to-use overview …" at bounding box center [784, 178] width 1568 height 4637
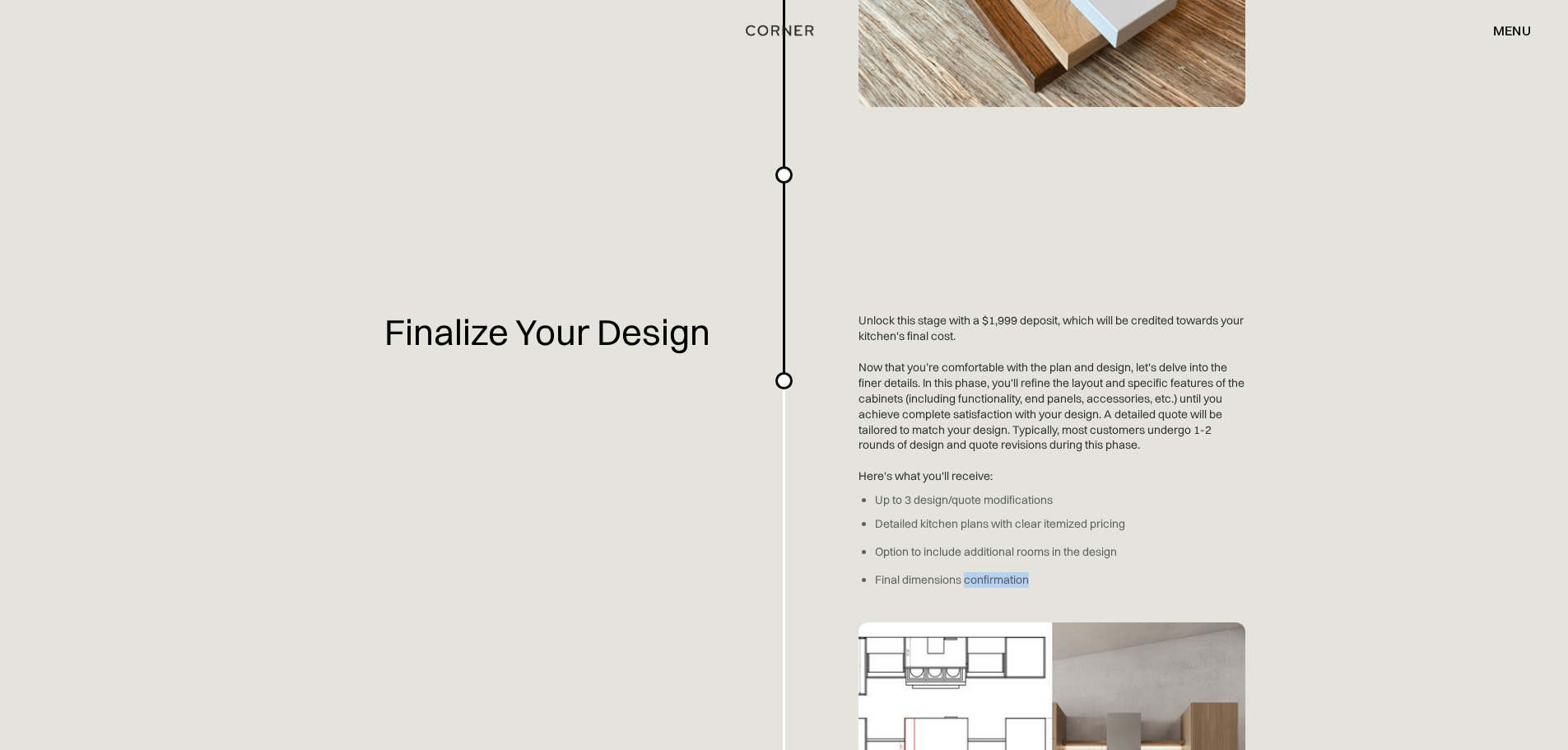
click at [1019, 580] on div "Planning a kitchen doesn’t have to be hard. We've made an easy-to-use overview …" at bounding box center [784, 178] width 1568 height 4637
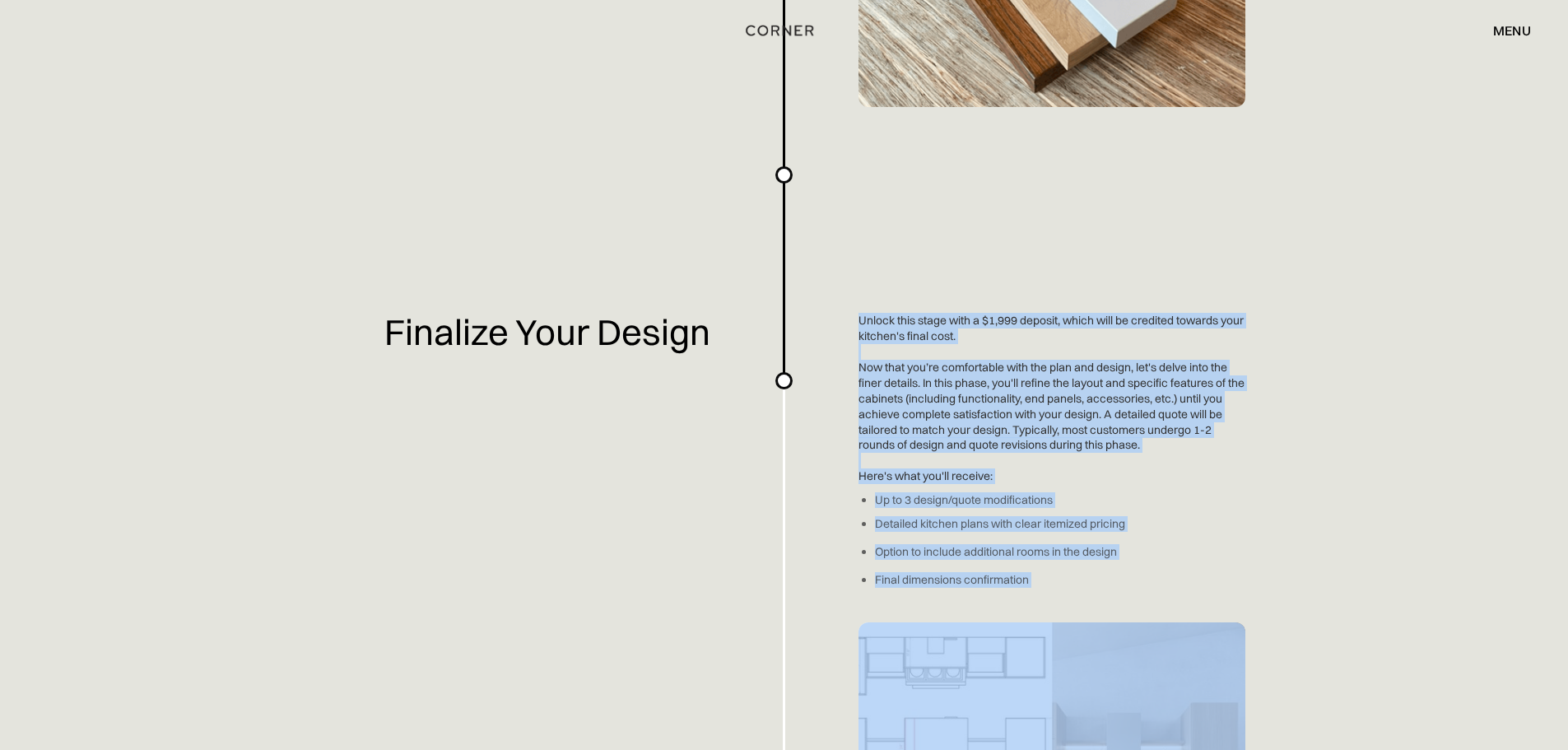
drag, startPoint x: 1018, startPoint y: 580, endPoint x: 896, endPoint y: 334, distance: 274.6
click at [896, 334] on div "Planning a kitchen doesn’t have to be hard. We've made an easy-to-use overview …" at bounding box center [784, 178] width 1568 height 4637
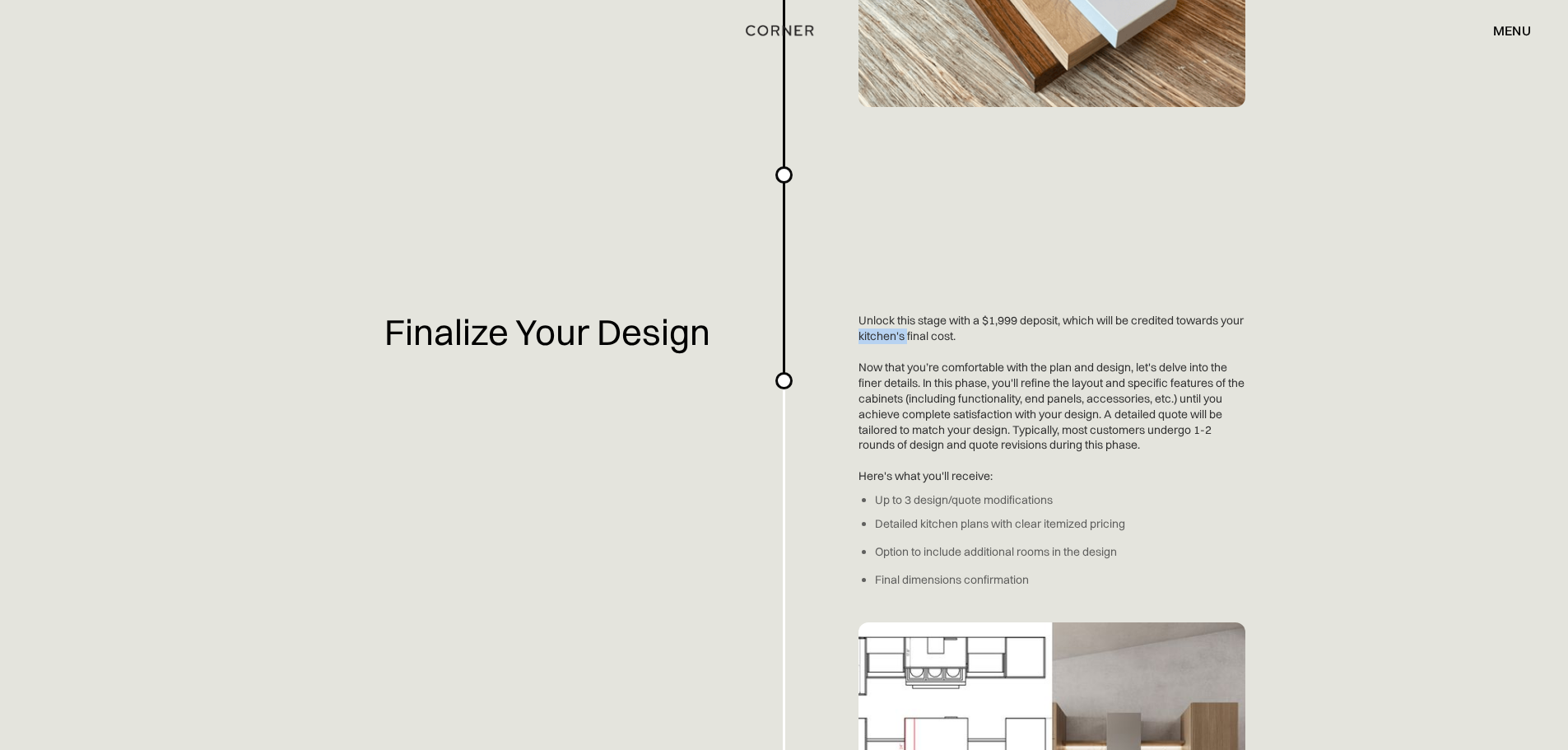
click at [896, 334] on div "Planning a kitchen doesn’t have to be hard. We've made an easy-to-use overview …" at bounding box center [784, 178] width 1568 height 4637
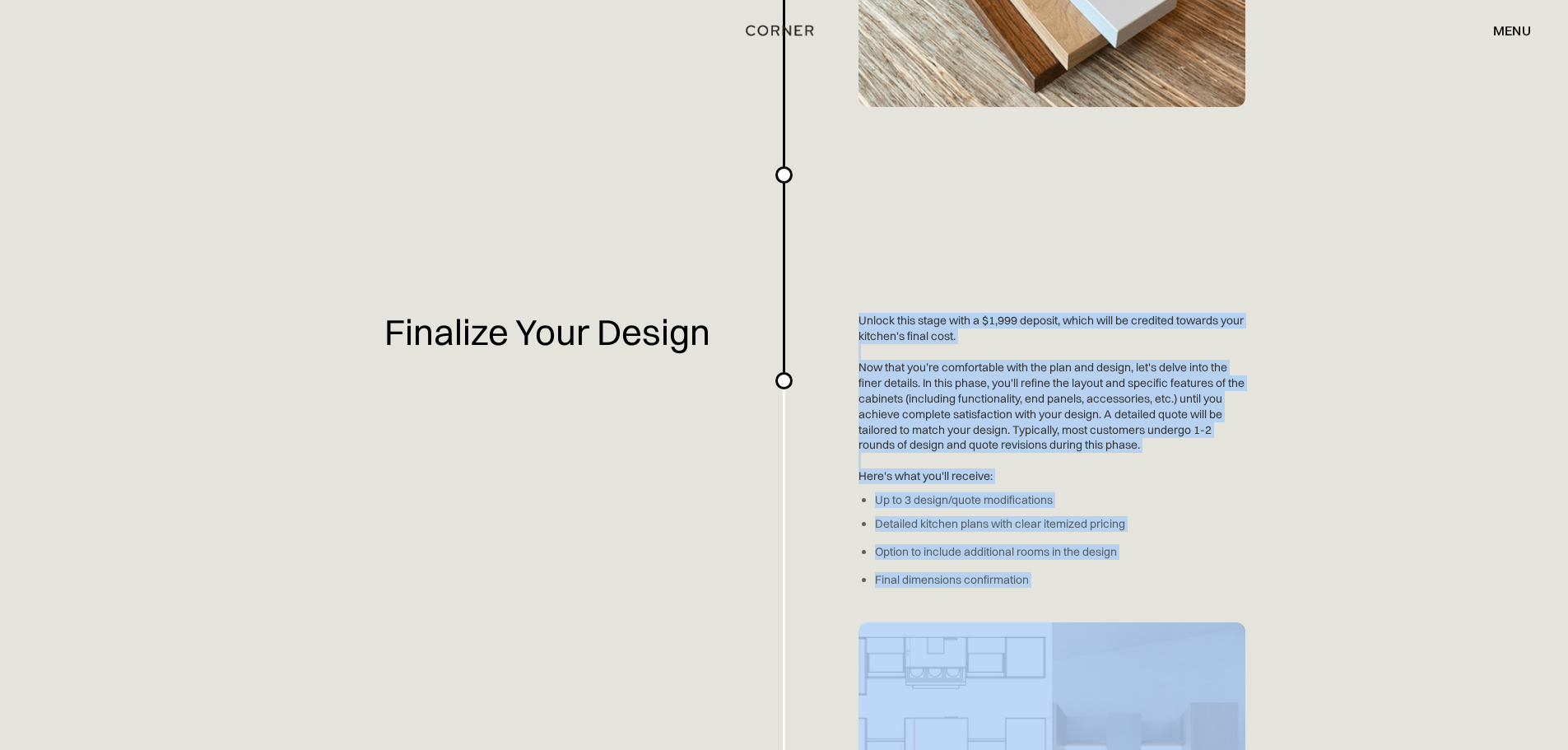
drag, startPoint x: 896, startPoint y: 334, endPoint x: 1030, endPoint y: 583, distance: 282.8
click at [1030, 583] on div "Planning a kitchen doesn’t have to be hard. We've made an easy-to-use overview …" at bounding box center [784, 178] width 1568 height 4637
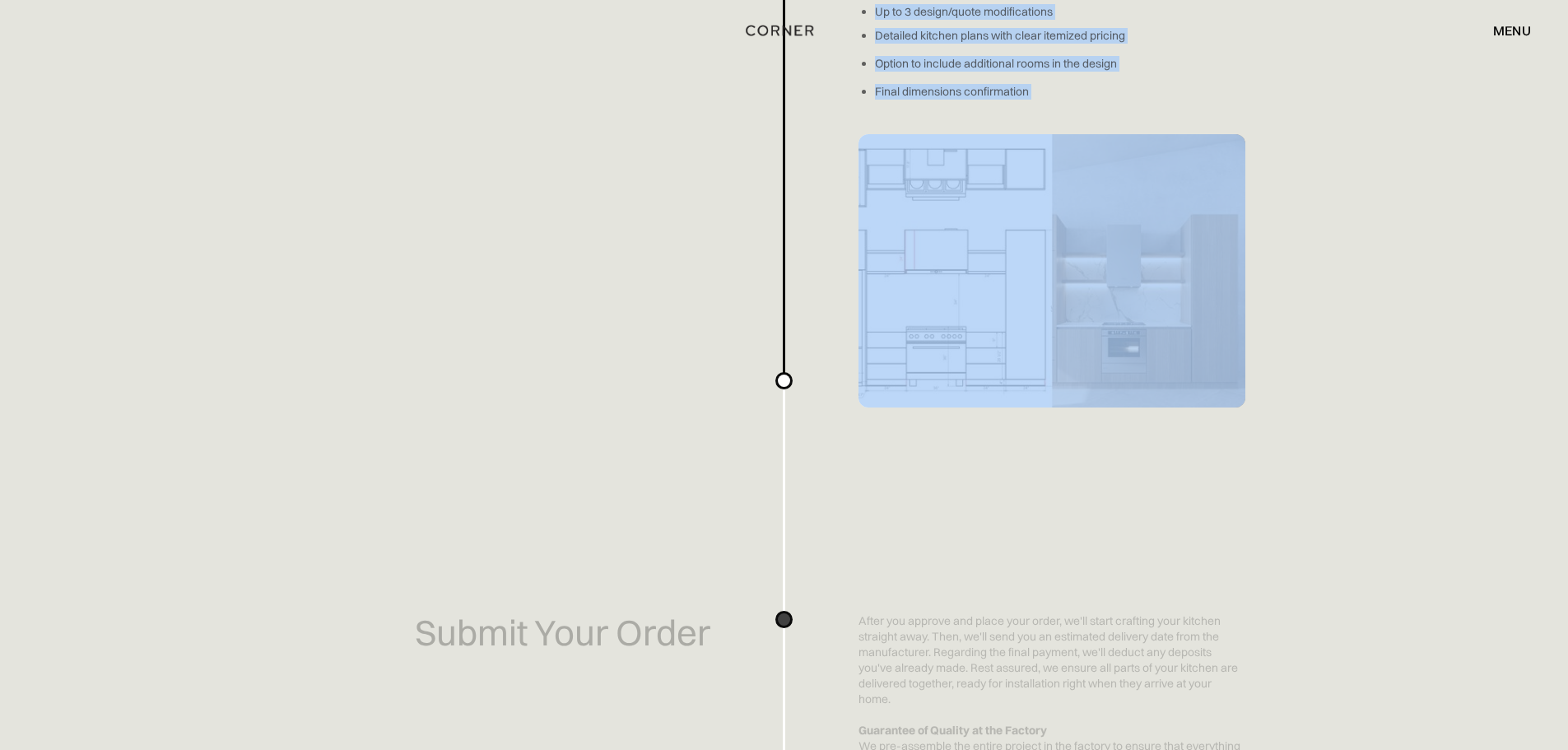
scroll to position [2798, 0]
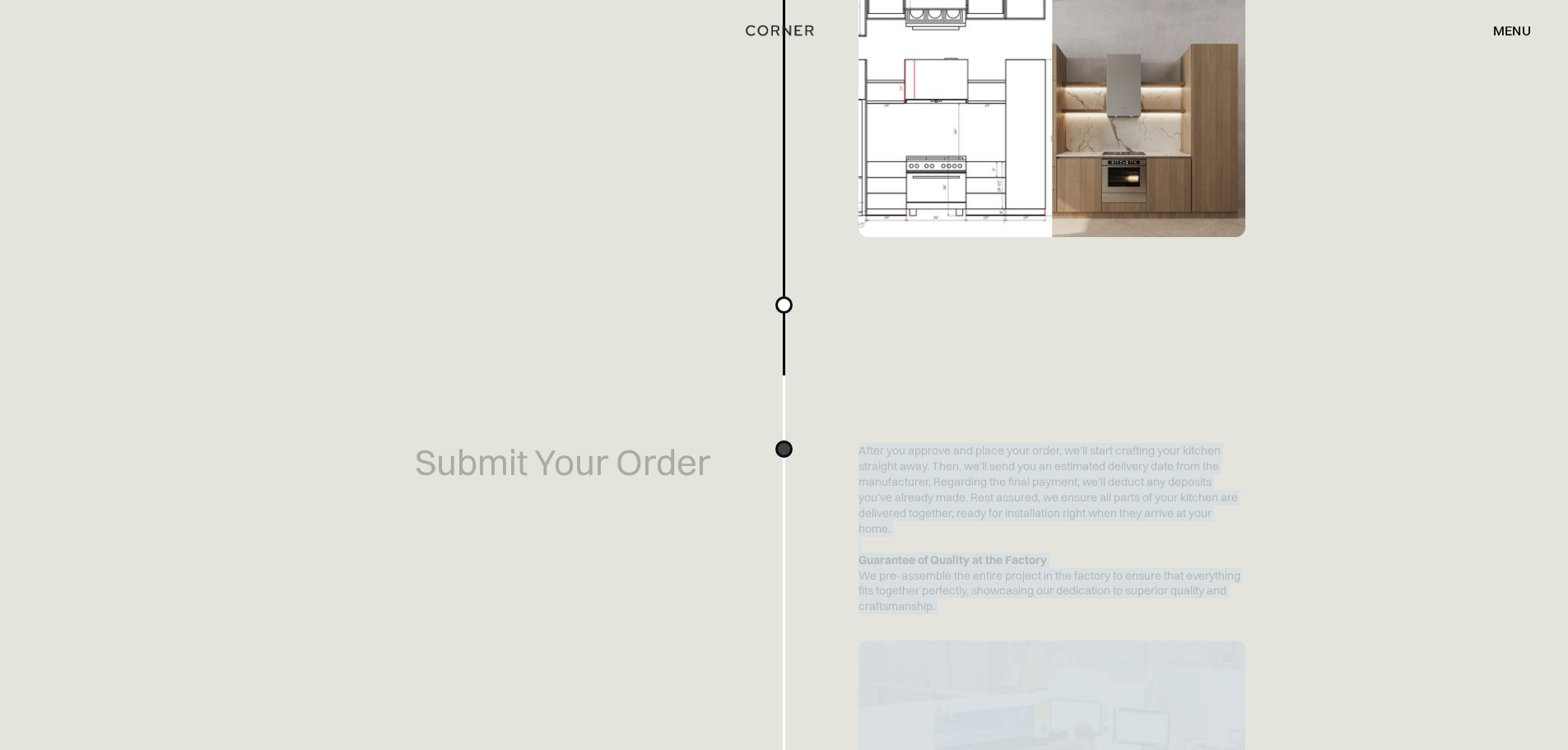
drag, startPoint x: 887, startPoint y: 450, endPoint x: 1087, endPoint y: 612, distance: 257.4
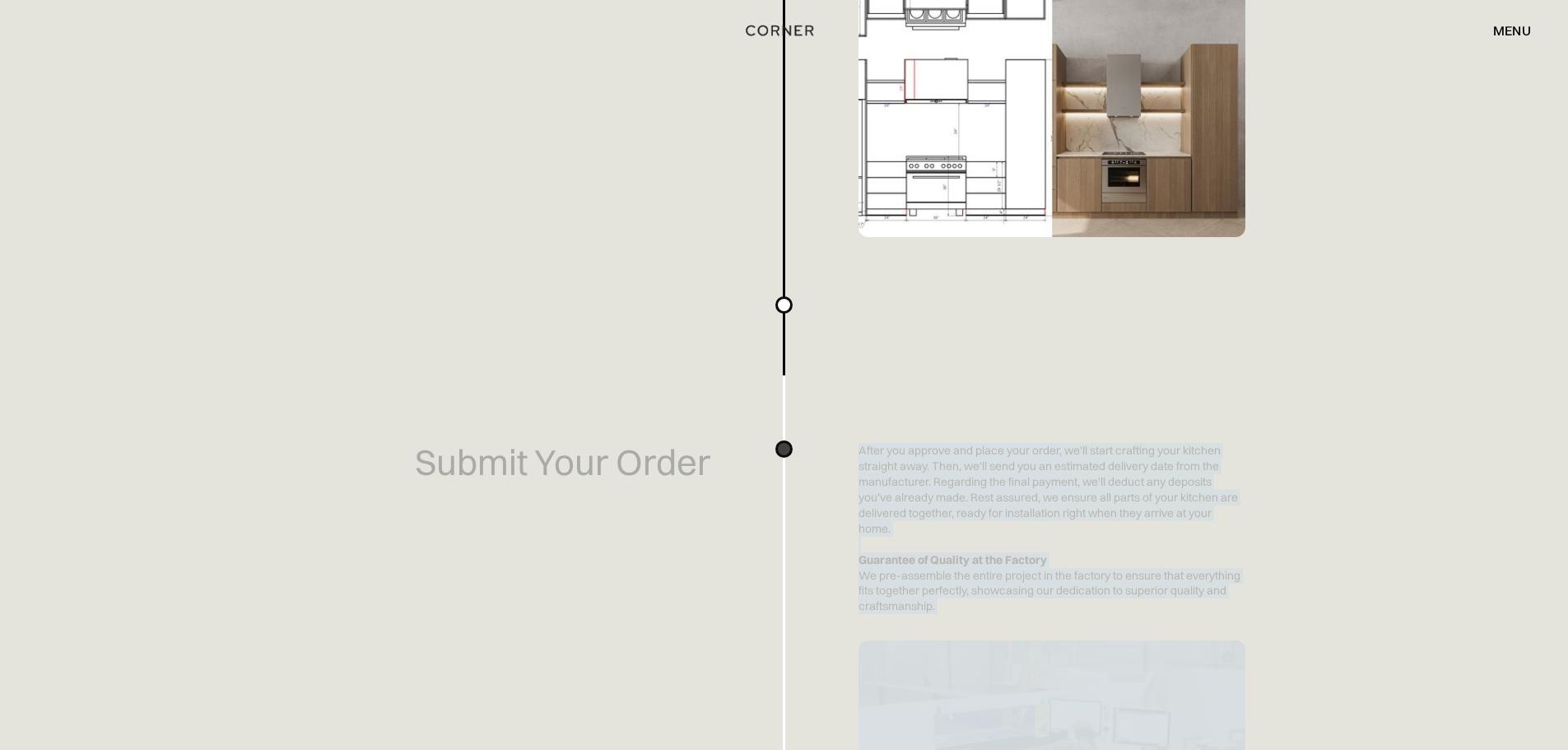
drag, startPoint x: 1087, startPoint y: 612, endPoint x: 927, endPoint y: 480, distance: 207.4
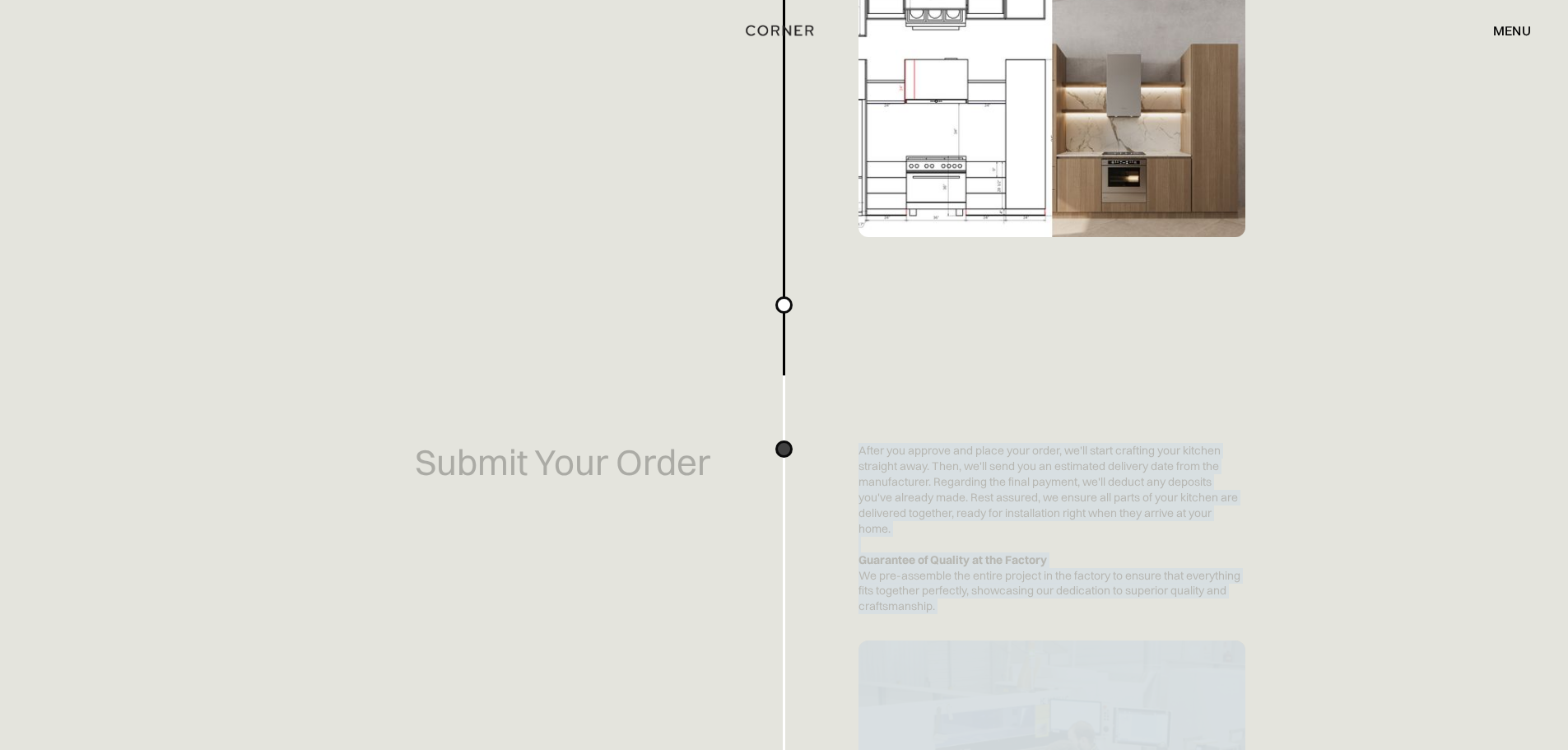
drag
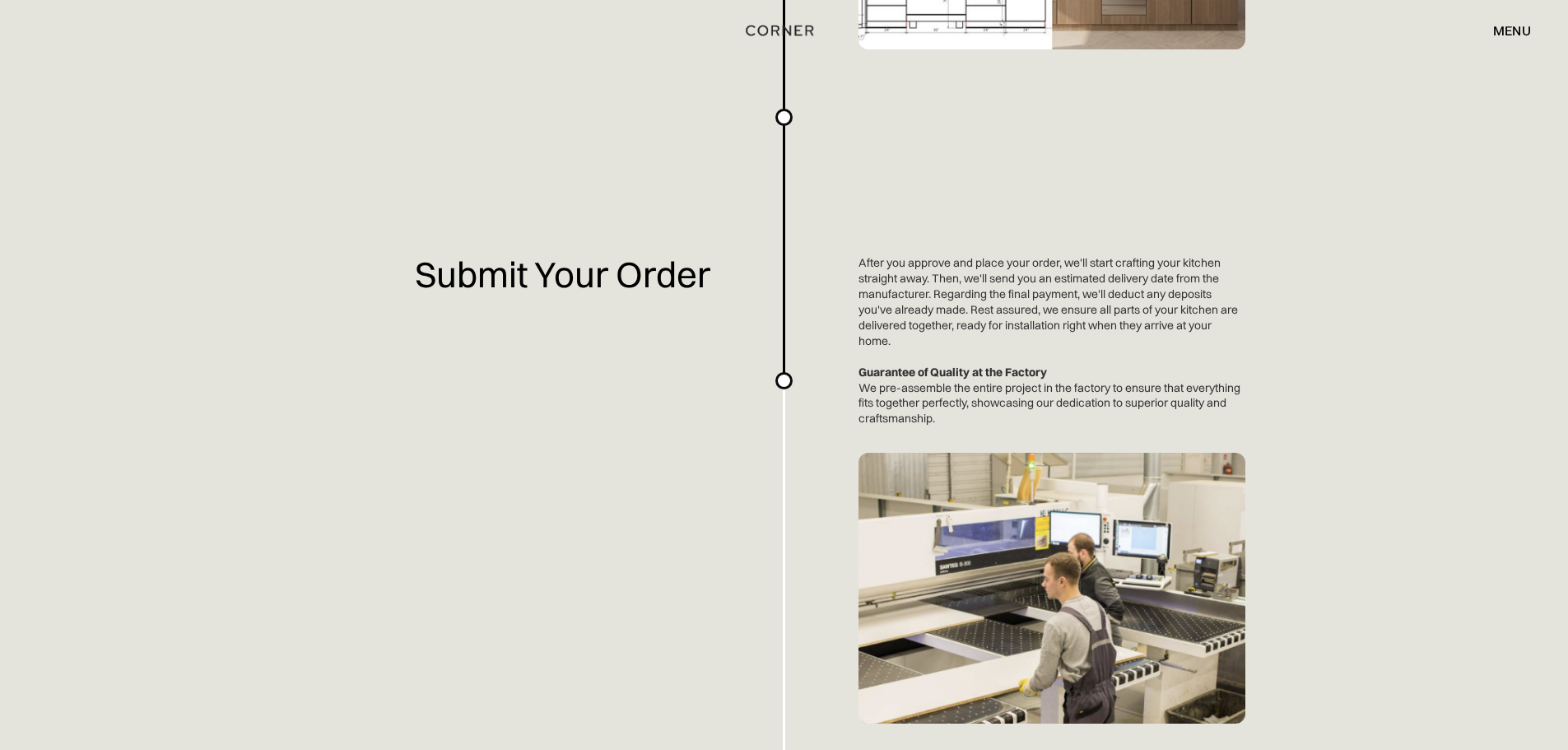
scroll to position [3046, 0]
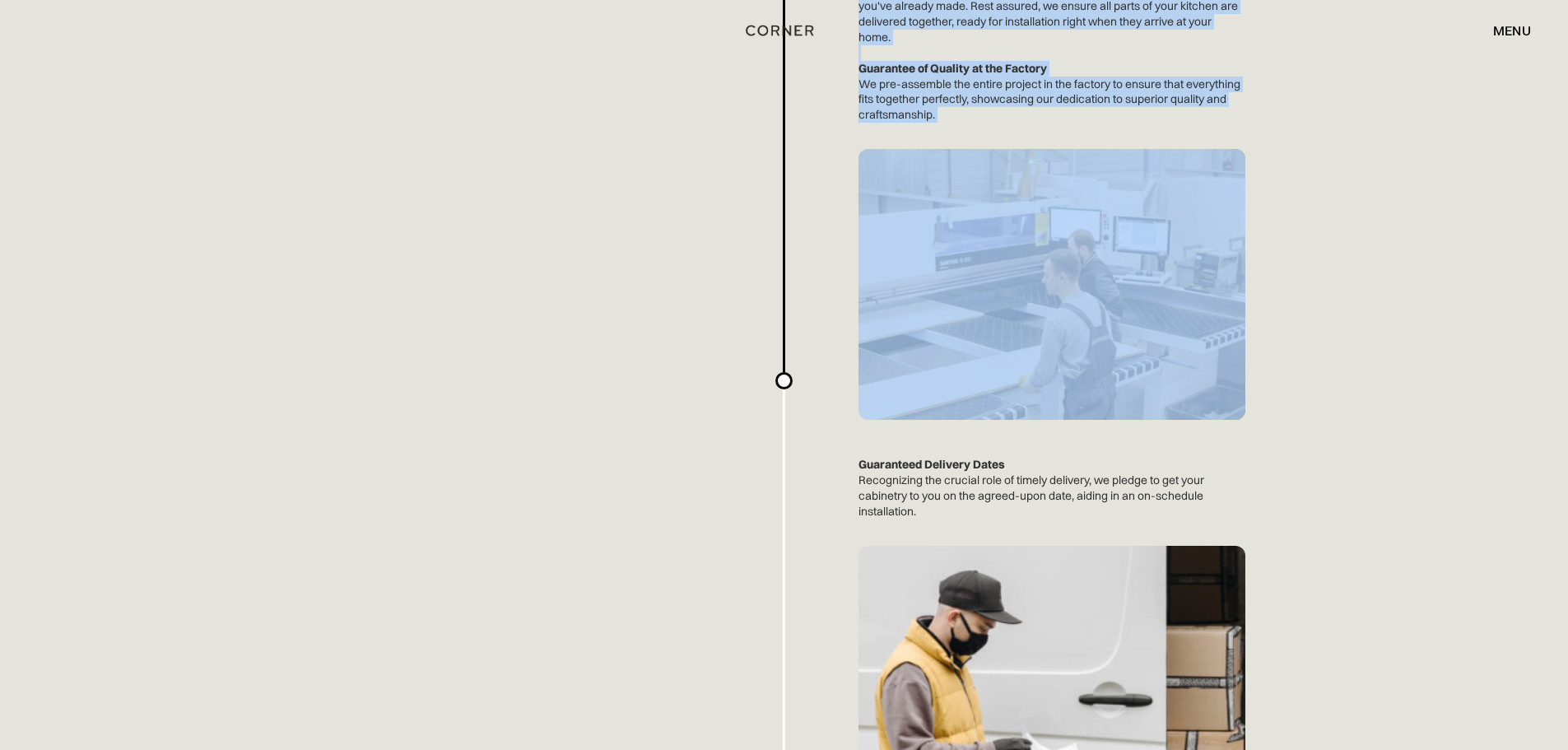
scroll to position [3292, 0]
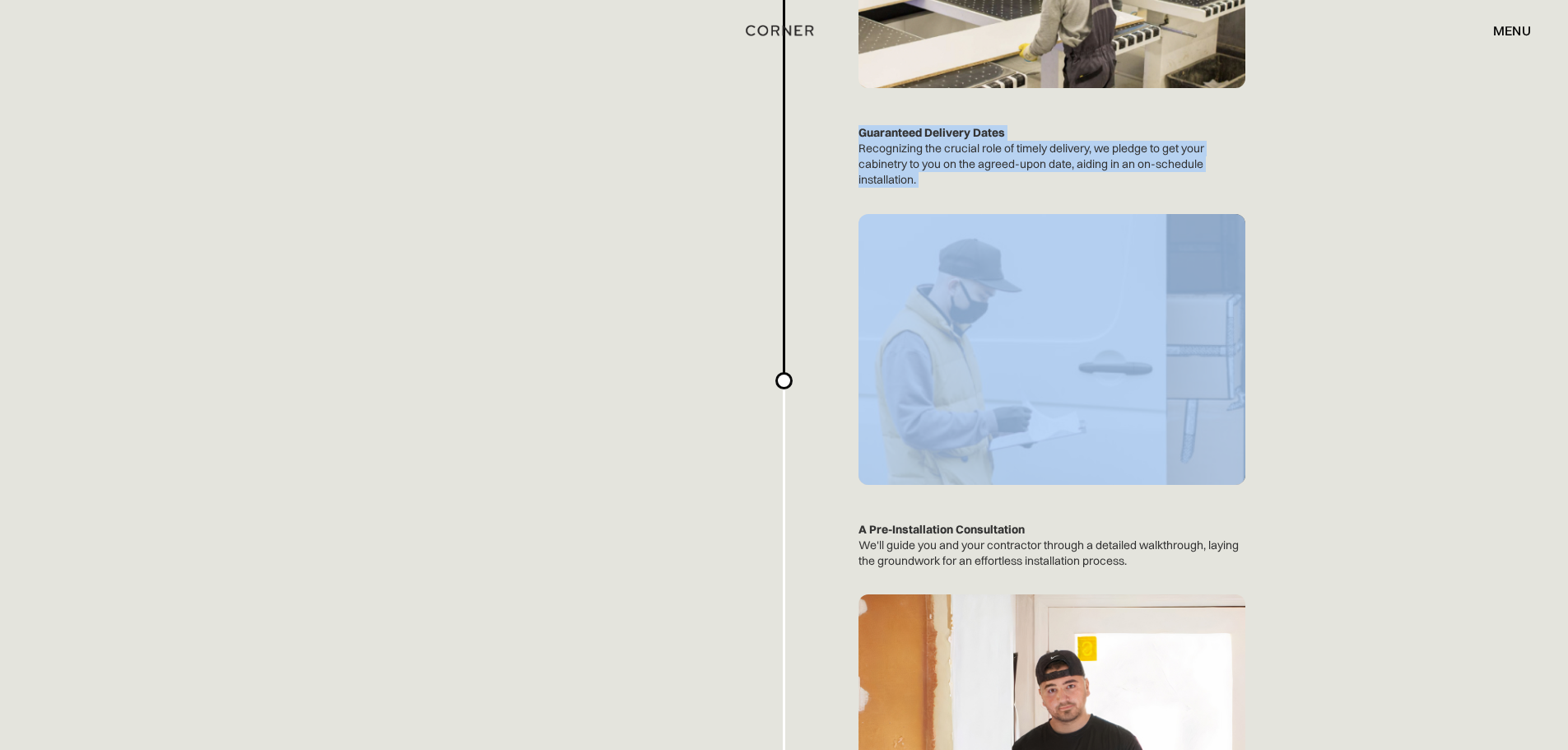
scroll to position [3787, 0]
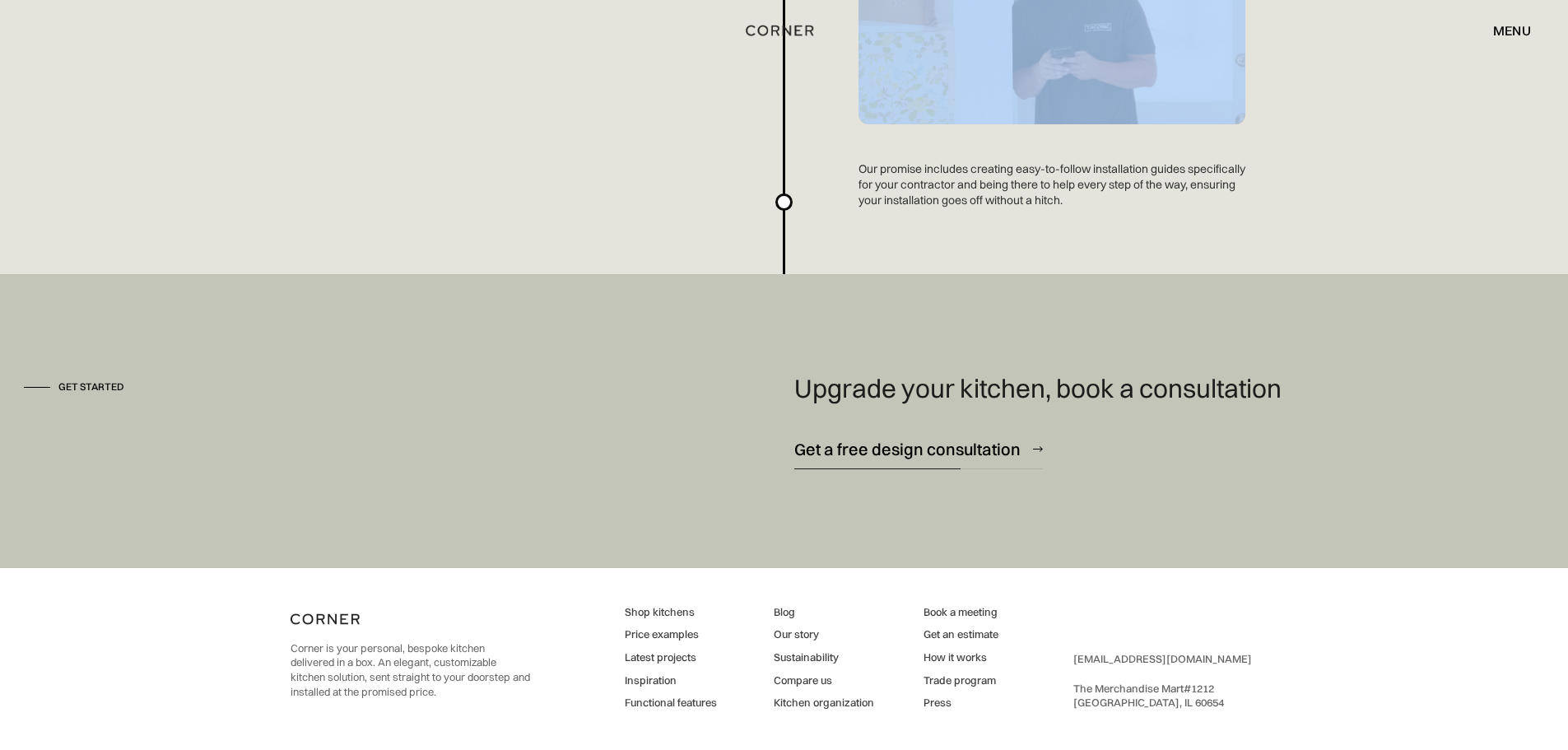
scroll to position [4424, 0]
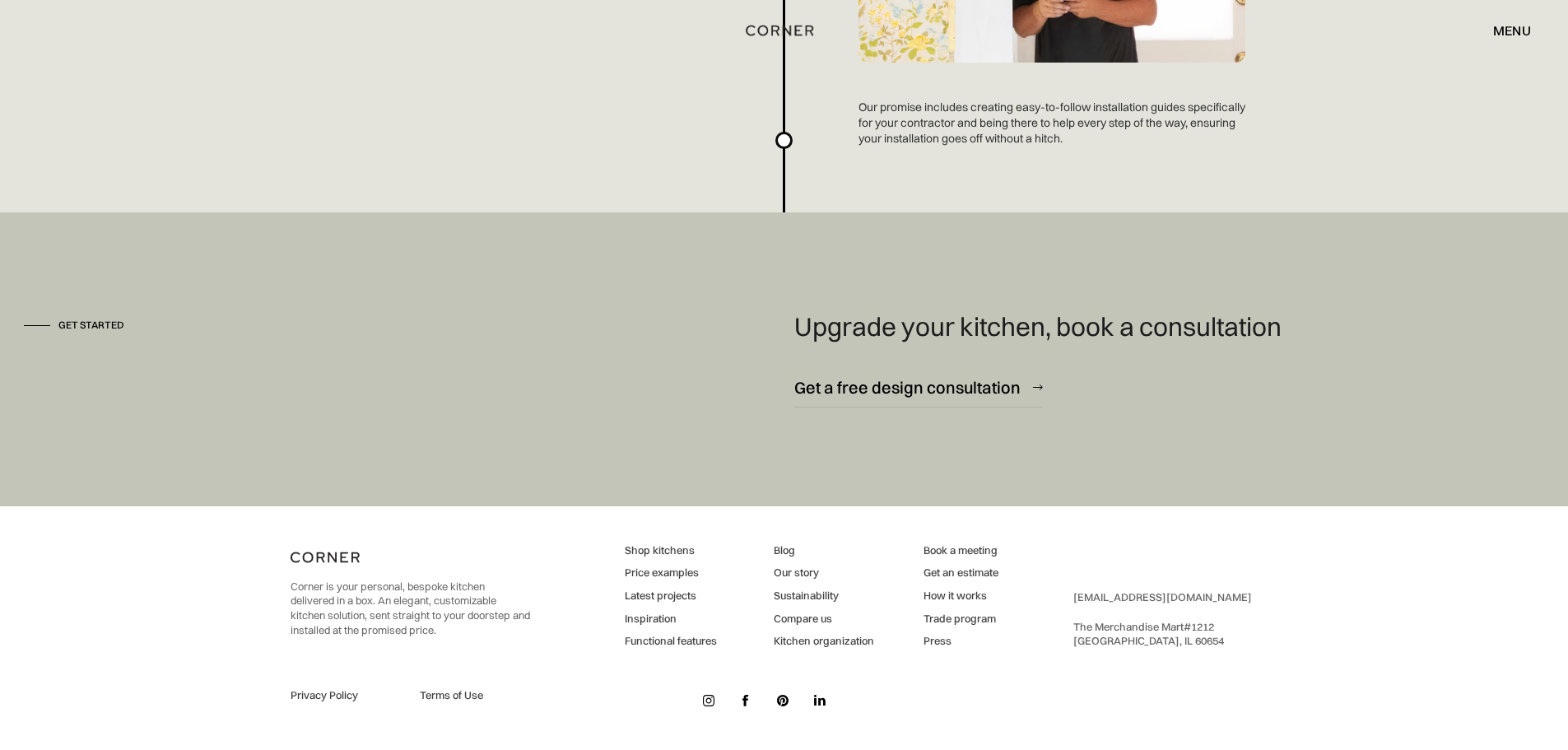
click at [1166, 637] on div "hello@cornerrenovation.com ‍ The Merchandise Mart #1212 ‍ Chicago, IL 60654" at bounding box center [1163, 619] width 179 height 58
click at [1109, 628] on div "hello@cornerrenovation.com ‍ The Merchandise Mart #1212 ‍ Chicago, IL 60654" at bounding box center [1163, 619] width 179 height 58
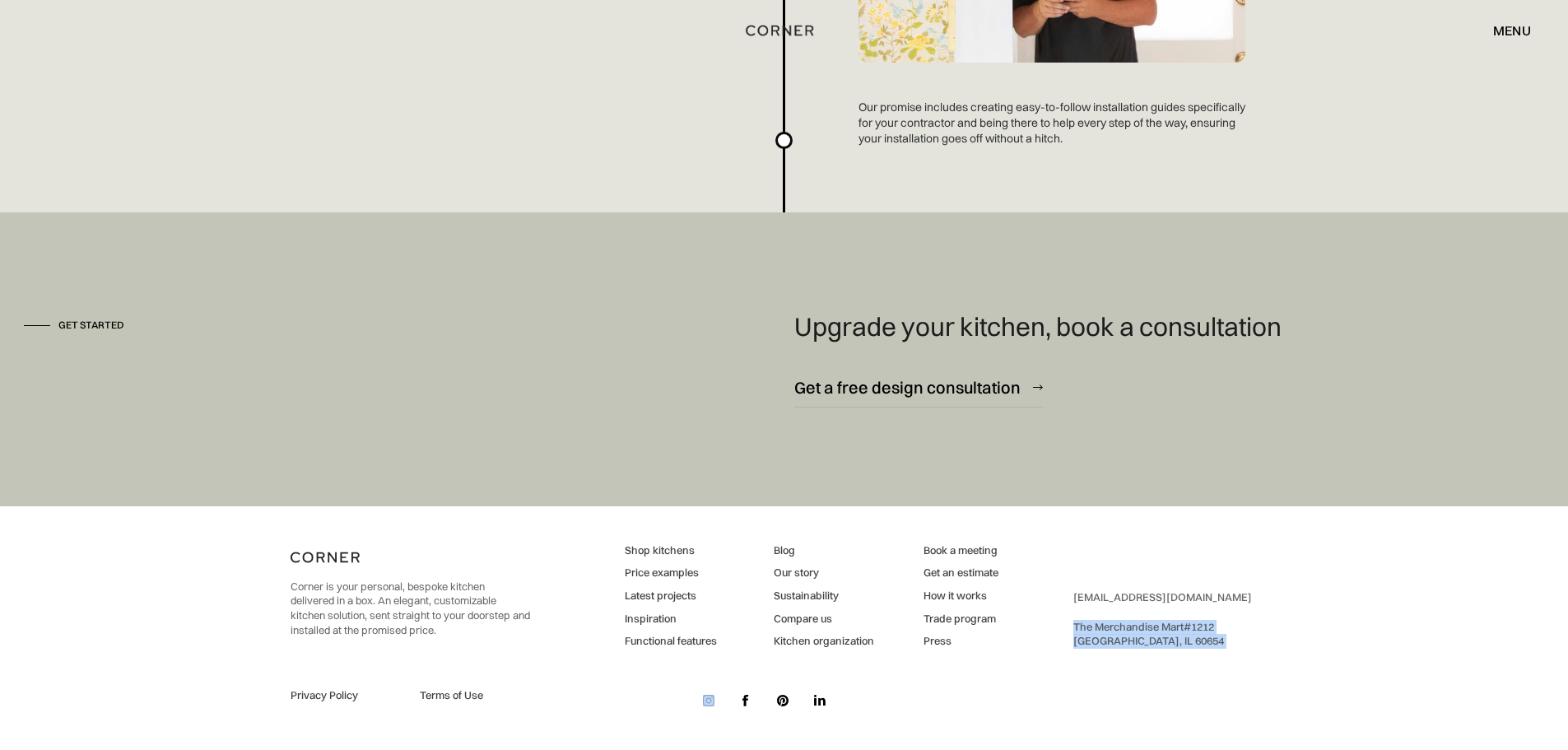
click at [1186, 643] on div "hello@cornerrenovation.com ‍ The Merchandise Mart #1212 ‍ Chicago, IL 60654" at bounding box center [1163, 619] width 179 height 58
click at [1173, 640] on div "hello@cornerrenovation.com ‍ The Merchandise Mart #1212 ‍ Chicago, IL 60654" at bounding box center [1163, 619] width 179 height 58
click at [1099, 623] on div "hello@cornerrenovation.com ‍ The Merchandise Mart #1212 ‍ Chicago, IL 60654" at bounding box center [1163, 619] width 179 height 58
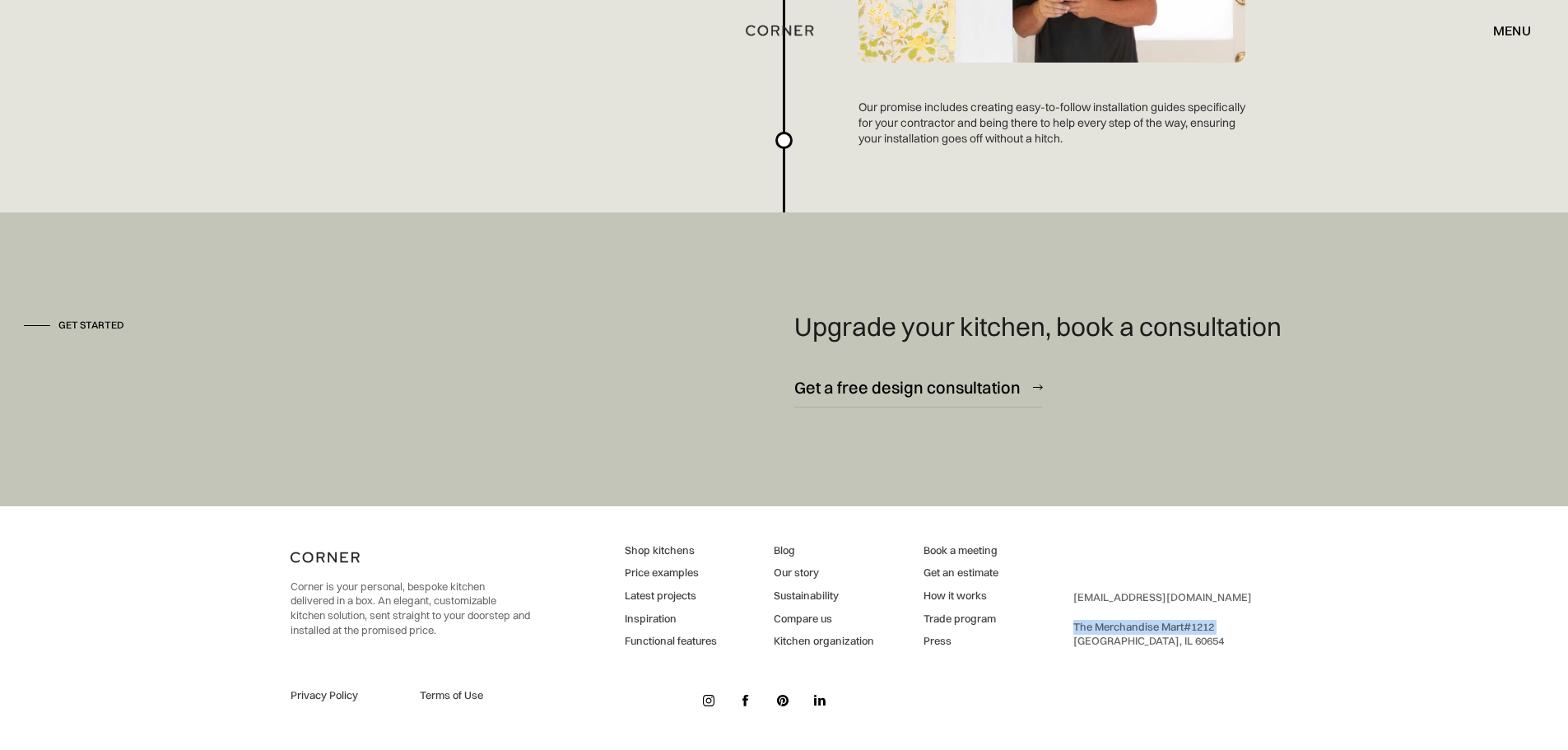
click at [1099, 623] on div "hello@cornerrenovation.com ‍ The Merchandise Mart #1212 ‍ Chicago, IL 60654" at bounding box center [1163, 619] width 179 height 58
click at [474, 636] on p "Corner is your personal, bespoke kitchen delivered in a box. An elegant, custom…" at bounding box center [410, 608] width 239 height 58
click at [473, 636] on p "Corner is your personal, bespoke kitchen delivered in a box. An elegant, custom…" at bounding box center [410, 608] width 239 height 58
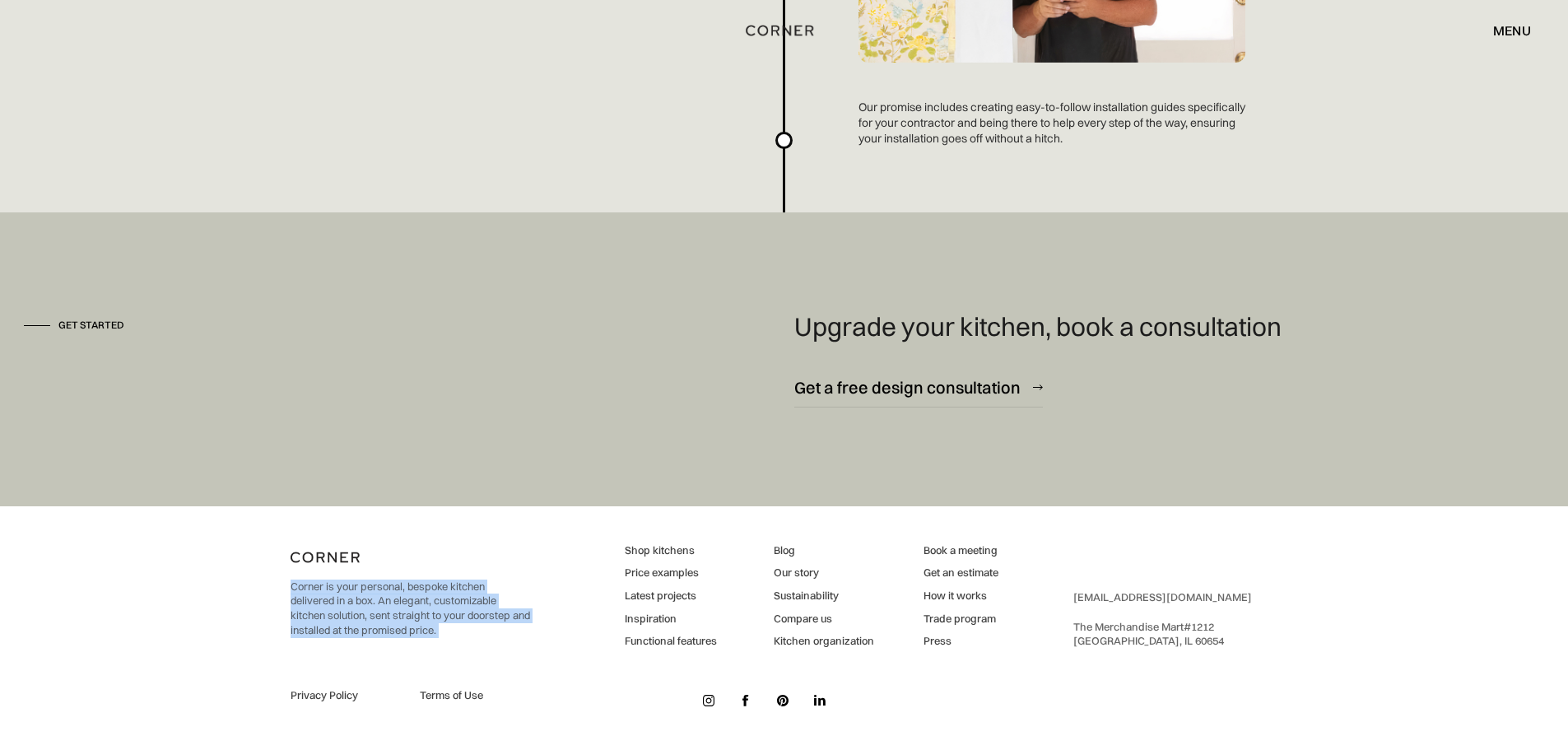
click at [473, 636] on p "Corner is your personal, bespoke kitchen delivered in a box. An elegant, custom…" at bounding box center [410, 608] width 239 height 58
click at [494, 623] on p "Corner is your personal, bespoke kitchen delivered in a box. An elegant, custom…" at bounding box center [410, 608] width 239 height 58
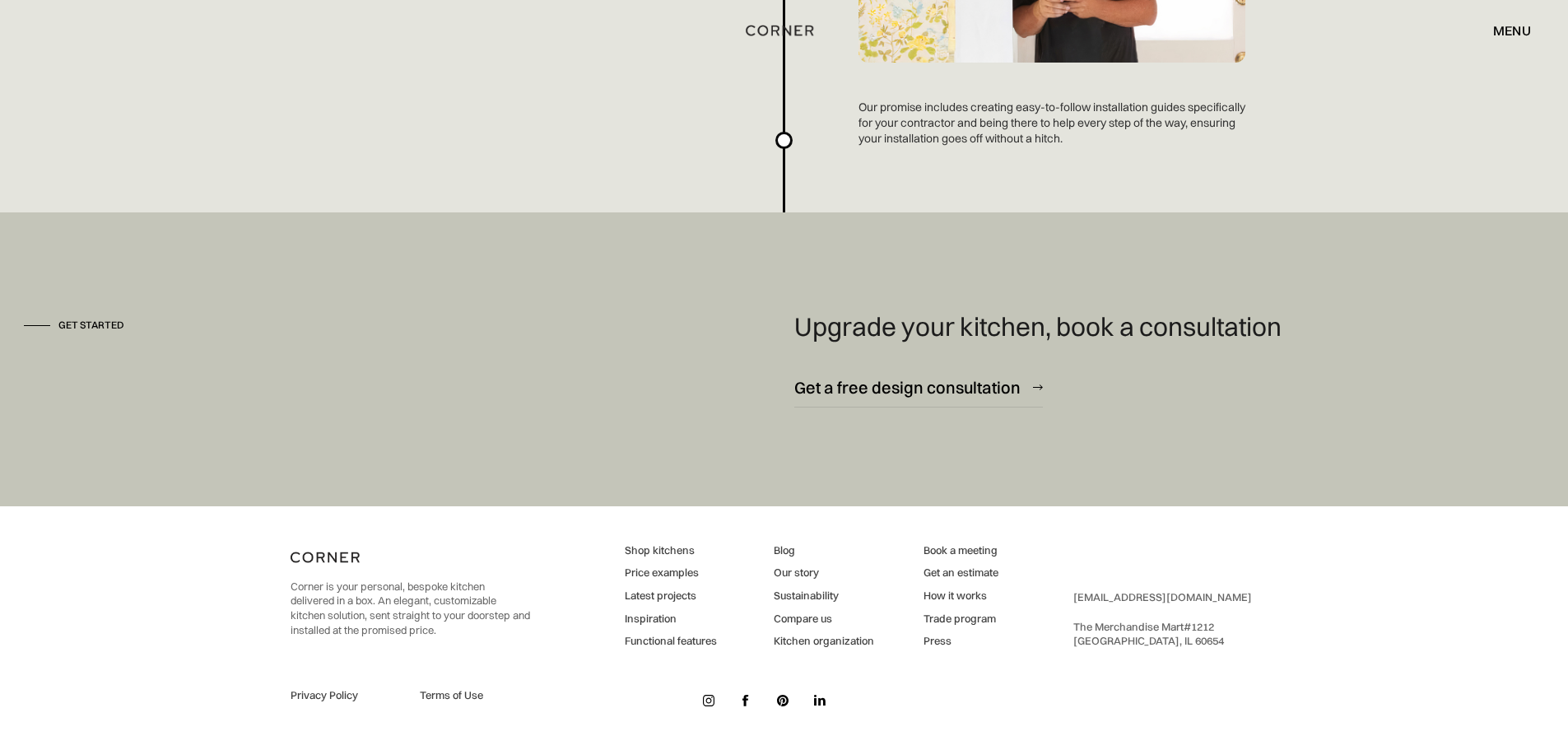
click at [494, 623] on p "Corner is your personal, bespoke kitchen delivered in a box. An elegant, custom…" at bounding box center [410, 608] width 239 height 58
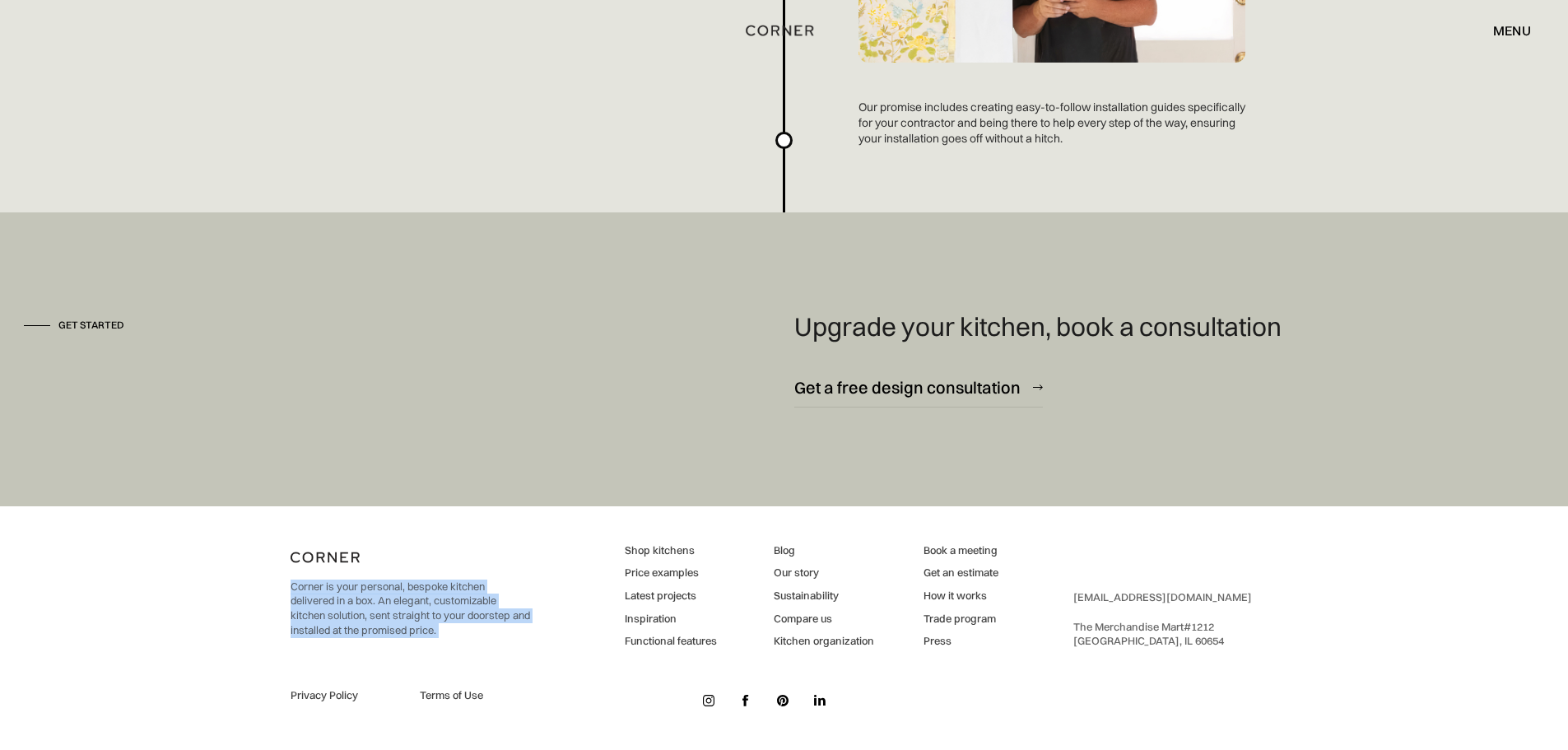
click at [494, 623] on p "Corner is your personal, bespoke kitchen delivered in a box. An elegant, custom…" at bounding box center [410, 608] width 239 height 58
click at [662, 597] on link "Latest projects" at bounding box center [670, 596] width 93 height 15
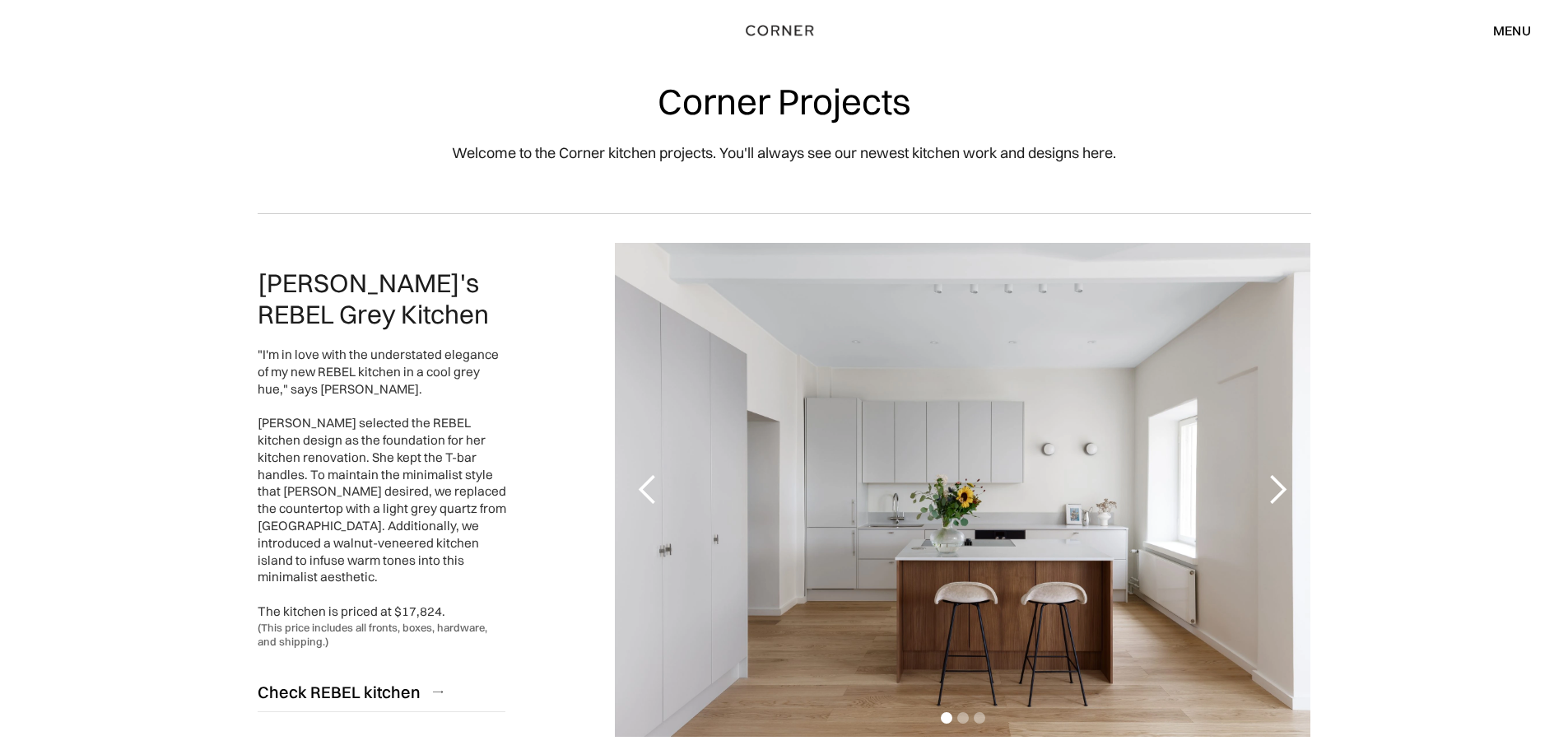
click at [1283, 487] on div "next slide" at bounding box center [1277, 490] width 33 height 33
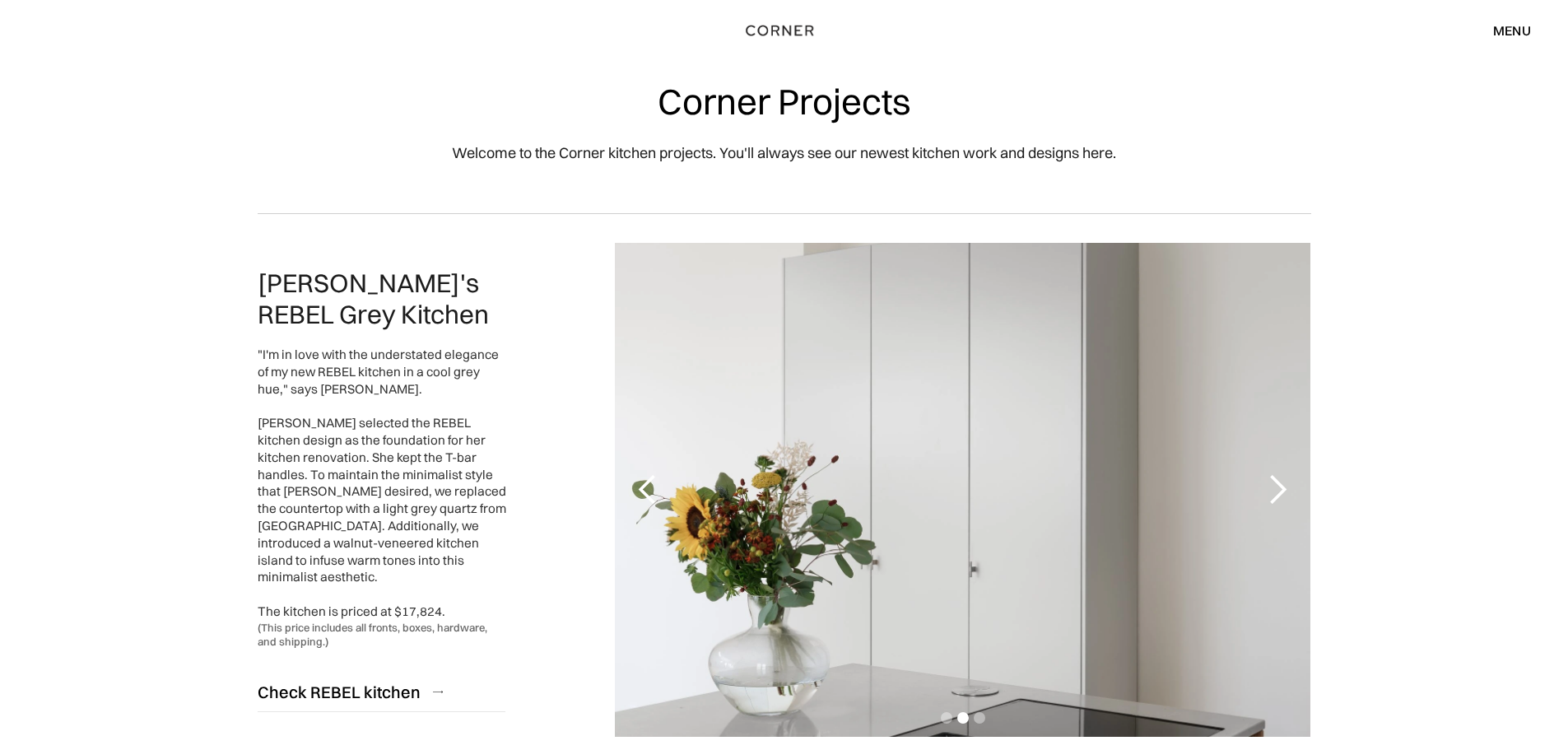
click at [1283, 487] on div "next slide" at bounding box center [1277, 490] width 33 height 33
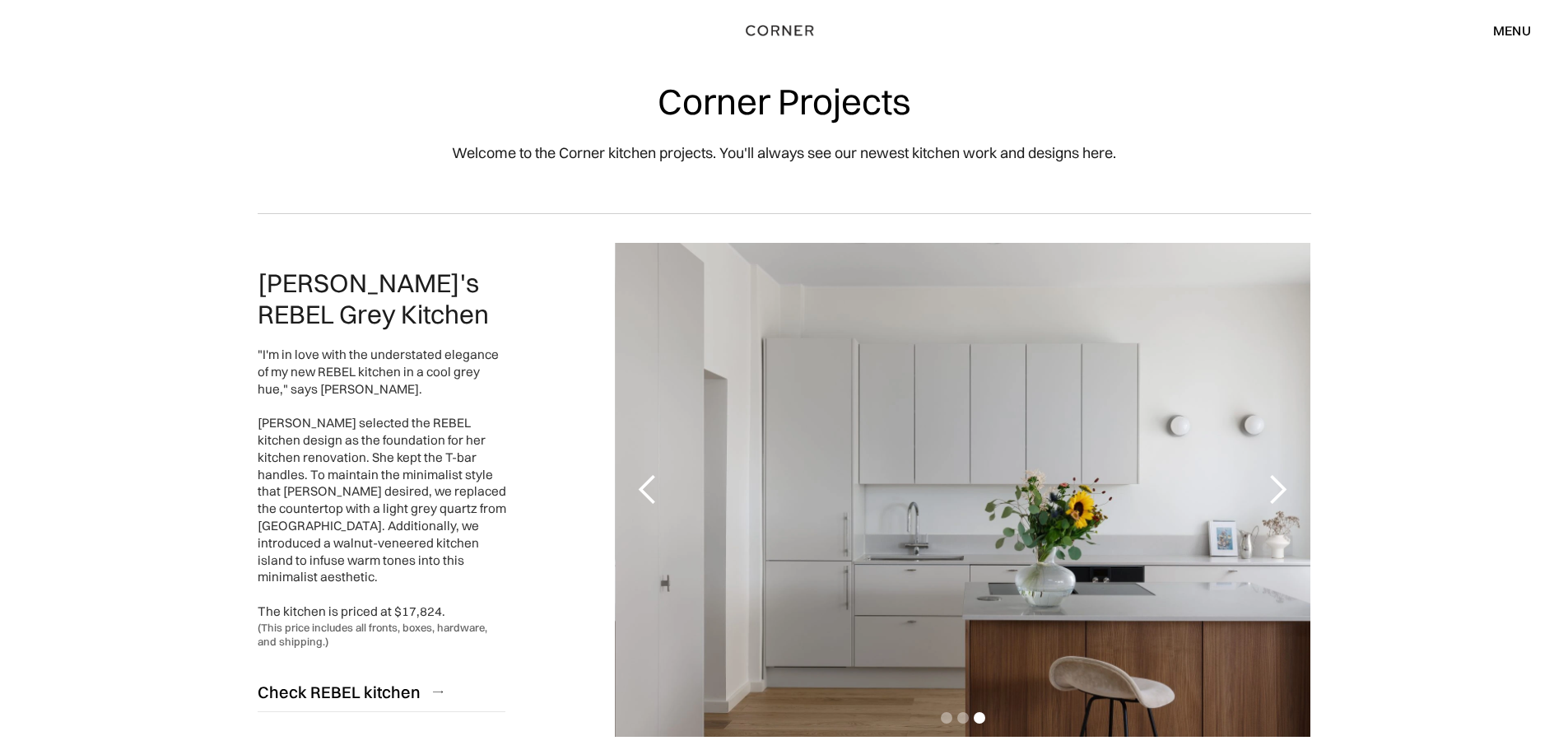
click at [1283, 487] on div "next slide" at bounding box center [1277, 490] width 33 height 33
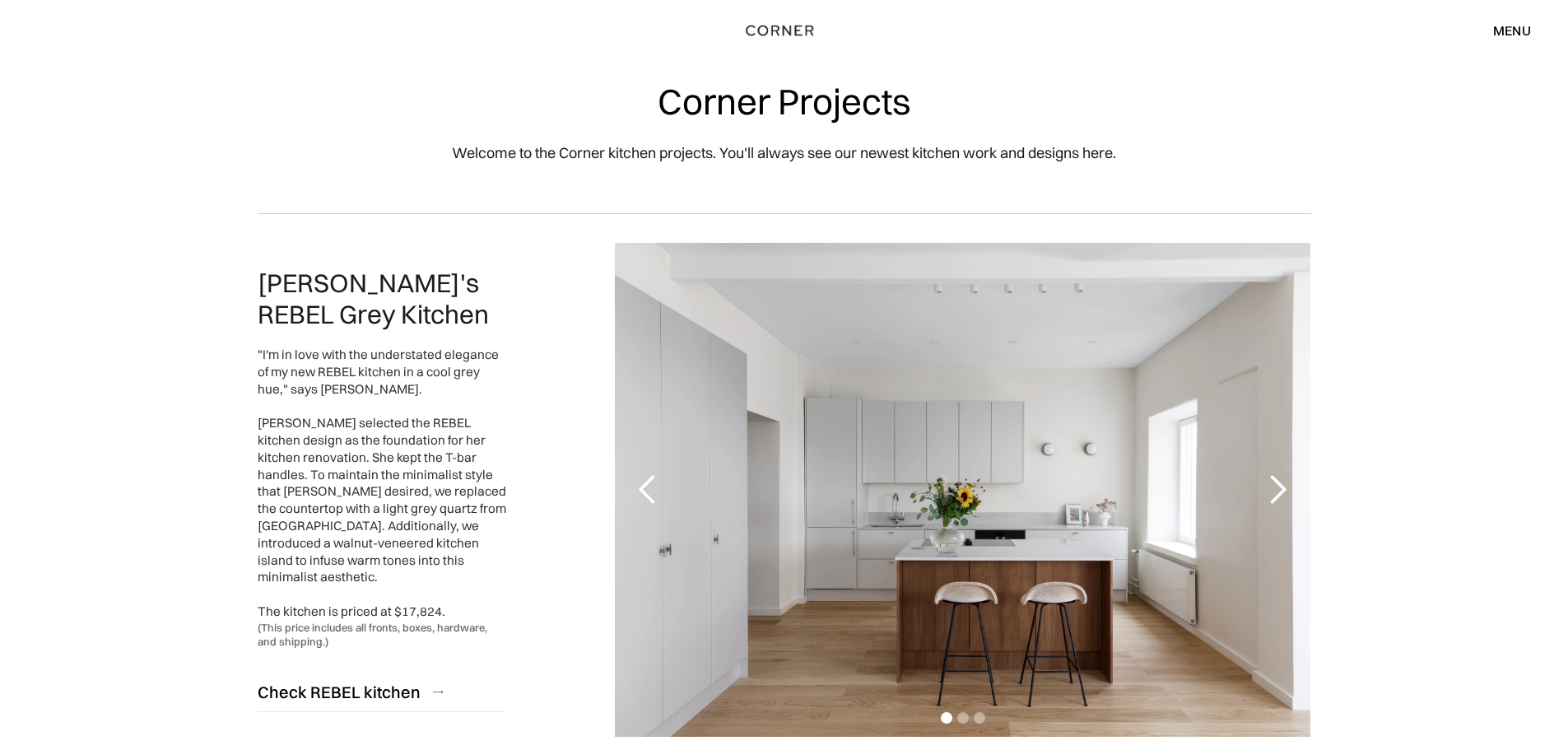
click at [1283, 487] on div "next slide" at bounding box center [1277, 490] width 33 height 33
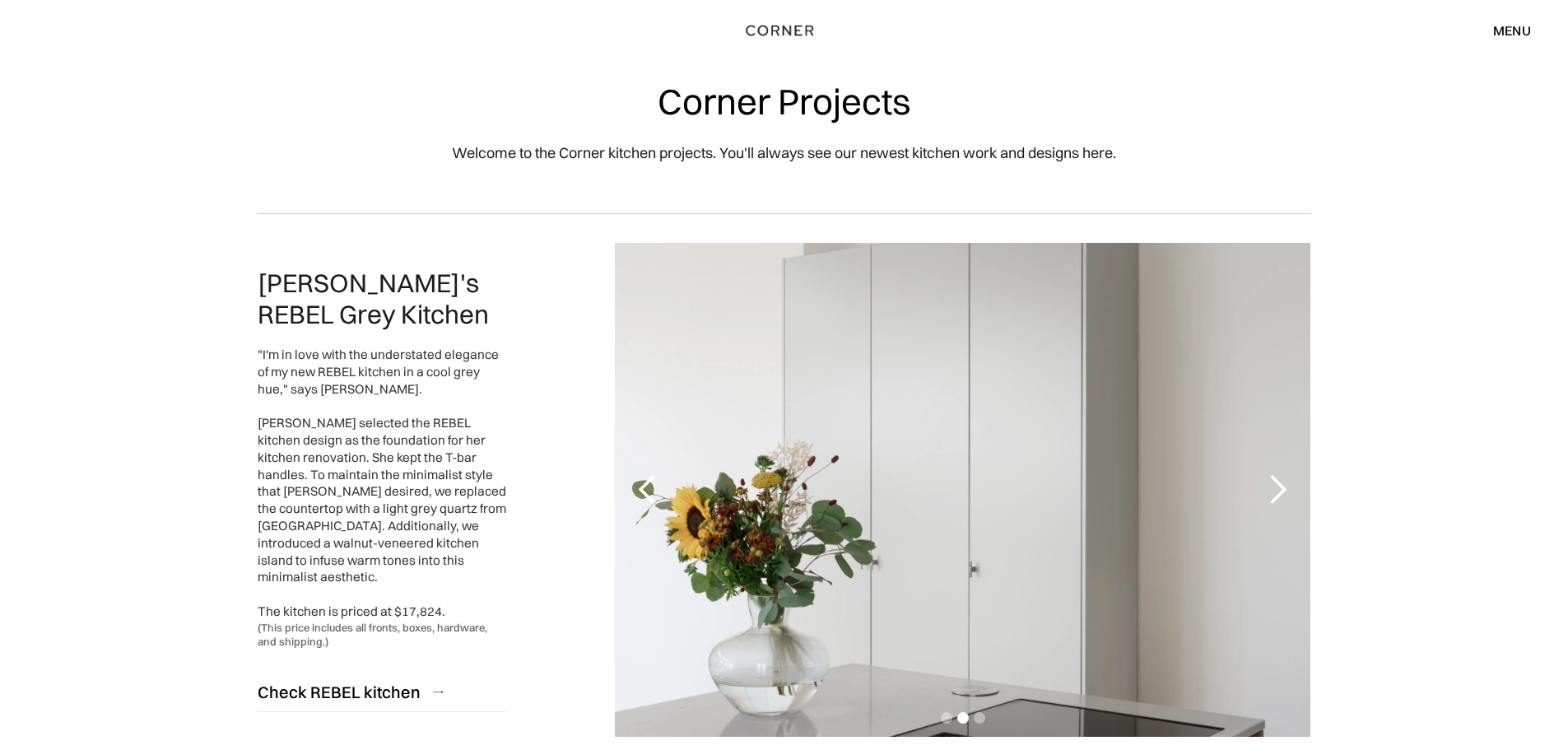
click at [1283, 487] on div "next slide" at bounding box center [1277, 490] width 33 height 33
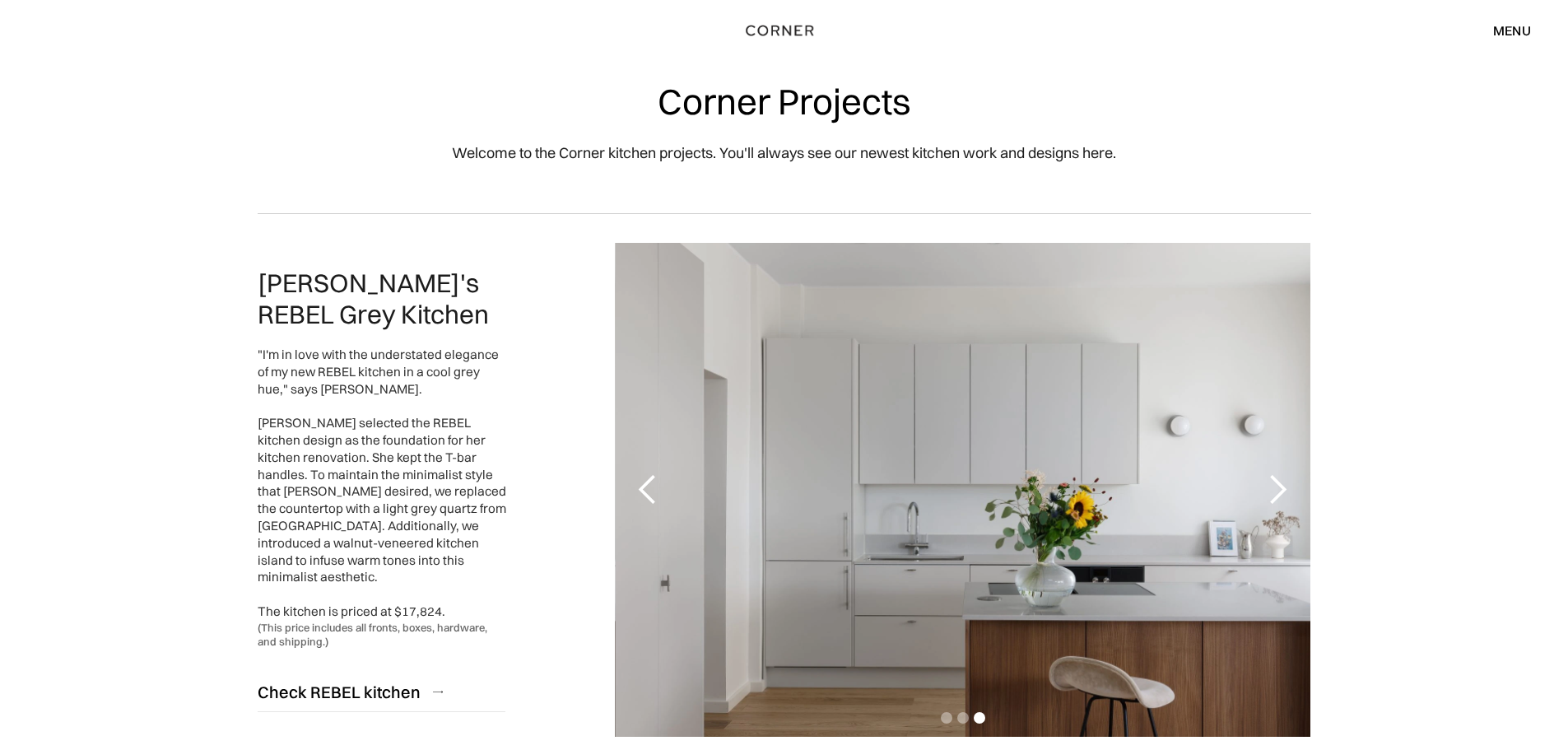
click at [1283, 487] on div "next slide" at bounding box center [1277, 490] width 33 height 33
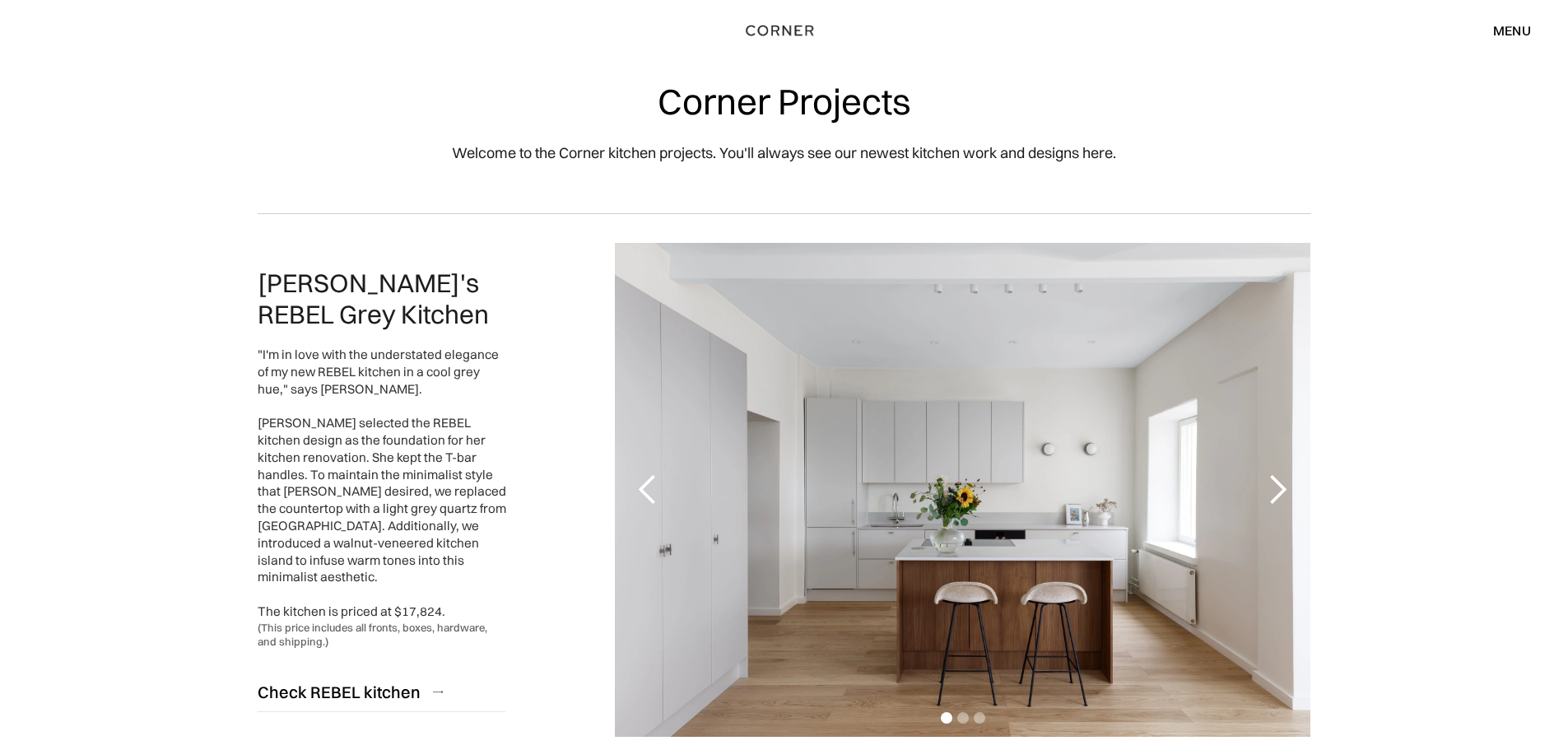
click at [1282, 487] on div "next slide" at bounding box center [1277, 490] width 33 height 33
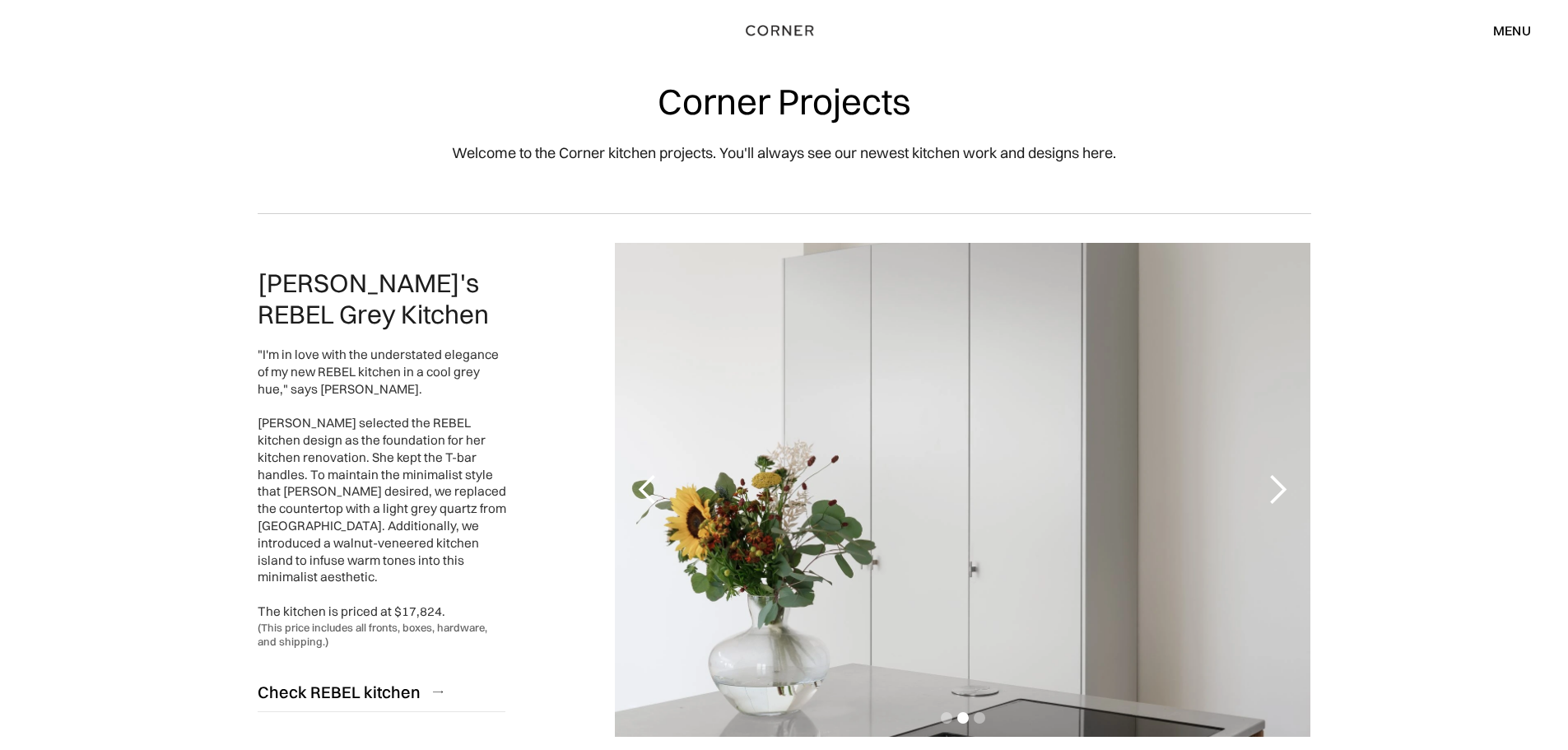
click at [1281, 487] on div "next slide" at bounding box center [1277, 490] width 33 height 33
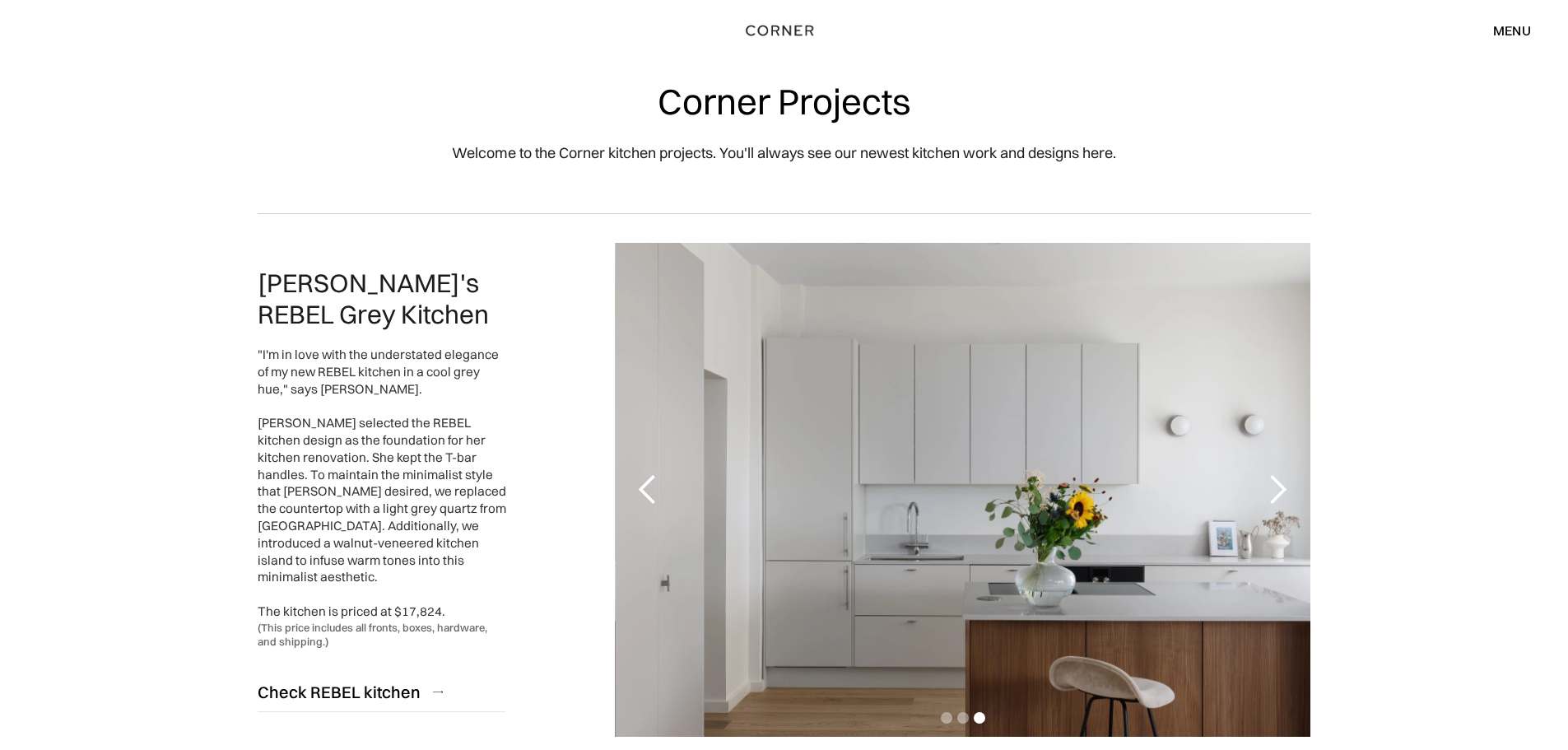
click at [1281, 487] on div "next slide" at bounding box center [1277, 490] width 33 height 33
drag, startPoint x: 1281, startPoint y: 487, endPoint x: 1268, endPoint y: 482, distance: 13.9
click at [1280, 487] on div "next slide" at bounding box center [1277, 490] width 33 height 33
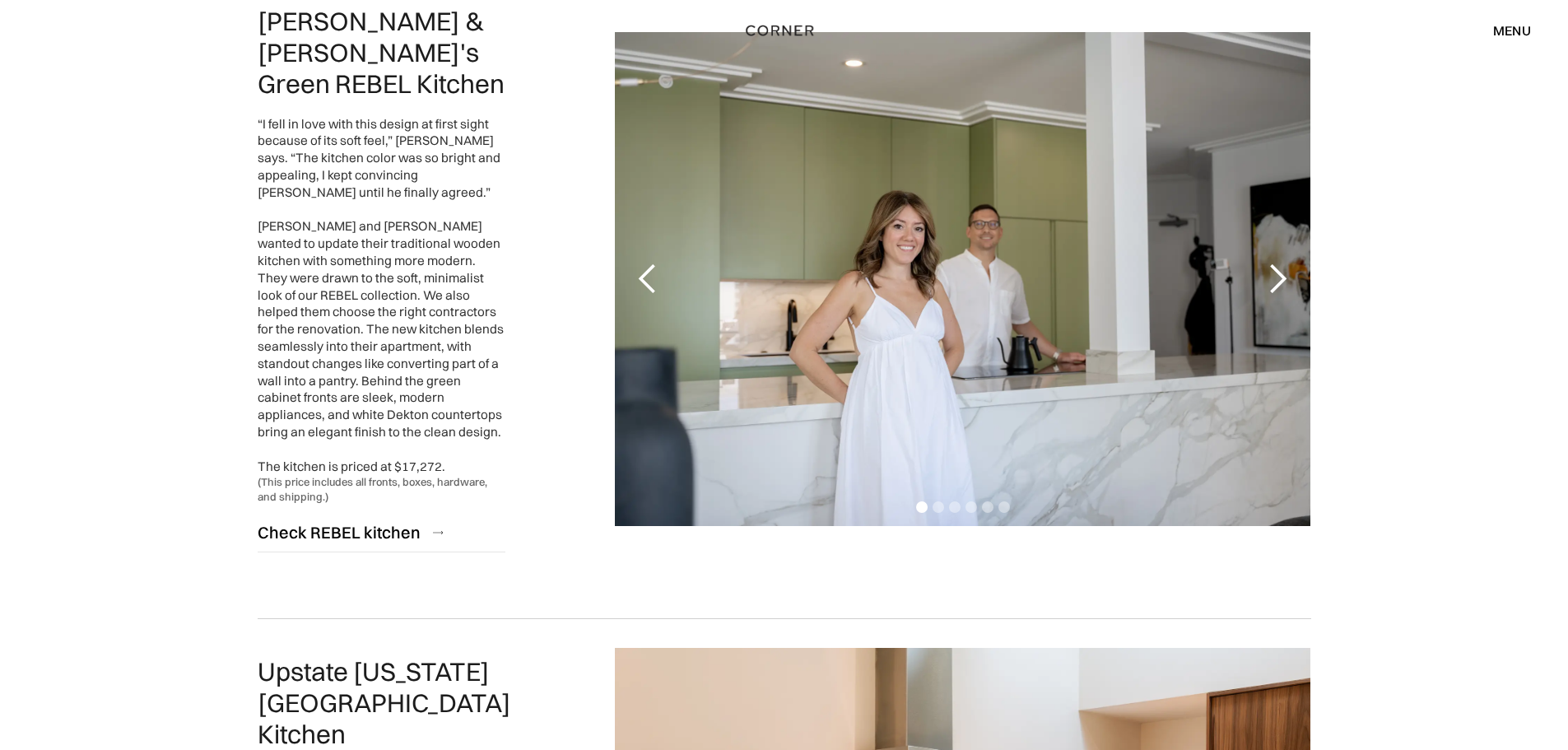
scroll to position [3210, 0]
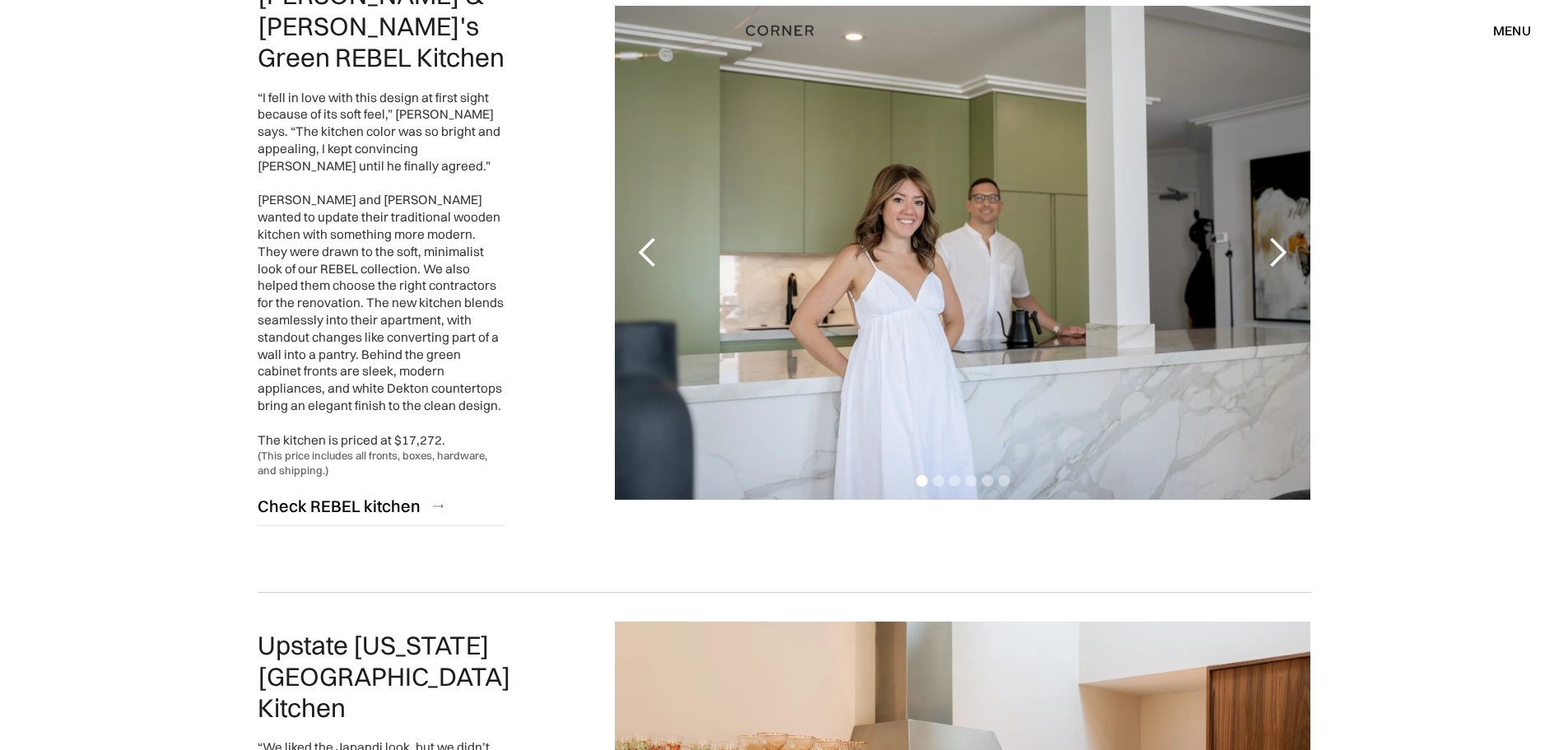
click at [1272, 237] on div "next slide" at bounding box center [1277, 253] width 33 height 33
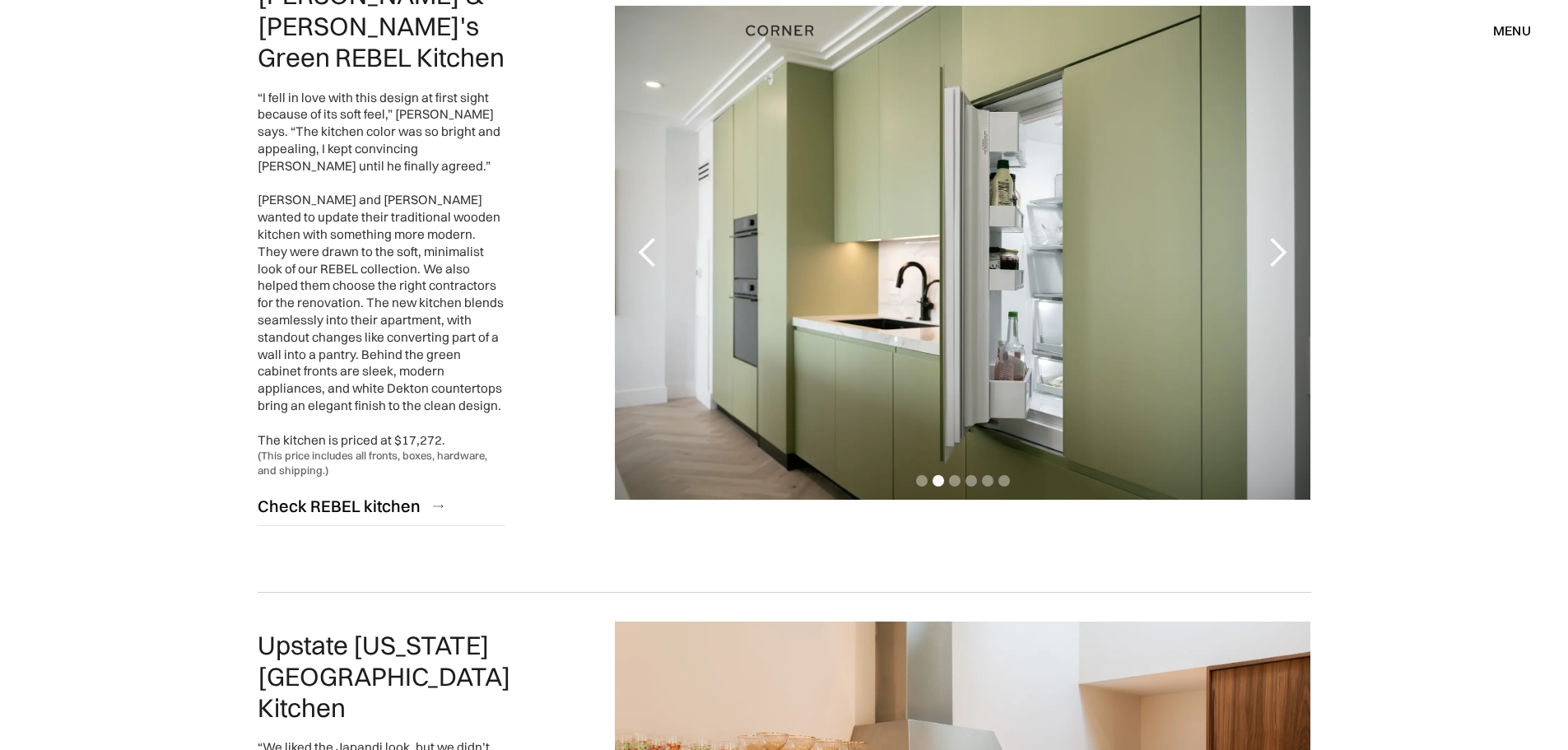
click at [1272, 237] on div "next slide" at bounding box center [1277, 253] width 33 height 33
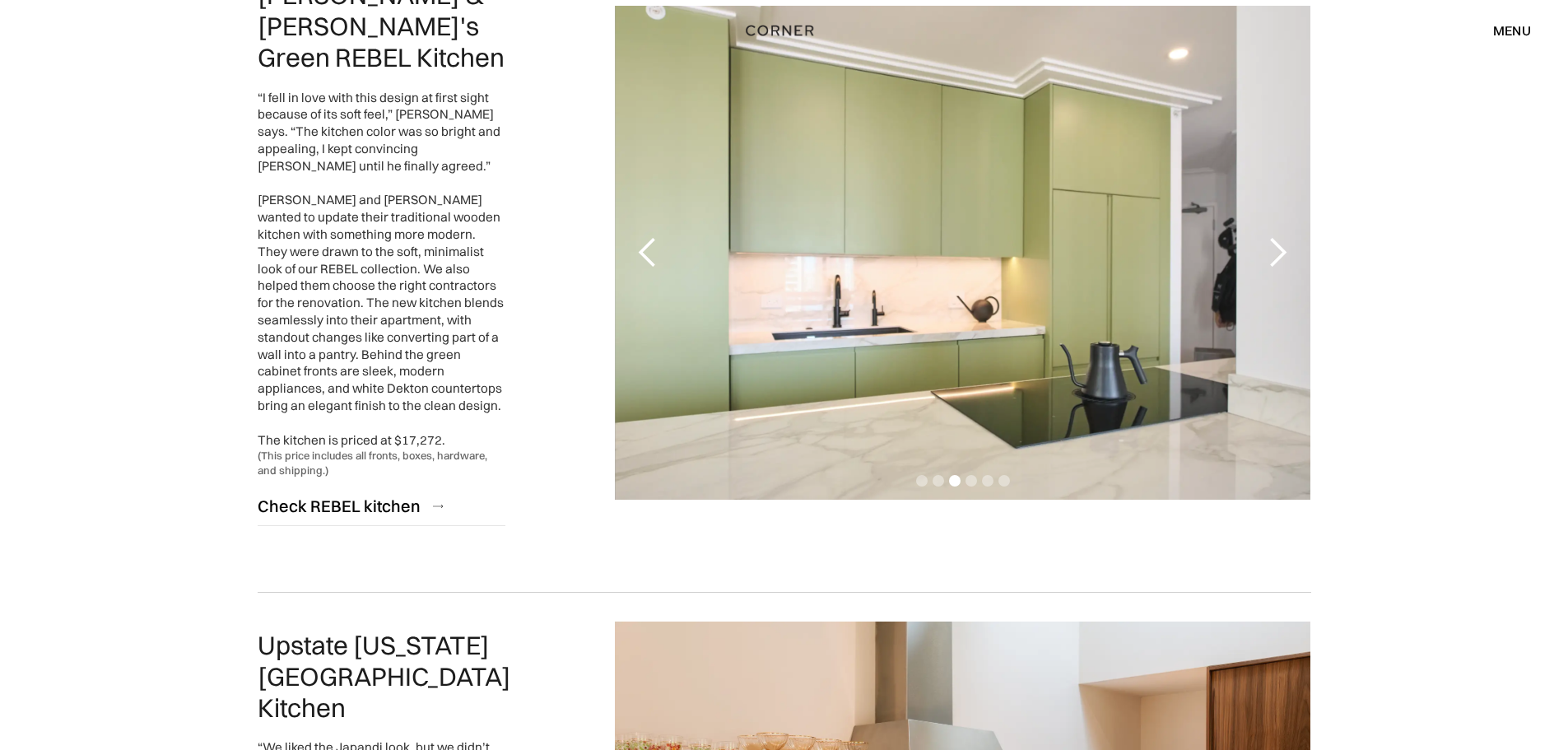
click at [1272, 237] on div "next slide" at bounding box center [1277, 253] width 33 height 33
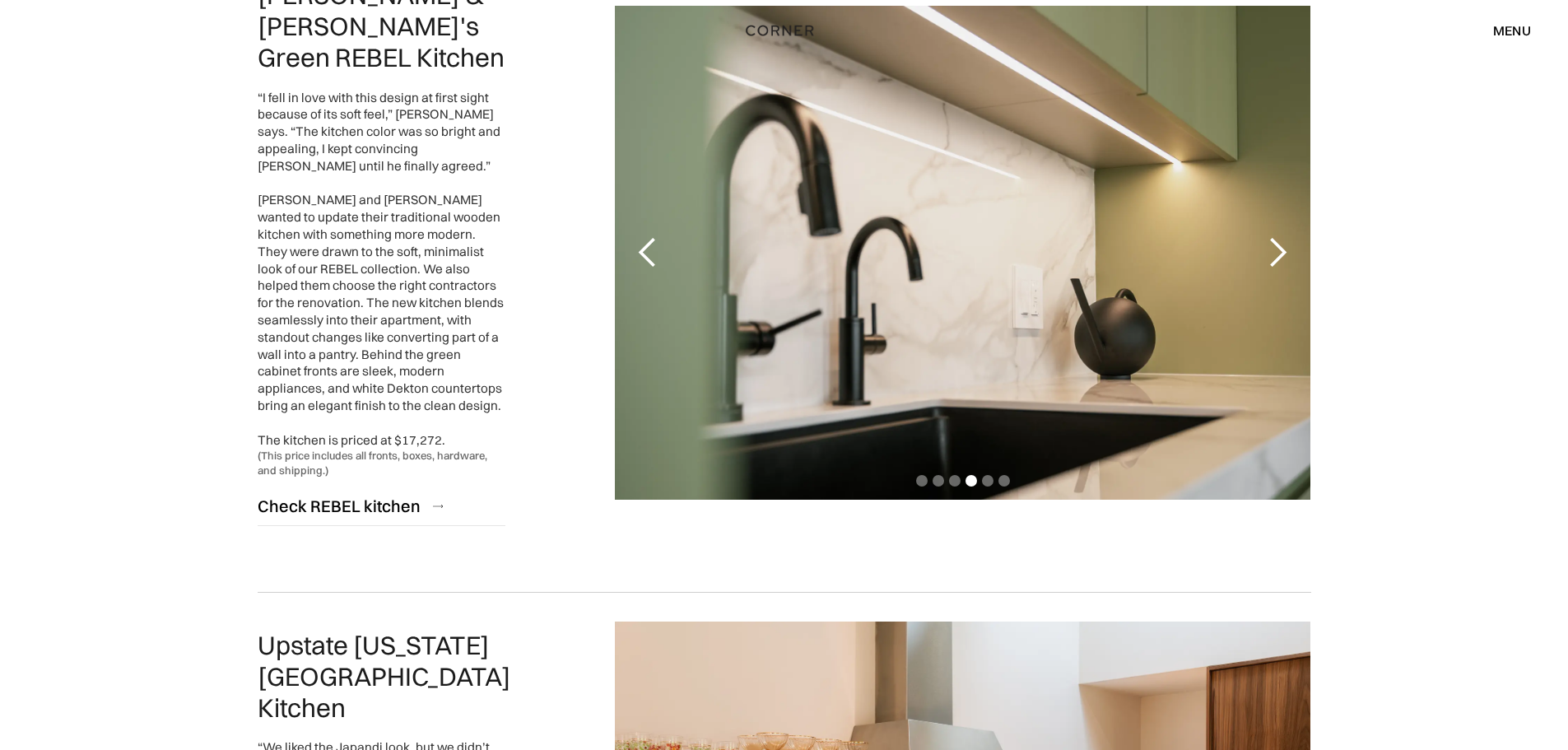
click at [1268, 237] on div "next slide" at bounding box center [1277, 253] width 33 height 33
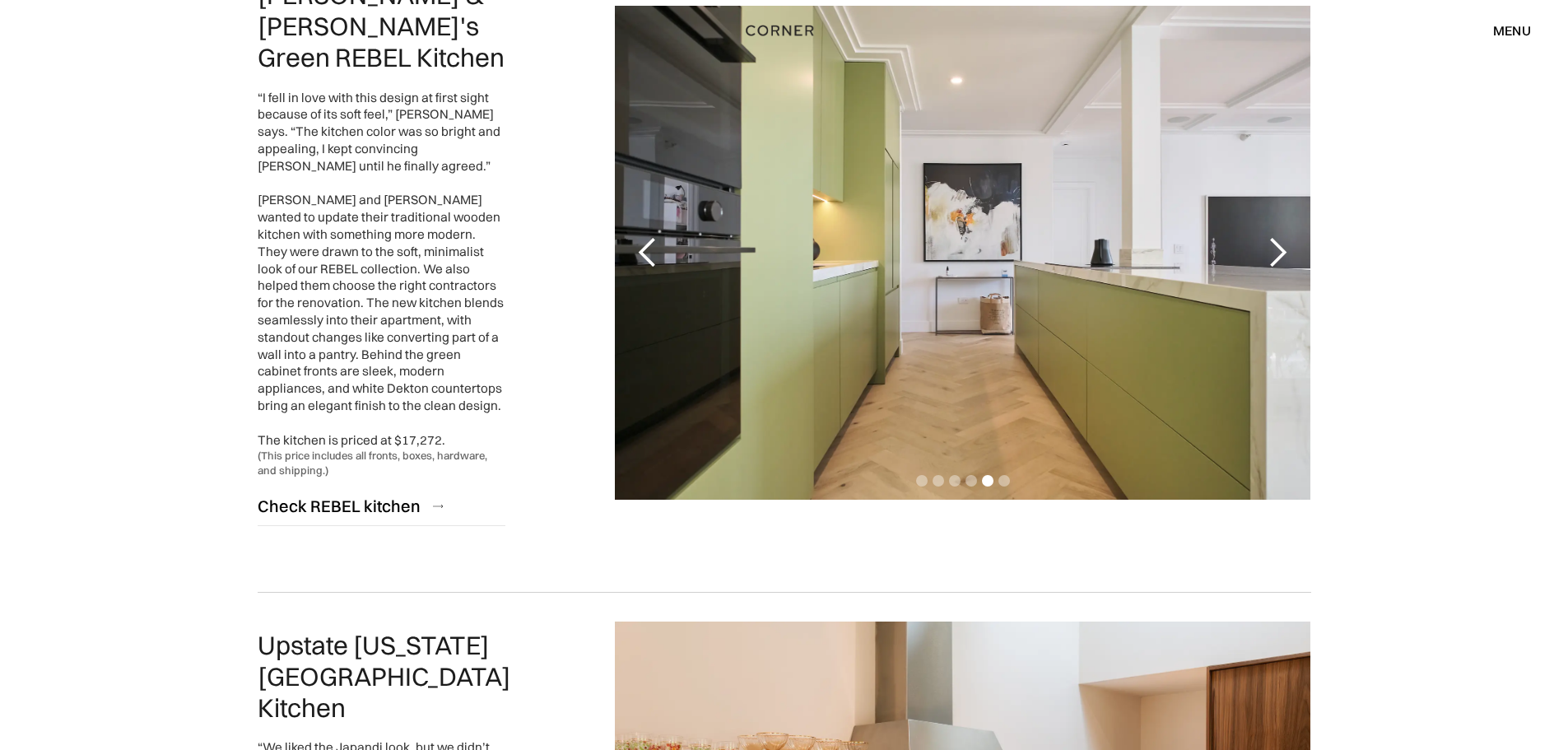
click at [1267, 237] on div "next slide" at bounding box center [1277, 253] width 33 height 33
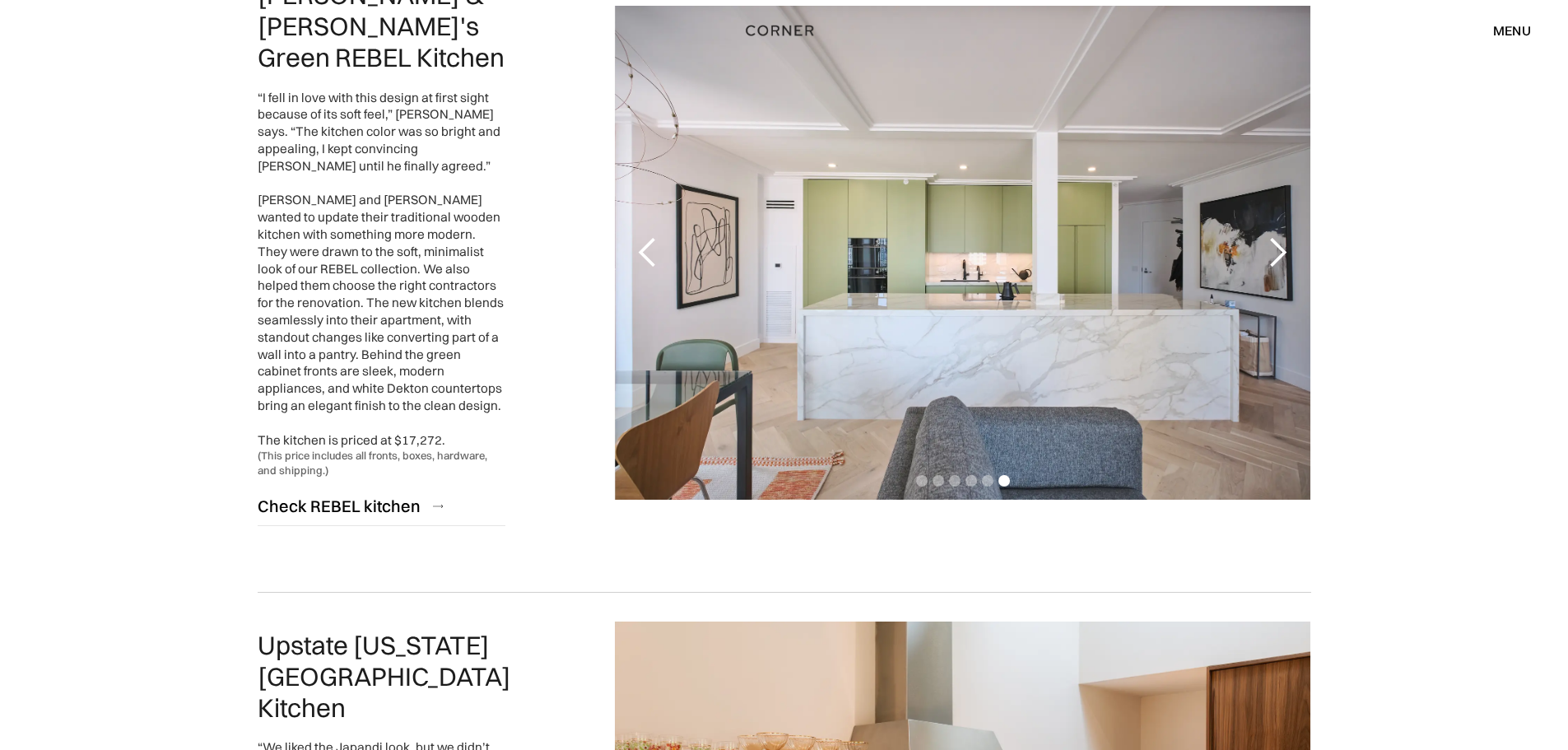
click at [1266, 237] on div "next slide" at bounding box center [1277, 253] width 33 height 33
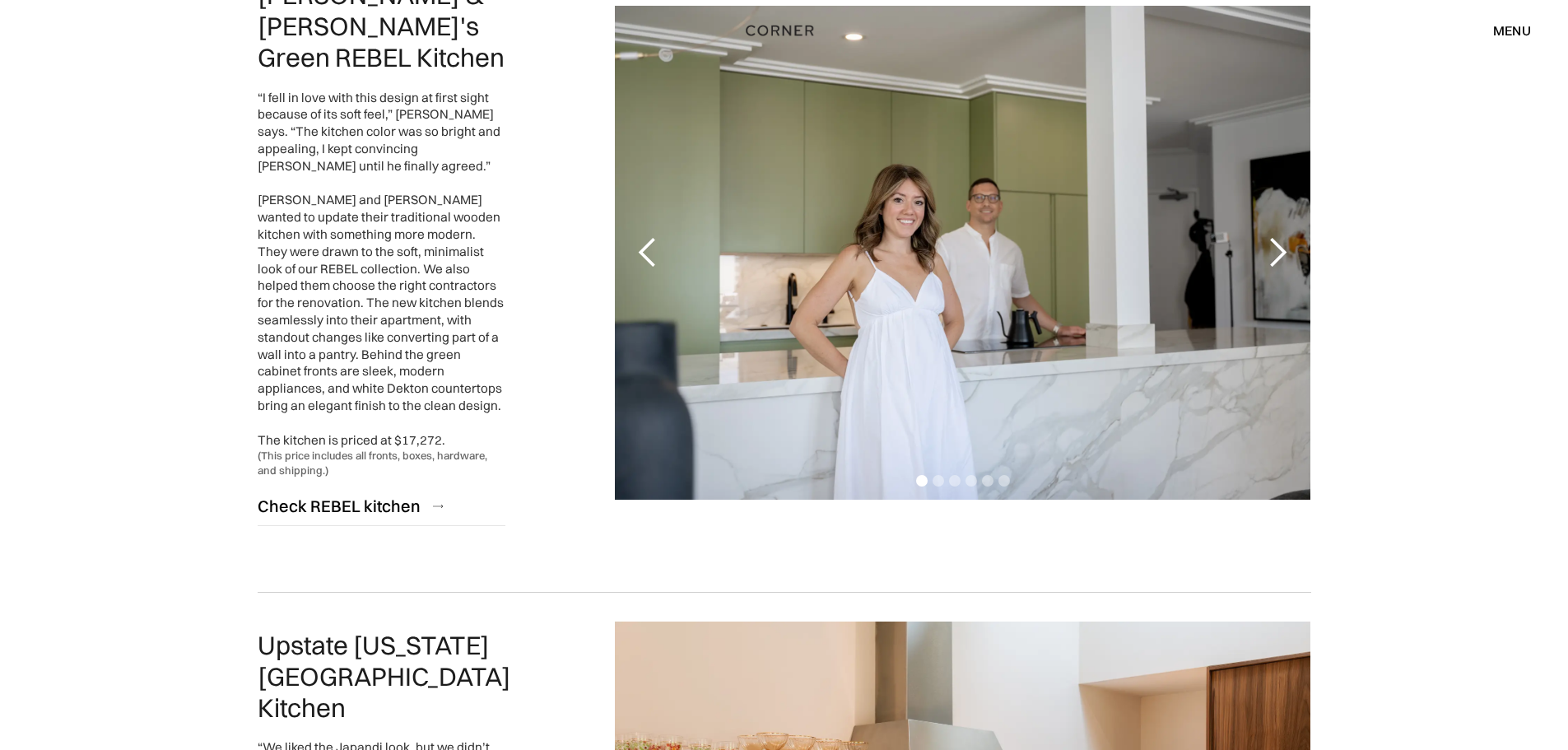
click at [1265, 237] on div "next slide" at bounding box center [1277, 253] width 33 height 33
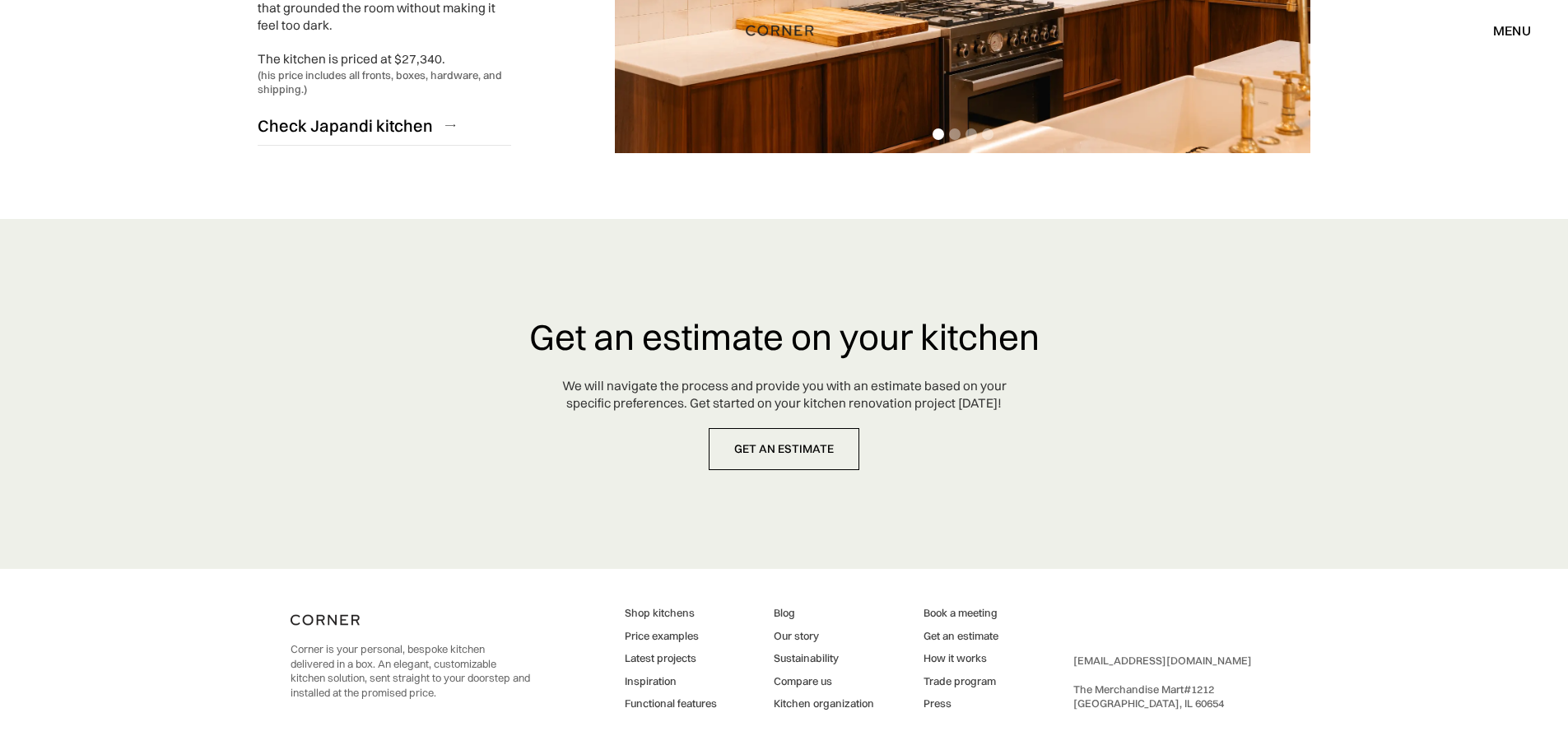
scroll to position [4204, 0]
